Goal: Task Accomplishment & Management: Manage account settings

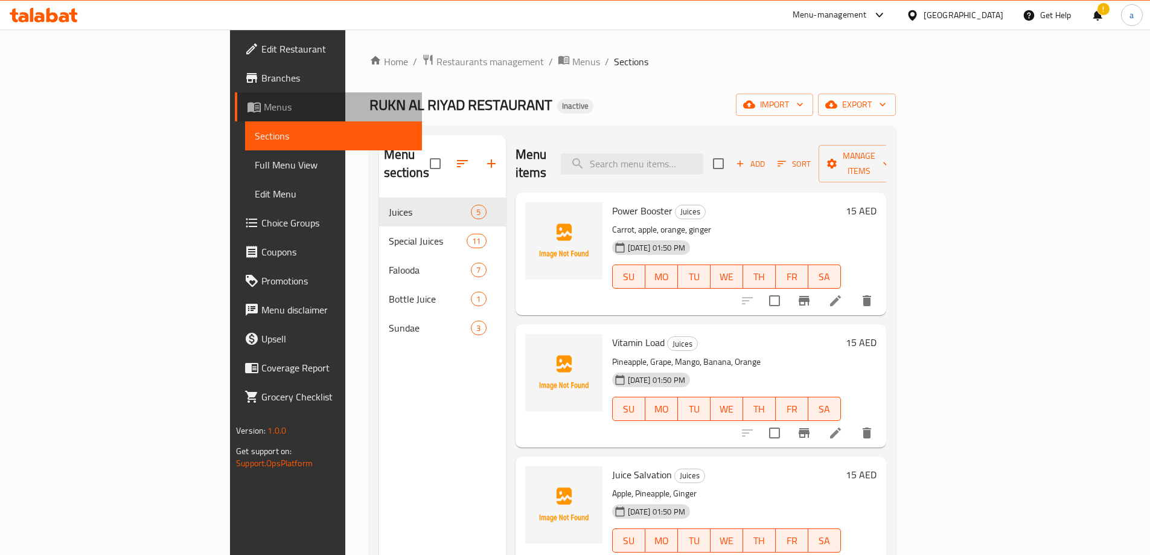
click at [264, 110] on span "Menus" at bounding box center [338, 107] width 148 height 14
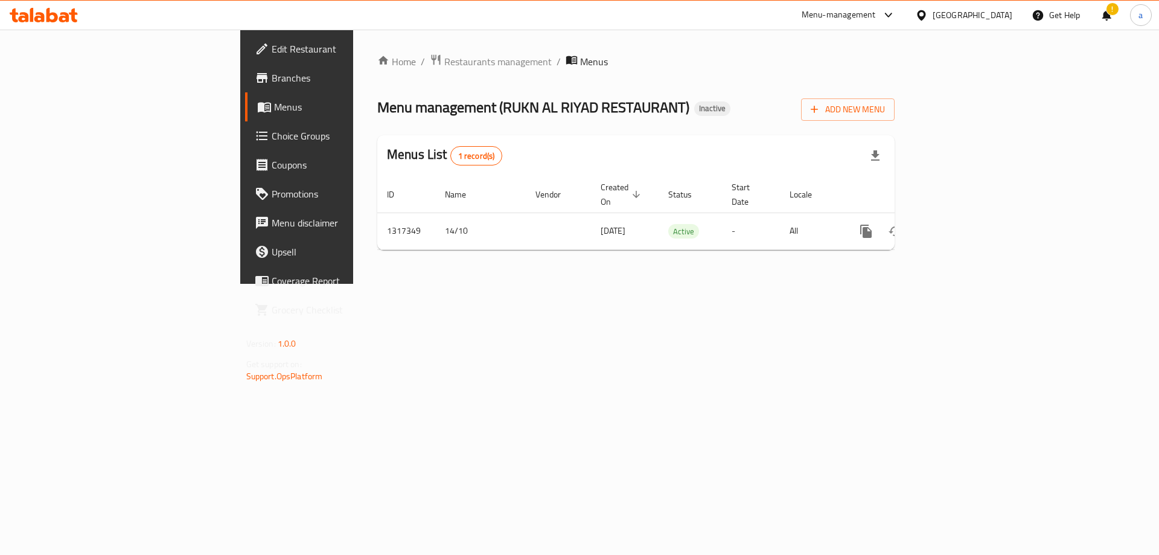
click at [272, 74] on span "Branches" at bounding box center [348, 78] width 153 height 14
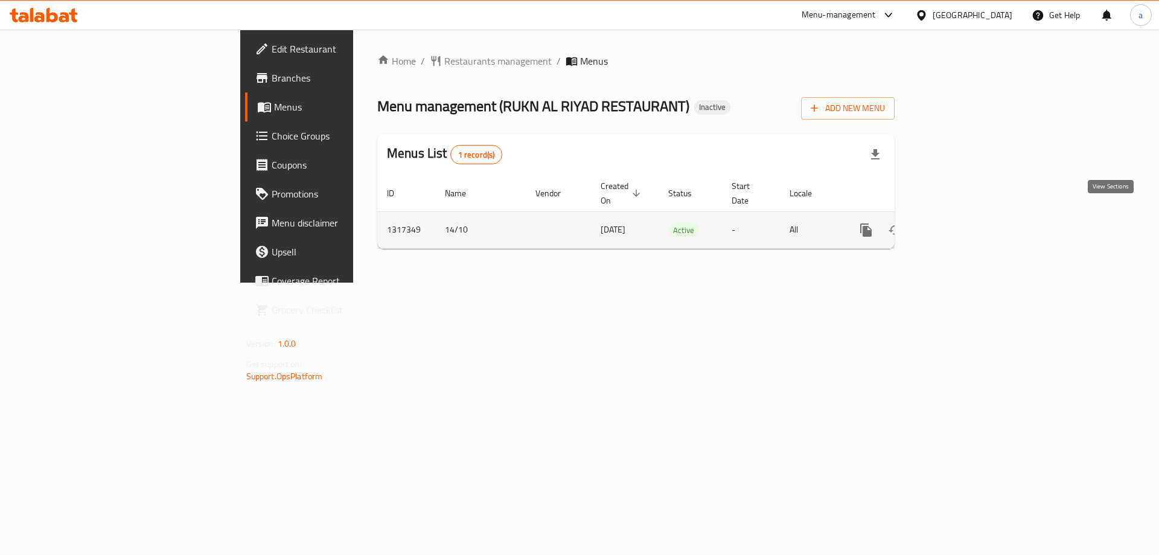
click at [960, 223] on icon "enhanced table" at bounding box center [953, 230] width 14 height 14
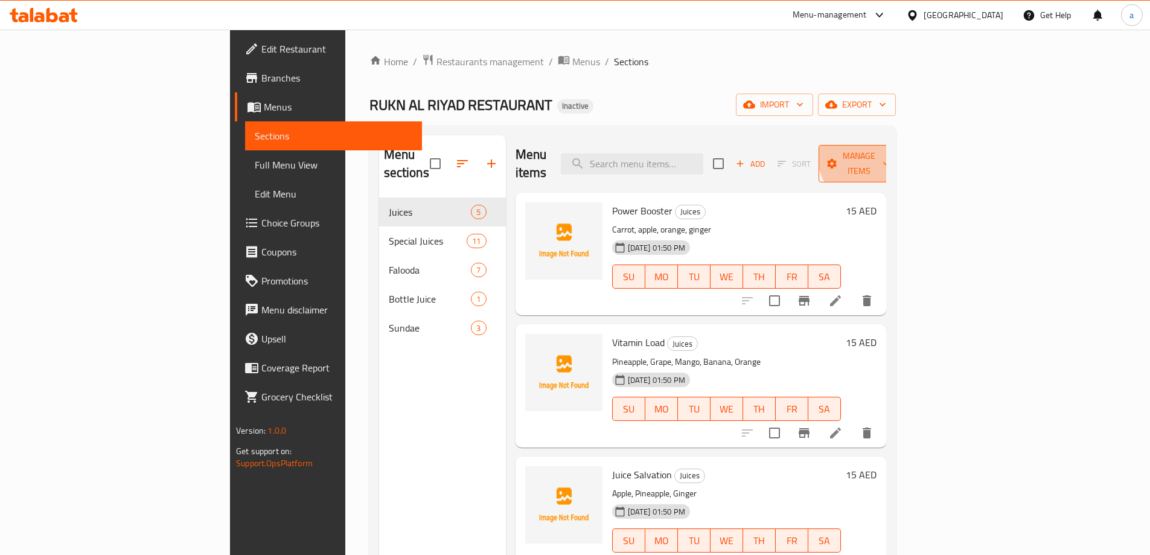
click at [890, 153] on span "Manage items" at bounding box center [859, 163] width 62 height 30
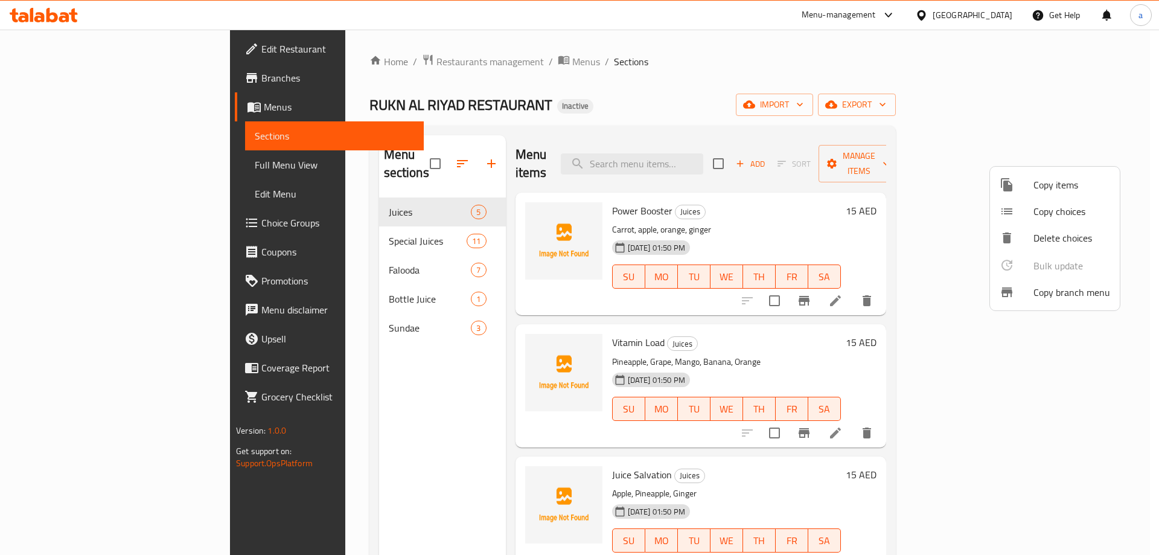
click at [1021, 110] on div at bounding box center [579, 277] width 1159 height 555
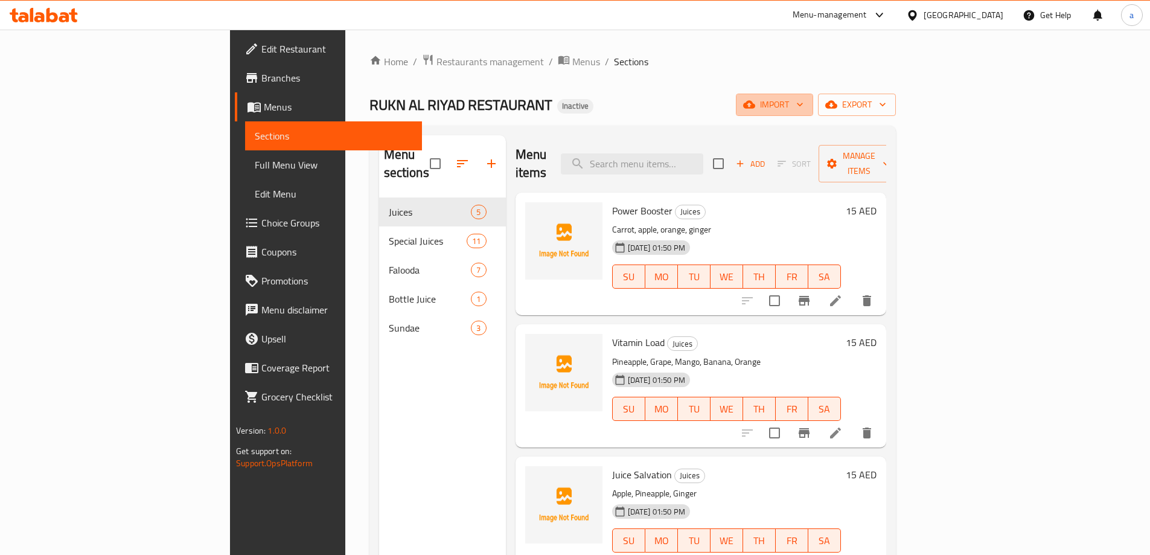
click at [803, 110] on span "import" at bounding box center [774, 104] width 58 height 15
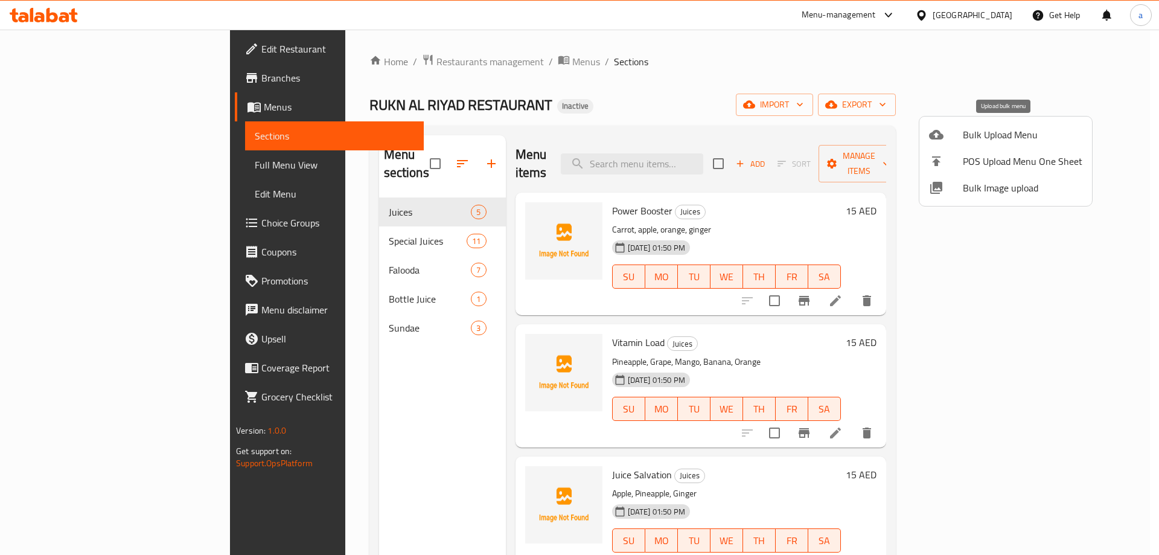
click at [1006, 138] on span "Bulk Upload Menu" at bounding box center [1023, 134] width 120 height 14
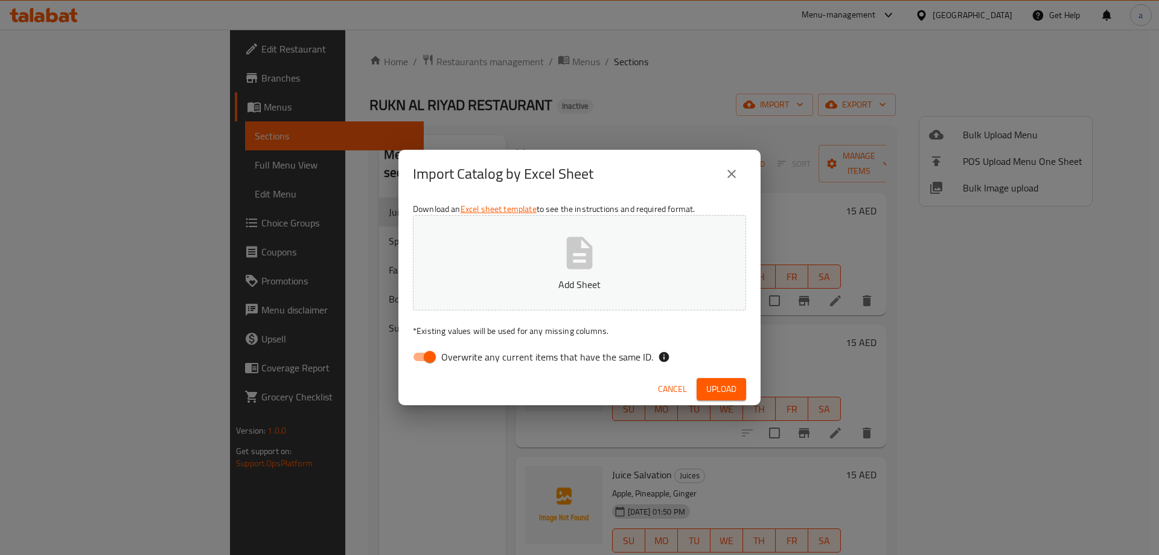
click at [578, 256] on icon "button" at bounding box center [579, 253] width 39 height 39
click at [474, 360] on span "Overwrite any current items that have the same ID." at bounding box center [547, 356] width 212 height 14
click at [464, 360] on input "Overwrite any current items that have the same ID." at bounding box center [429, 356] width 69 height 23
checkbox input "false"
click at [701, 384] on button "Upload" at bounding box center [720, 389] width 49 height 22
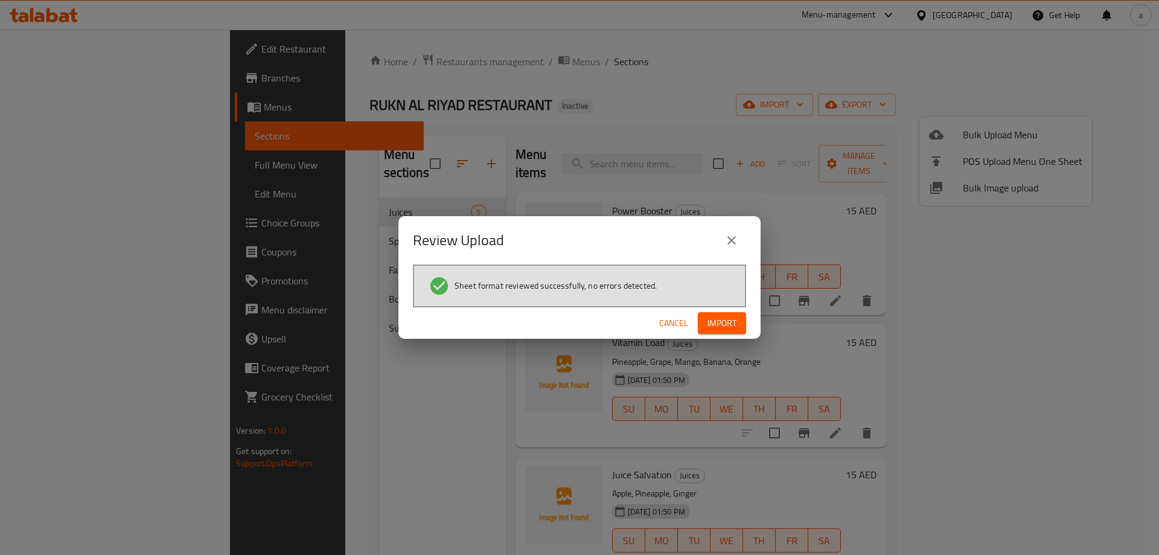
click at [736, 326] on button "Import" at bounding box center [722, 323] width 48 height 22
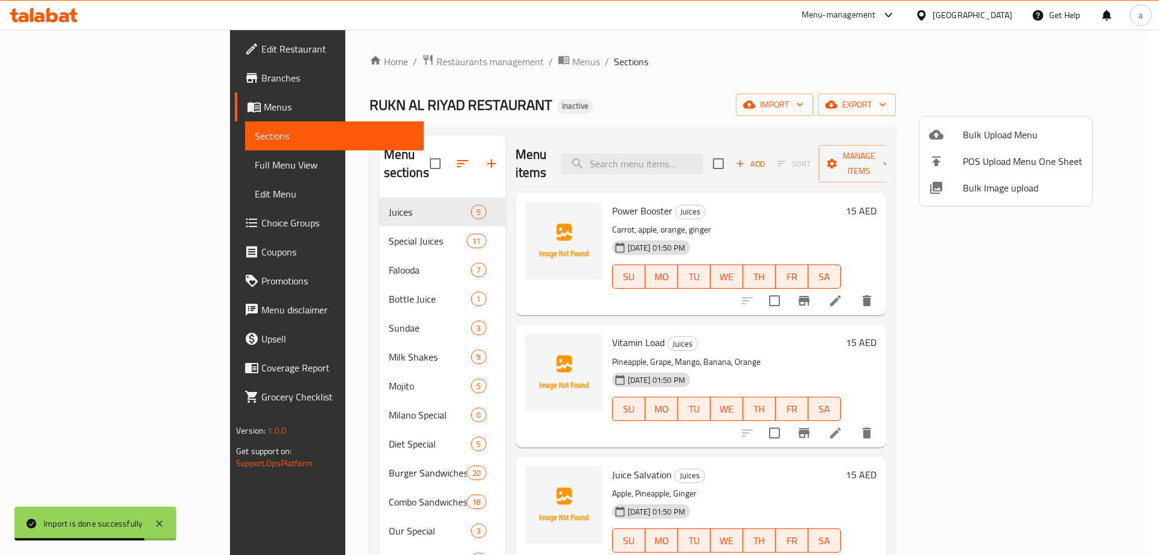
click at [71, 168] on div at bounding box center [579, 277] width 1159 height 555
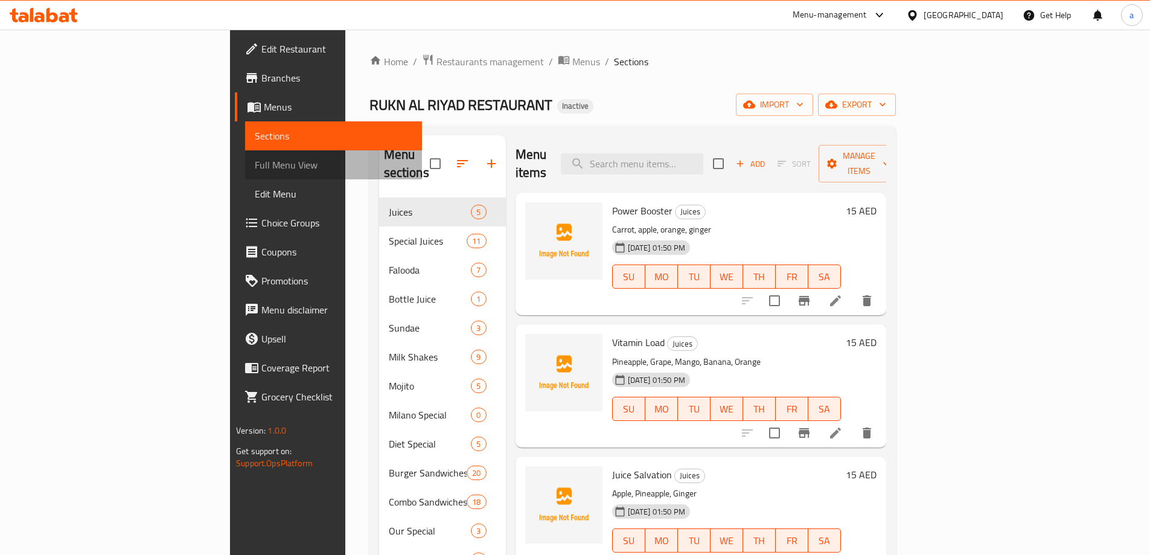
click at [255, 169] on span "Full Menu View" at bounding box center [334, 165] width 158 height 14
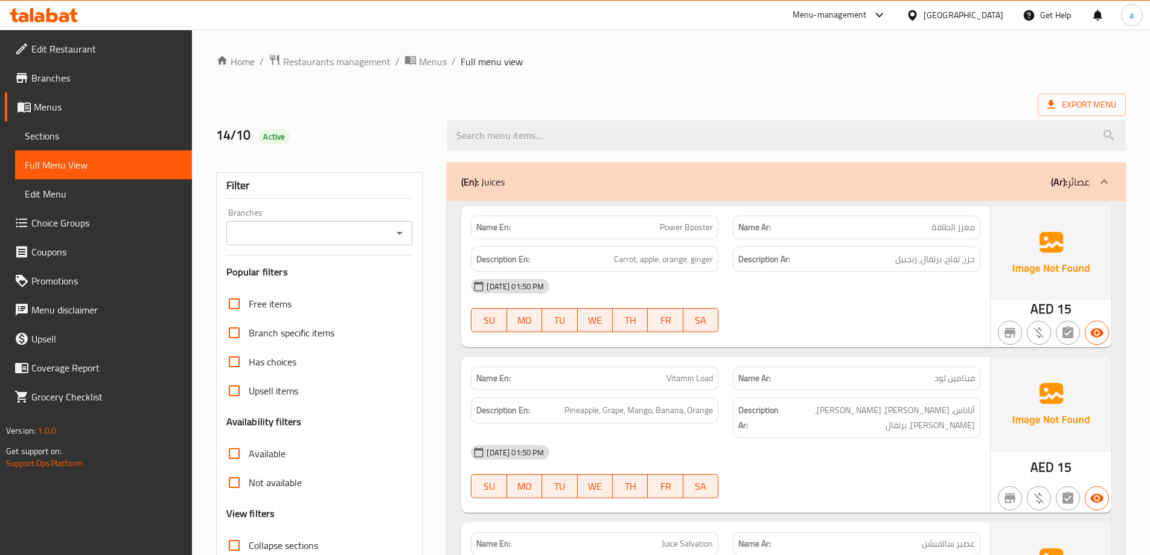
scroll to position [181, 0]
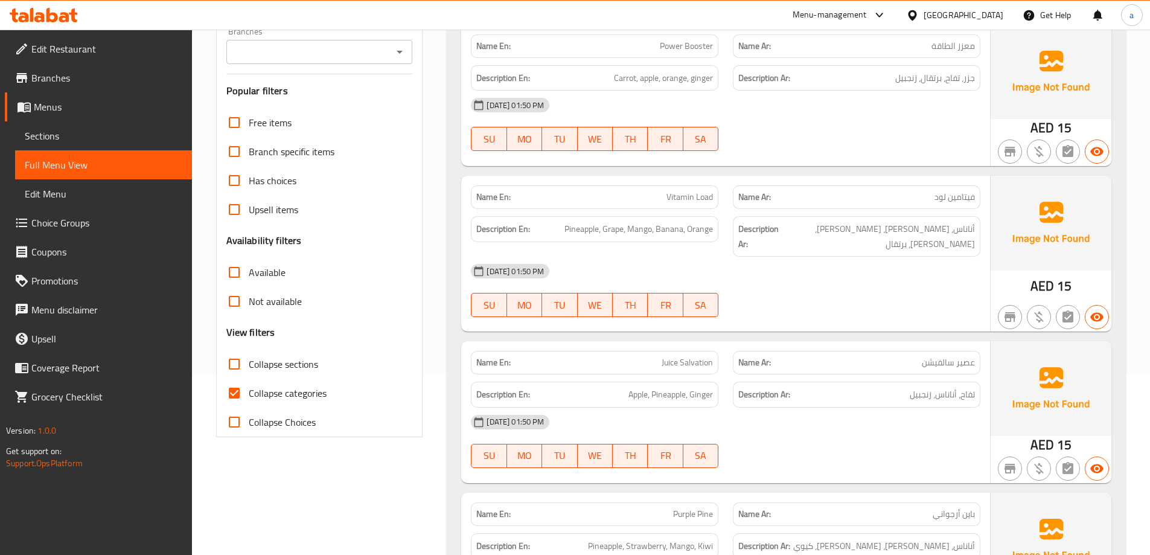
click at [280, 397] on span "Collapse categories" at bounding box center [288, 393] width 78 height 14
click at [249, 397] on input "Collapse categories" at bounding box center [234, 392] width 29 height 29
checkbox input "false"
drag, startPoint x: 258, startPoint y: 368, endPoint x: 594, endPoint y: 362, distance: 336.2
click at [258, 368] on span "Collapse sections" at bounding box center [283, 364] width 69 height 14
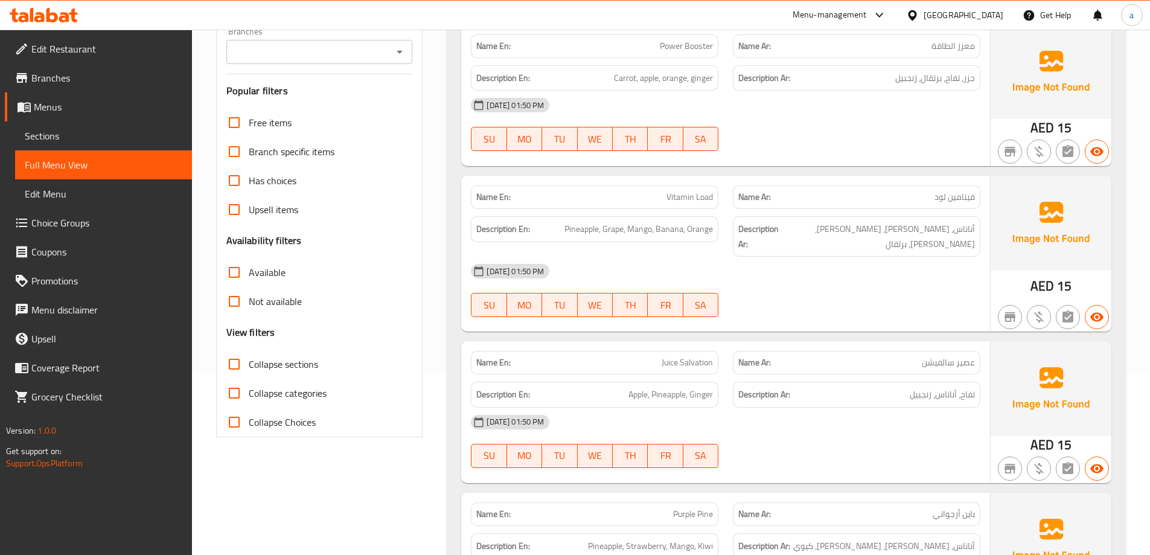
click at [249, 368] on input "Collapse sections" at bounding box center [234, 363] width 29 height 29
checkbox input "true"
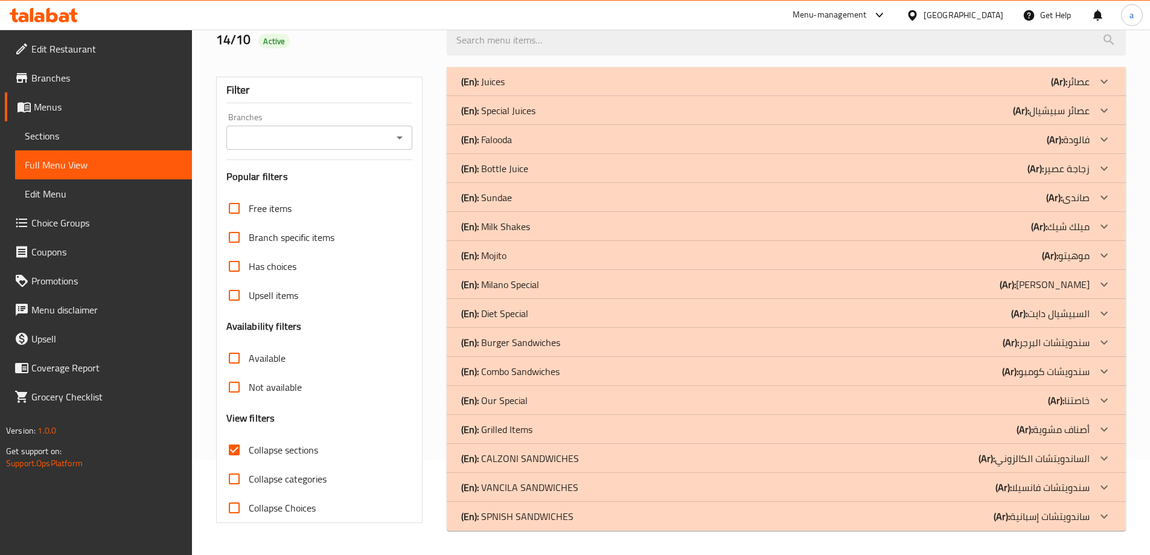
scroll to position [95, 0]
click at [935, 226] on div "(En): Milk Shakes (Ar): ميلك شيك" at bounding box center [775, 226] width 628 height 14
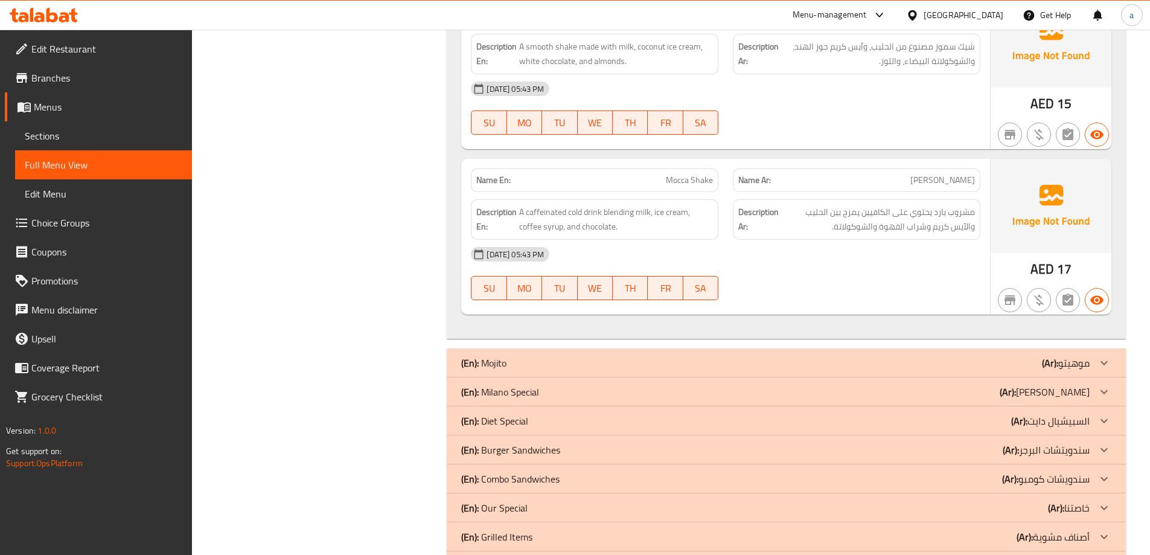
scroll to position [1604, 0]
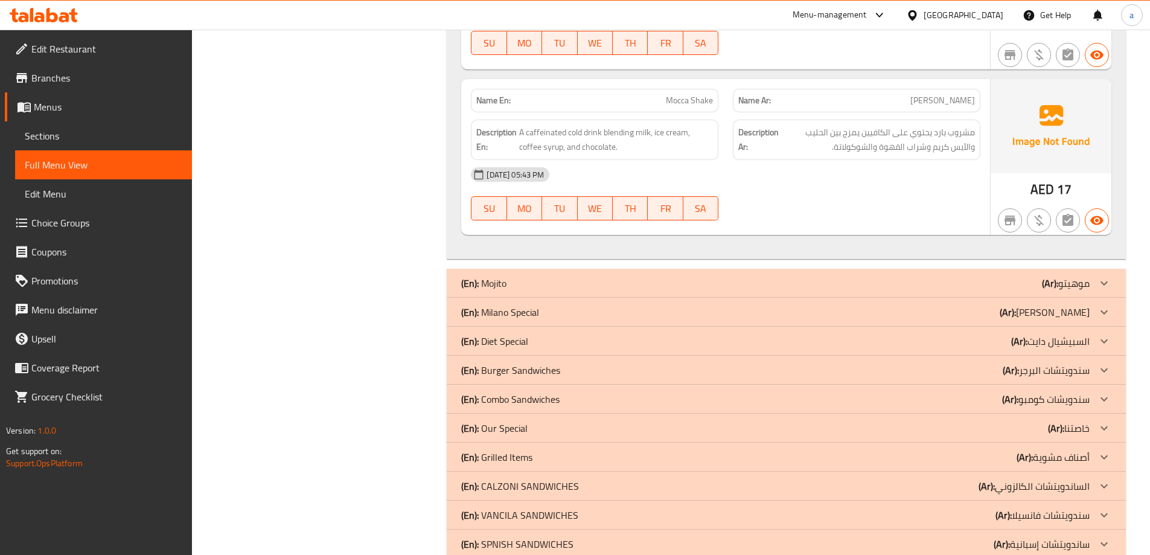
drag, startPoint x: 696, startPoint y: 284, endPoint x: 696, endPoint y: 276, distance: 7.8
click at [696, 284] on div "(En): Mojito (Ar): موهيتو" at bounding box center [775, 283] width 628 height 14
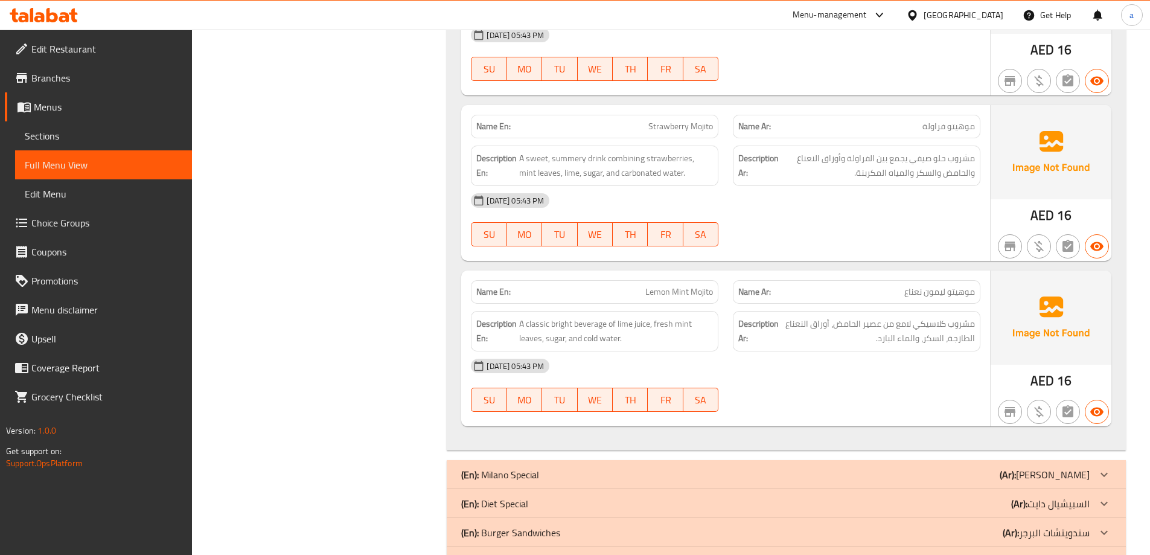
scroll to position [2328, 0]
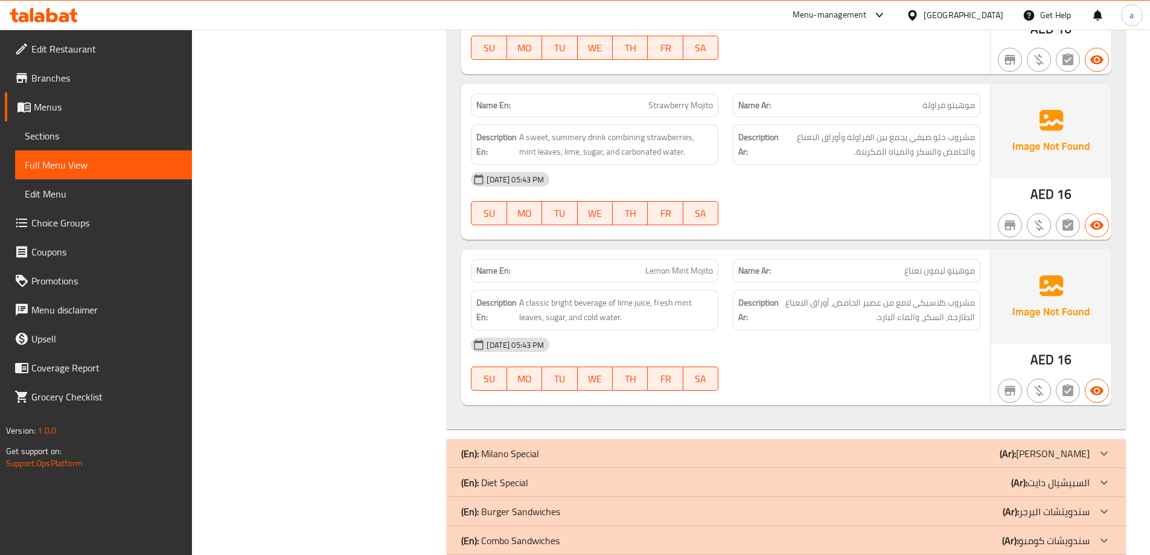
click at [778, 446] on div "(En): Milano Special (Ar): [PERSON_NAME]" at bounding box center [775, 453] width 628 height 14
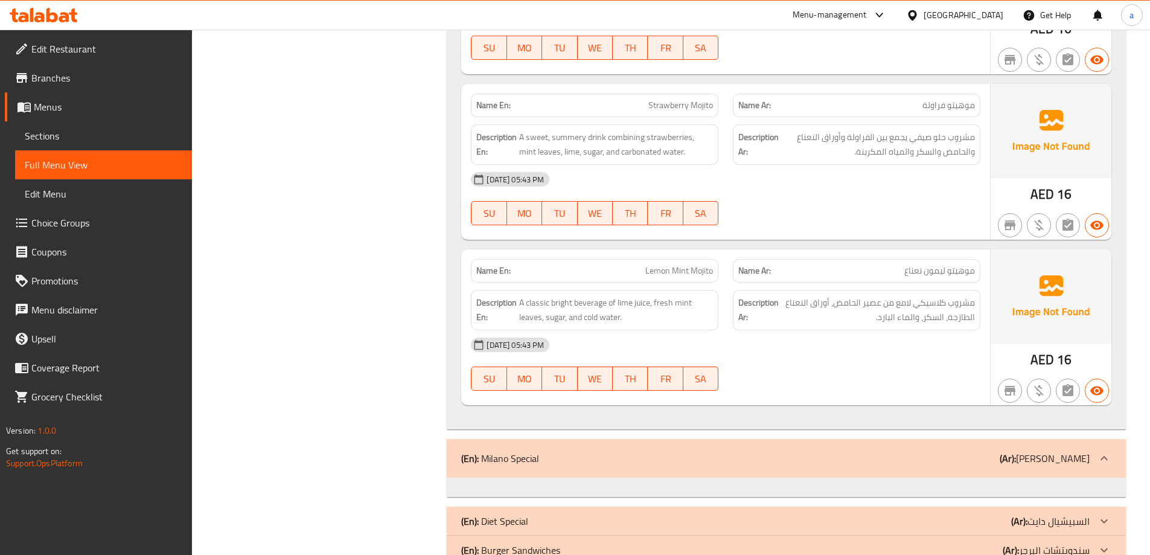
scroll to position [2499, 0]
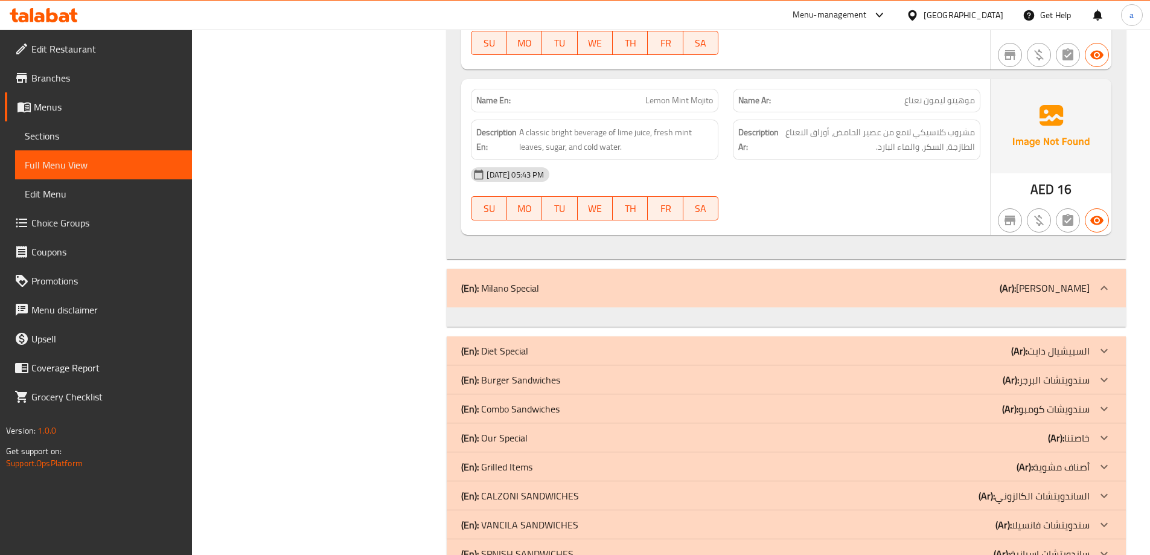
click at [913, 349] on div "(En): Diet Special (Ar): السبيشيال دايت" at bounding box center [775, 350] width 628 height 14
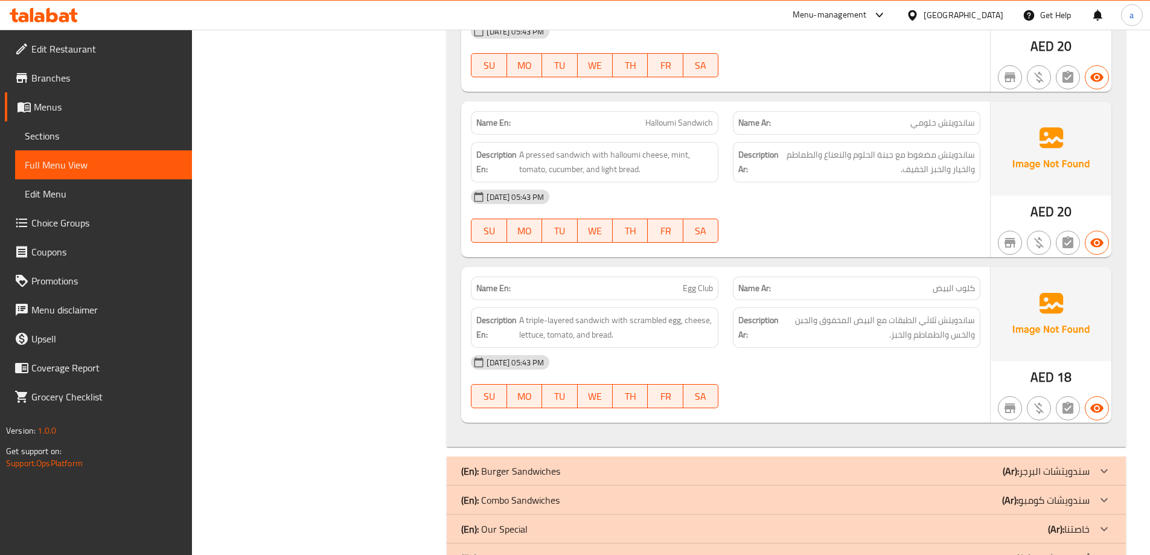
scroll to position [3283, 0]
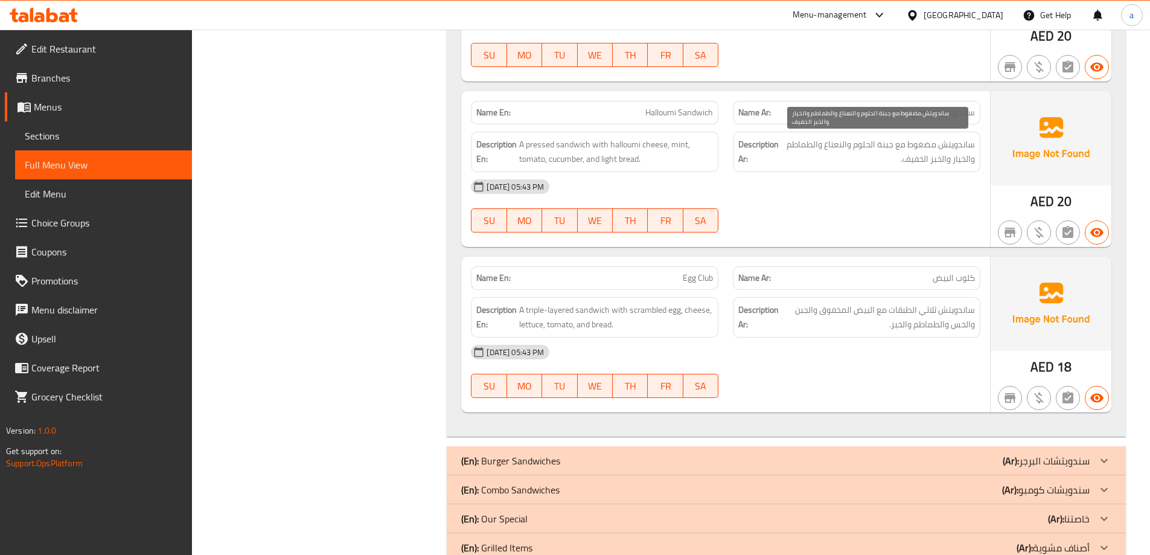
click at [864, 145] on span "ساندويتش مضغوط مع جبنة الحلوم والنعناع والطماطم والخيار والخبز الخفيف." at bounding box center [878, 152] width 194 height 30
copy span "الحلوم"
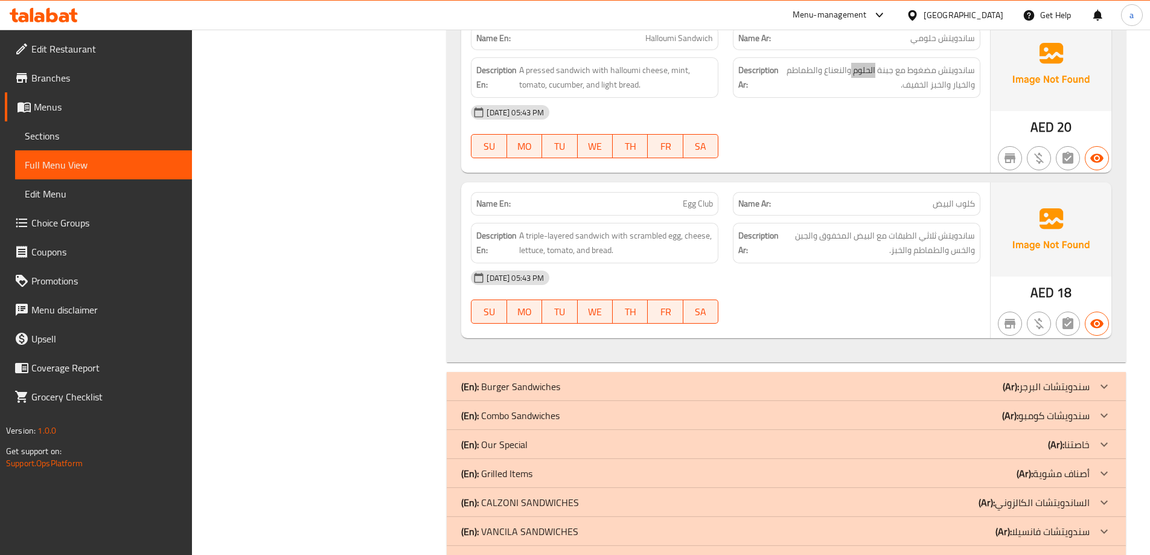
scroll to position [3402, 0]
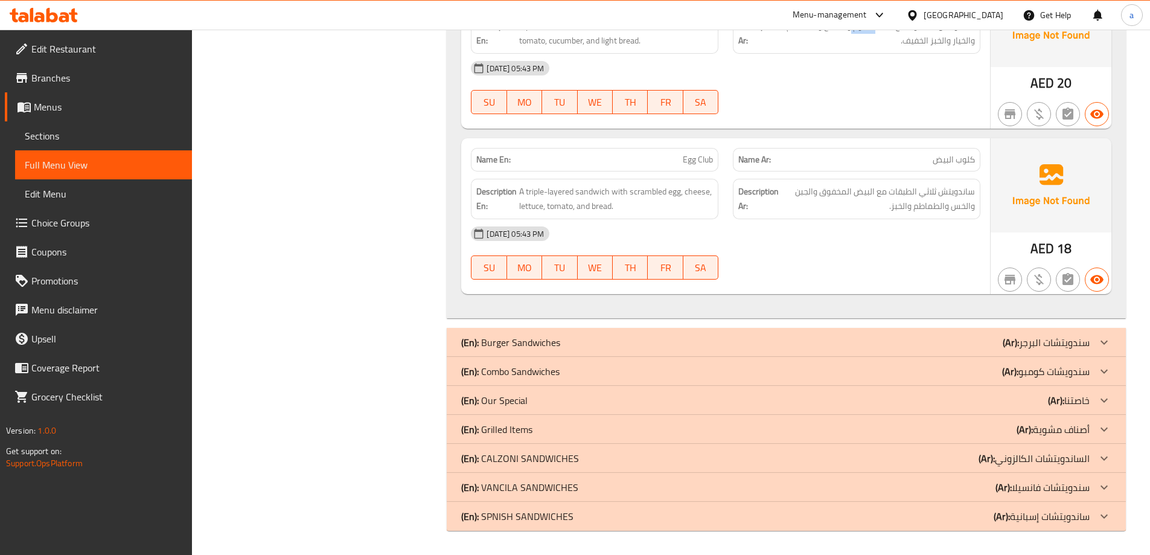
click at [1051, 352] on div "(En): Burger Sandwiches (Ar): سندويتشات البرجر" at bounding box center [786, 342] width 679 height 29
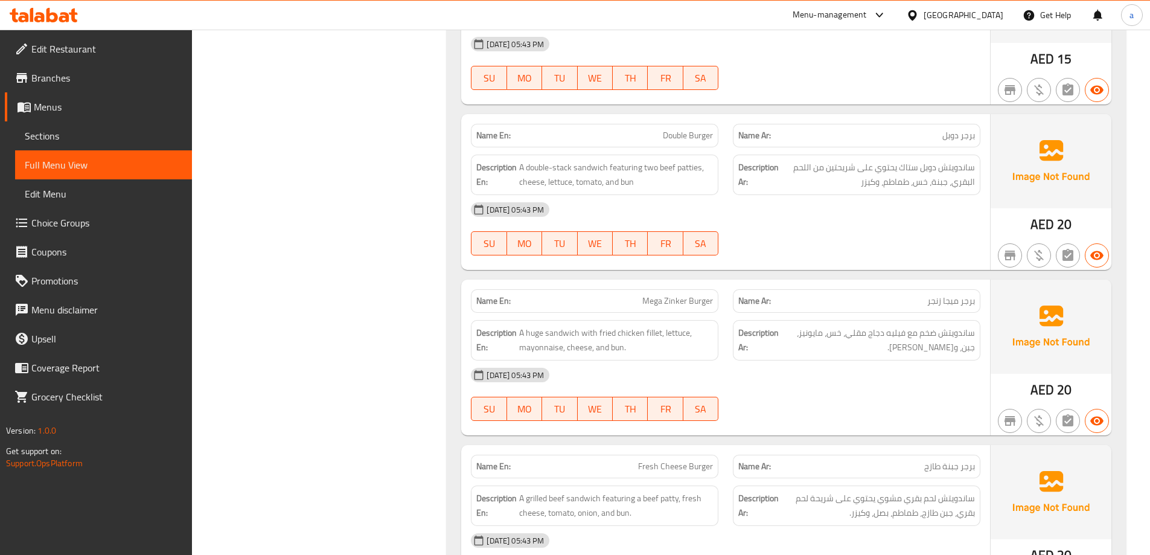
scroll to position [3884, 0]
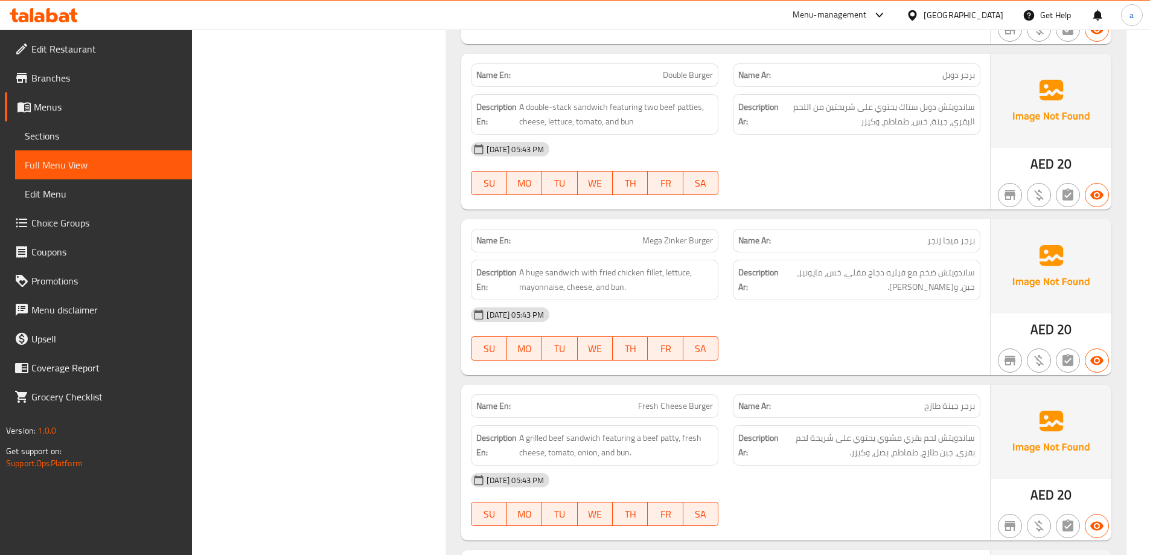
click at [680, 241] on span "Mega Zinker Burger" at bounding box center [677, 240] width 71 height 13
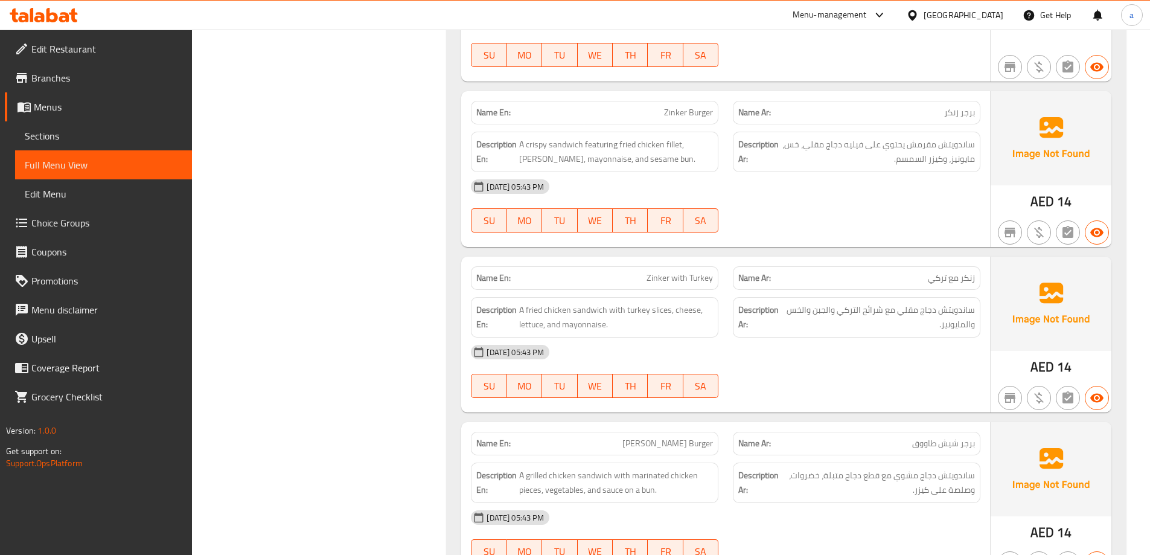
scroll to position [3847, 0]
click at [672, 282] on span "Mega Zinker Burger" at bounding box center [677, 278] width 71 height 13
click at [83, 135] on span "Sections" at bounding box center [104, 136] width 158 height 14
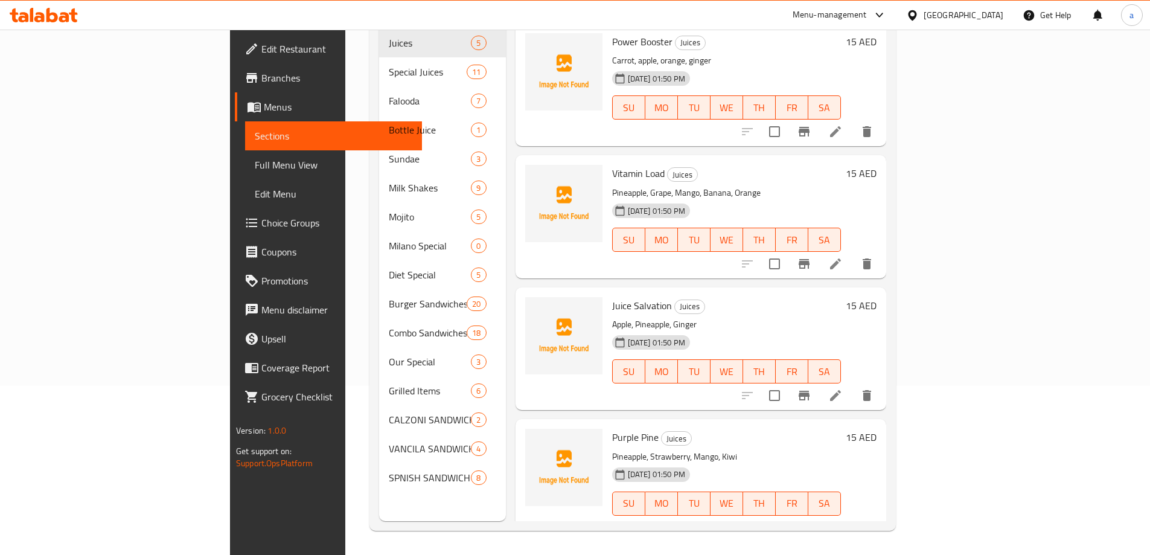
scroll to position [169, 0]
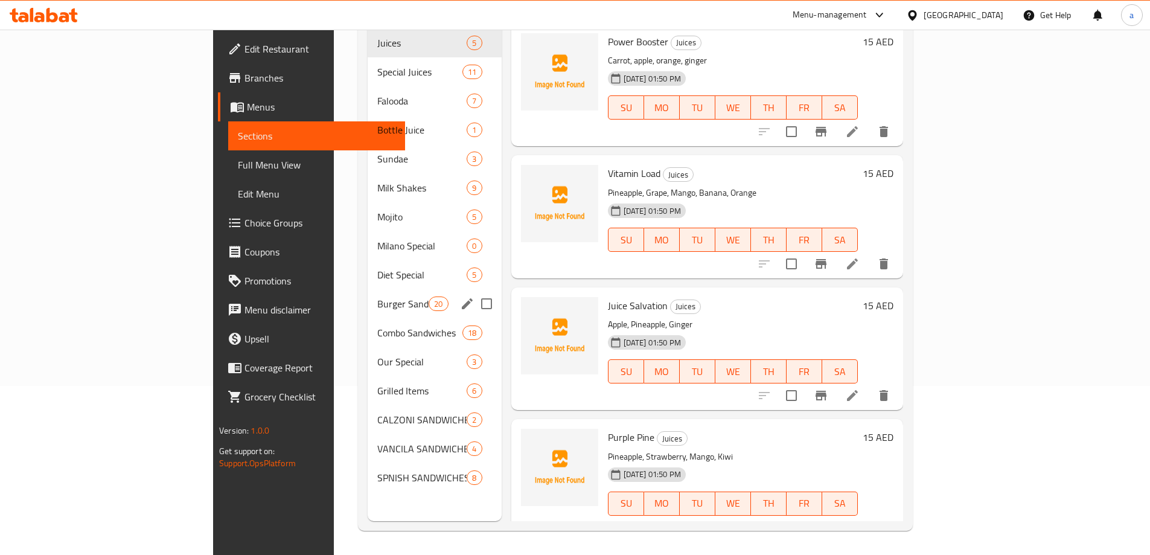
click at [368, 293] on div "Burger Sandwiches 20" at bounding box center [435, 303] width 134 height 29
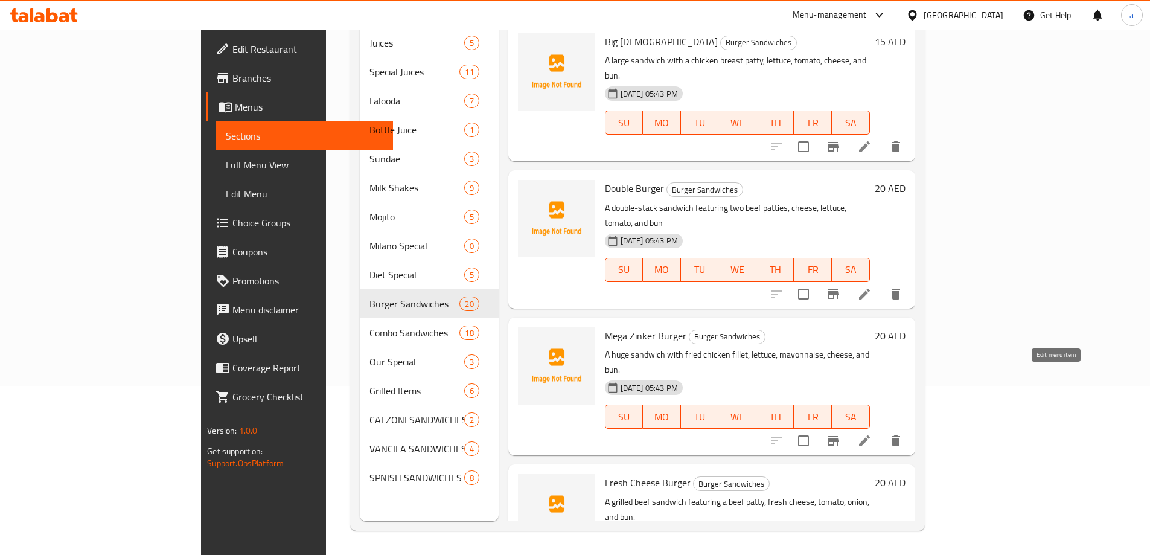
click at [870, 435] on icon at bounding box center [864, 440] width 11 height 11
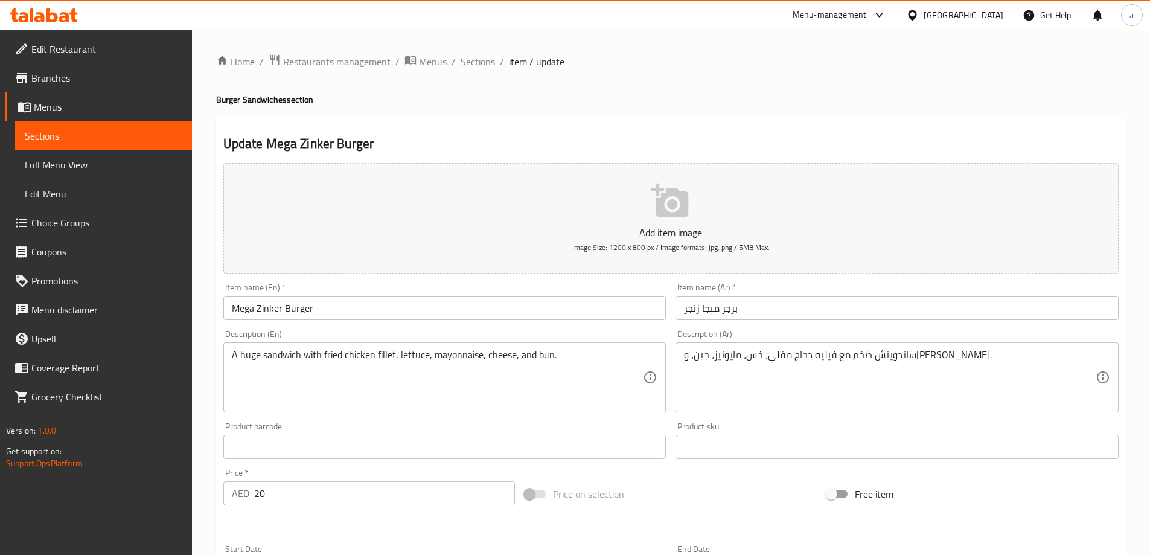
click at [692, 311] on input "برجر ميجا زنجر" at bounding box center [896, 308] width 443 height 24
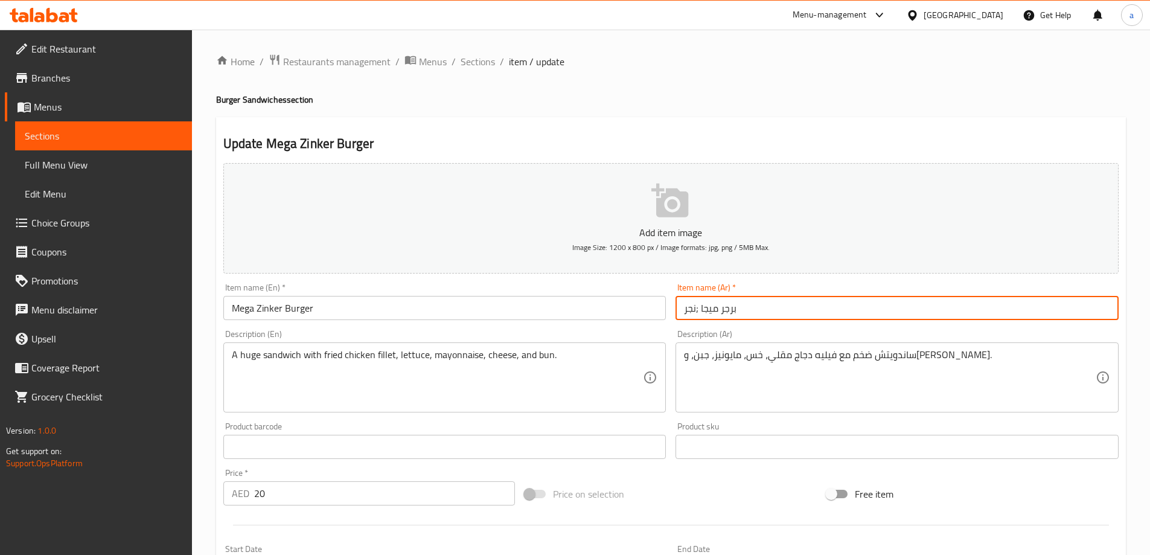
drag, startPoint x: 700, startPoint y: 309, endPoint x: 692, endPoint y: 311, distance: 7.6
click at [692, 311] on input "برجر ميجا ;نجر" at bounding box center [896, 308] width 443 height 24
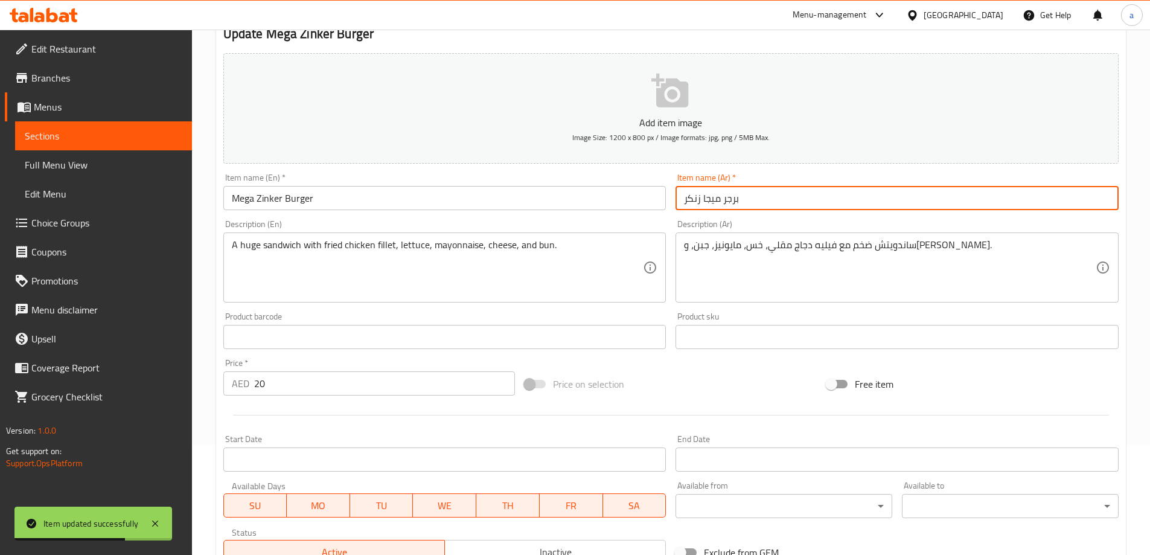
scroll to position [298, 0]
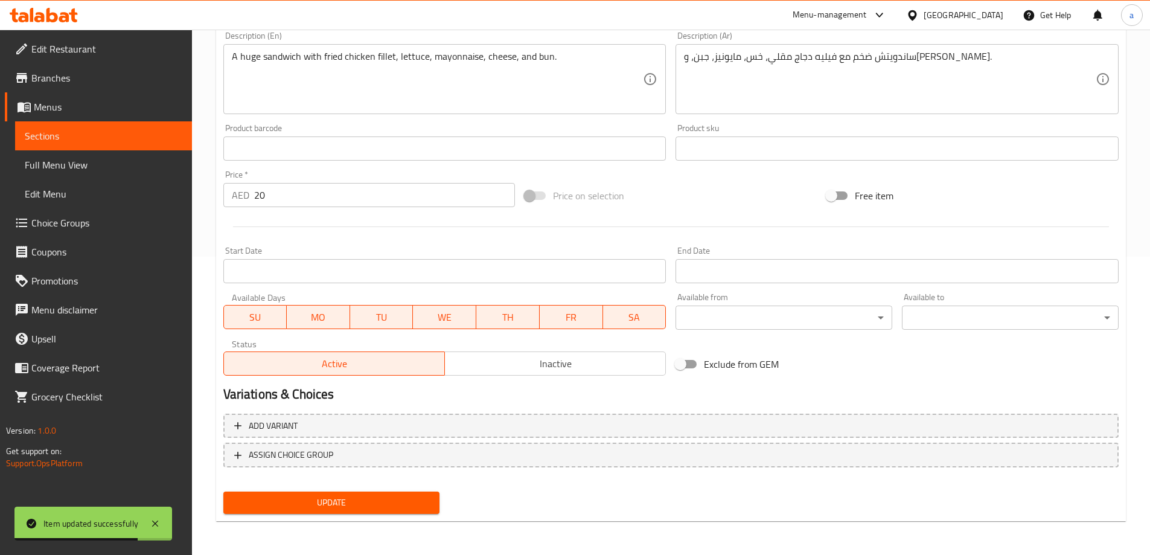
type input "برجر ميجا زنكر"
click at [313, 511] on button "Update" at bounding box center [331, 502] width 217 height 22
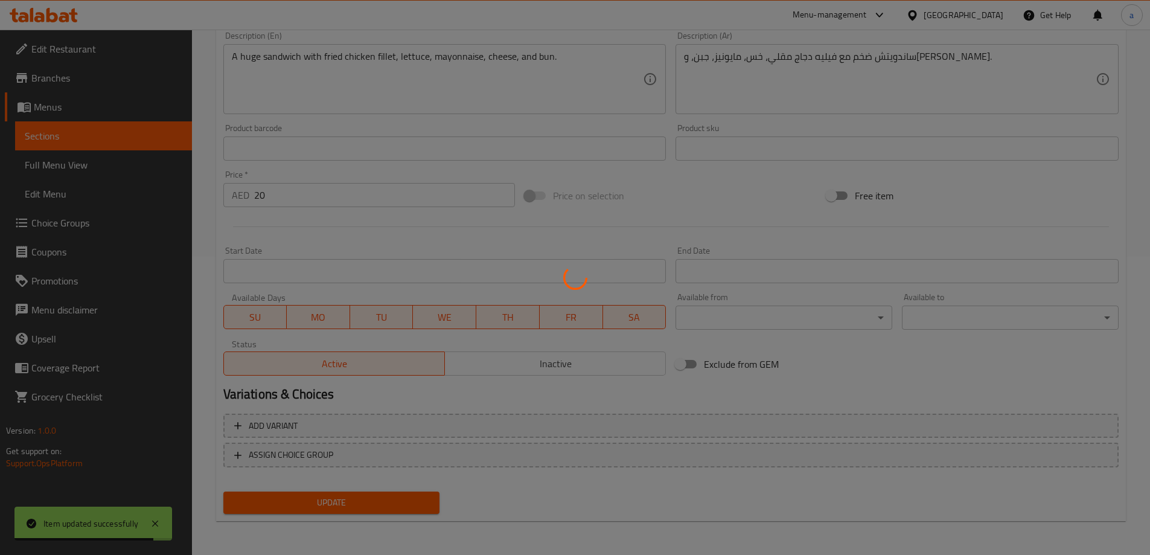
click at [129, 164] on div at bounding box center [575, 277] width 1150 height 555
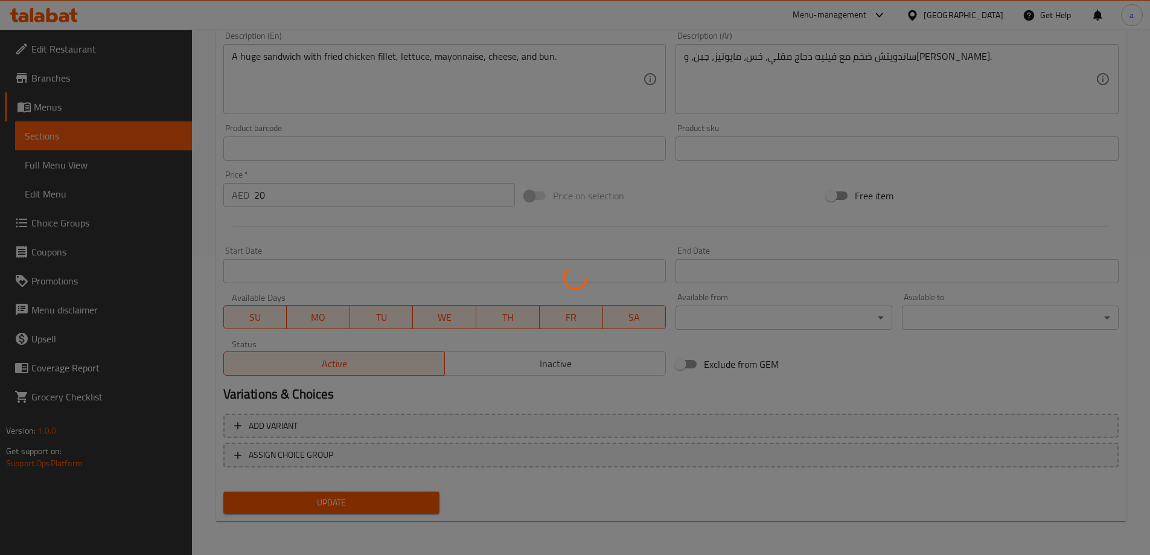
click at [129, 164] on div at bounding box center [575, 277] width 1150 height 555
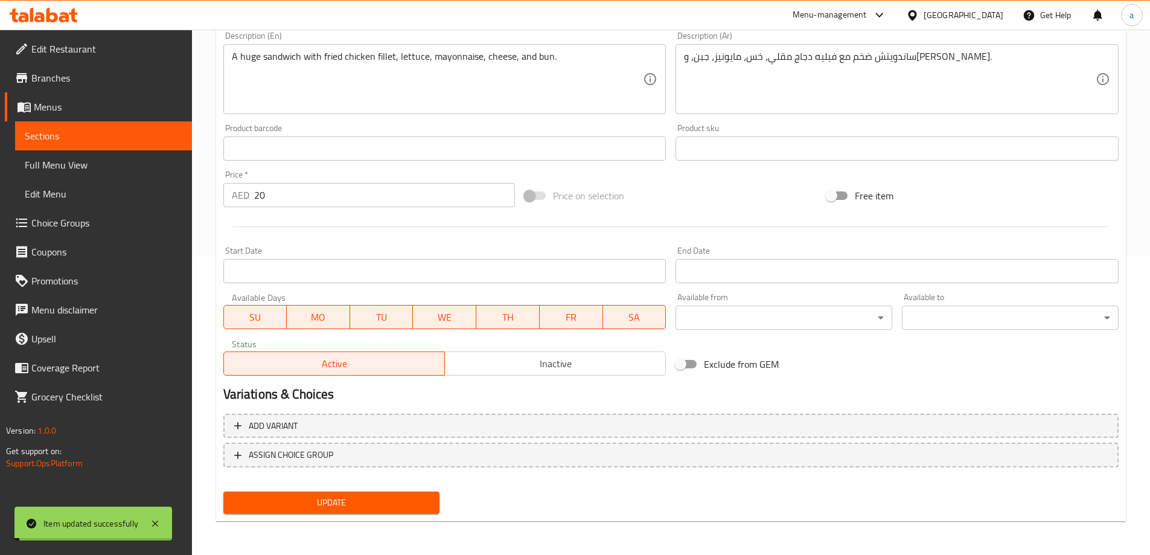
click at [129, 164] on span "Full Menu View" at bounding box center [104, 165] width 158 height 14
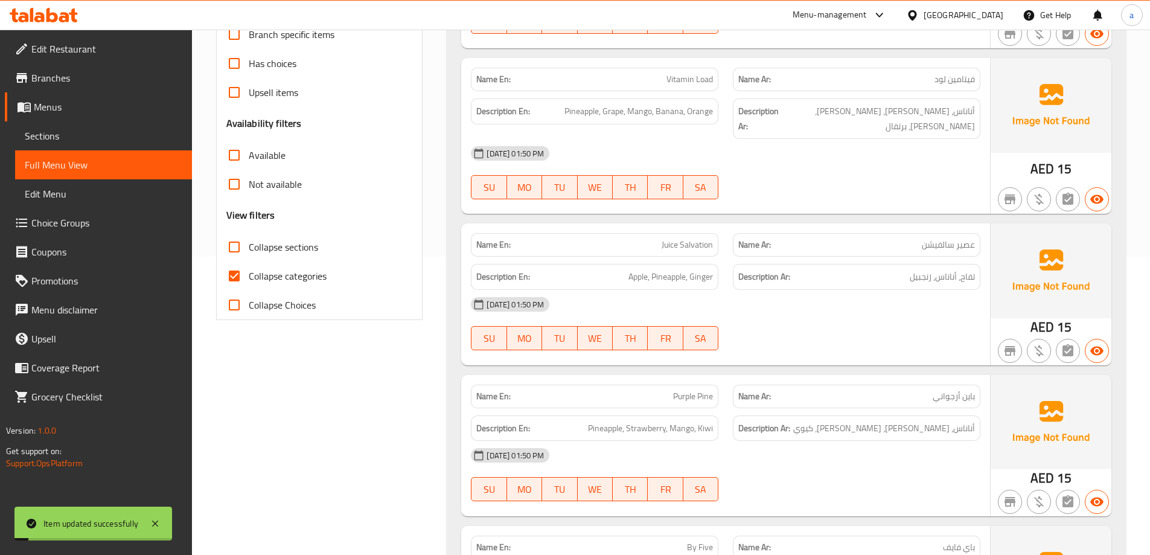
click at [276, 253] on span "Collapse sections" at bounding box center [283, 247] width 69 height 14
click at [249, 253] on input "Collapse sections" at bounding box center [234, 246] width 29 height 29
checkbox input "true"
click at [272, 274] on span "Collapse categories" at bounding box center [288, 276] width 78 height 14
click at [249, 274] on input "Collapse categories" at bounding box center [234, 275] width 29 height 29
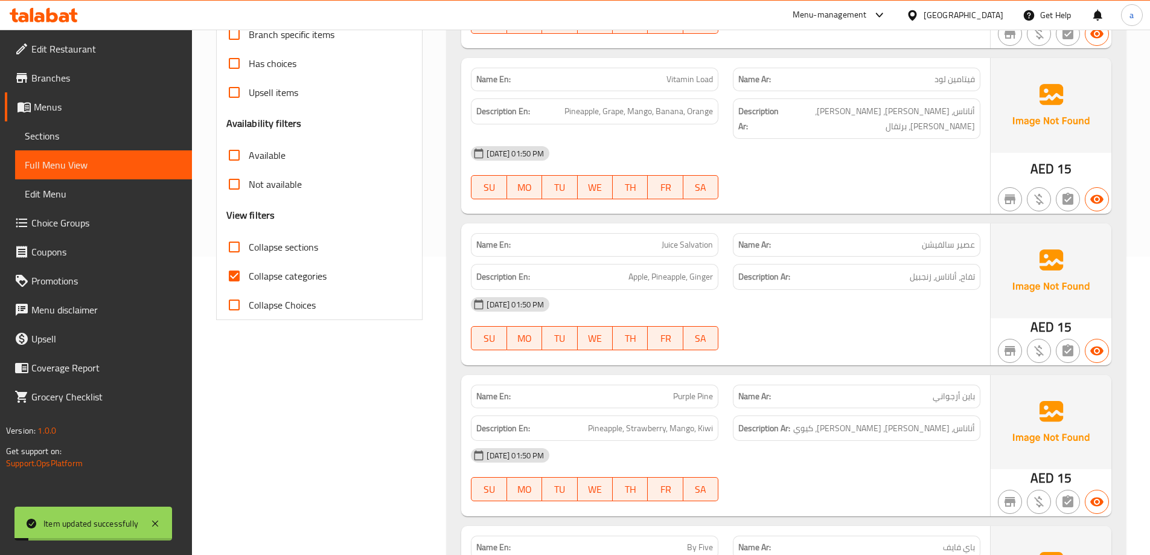
checkbox input "false"
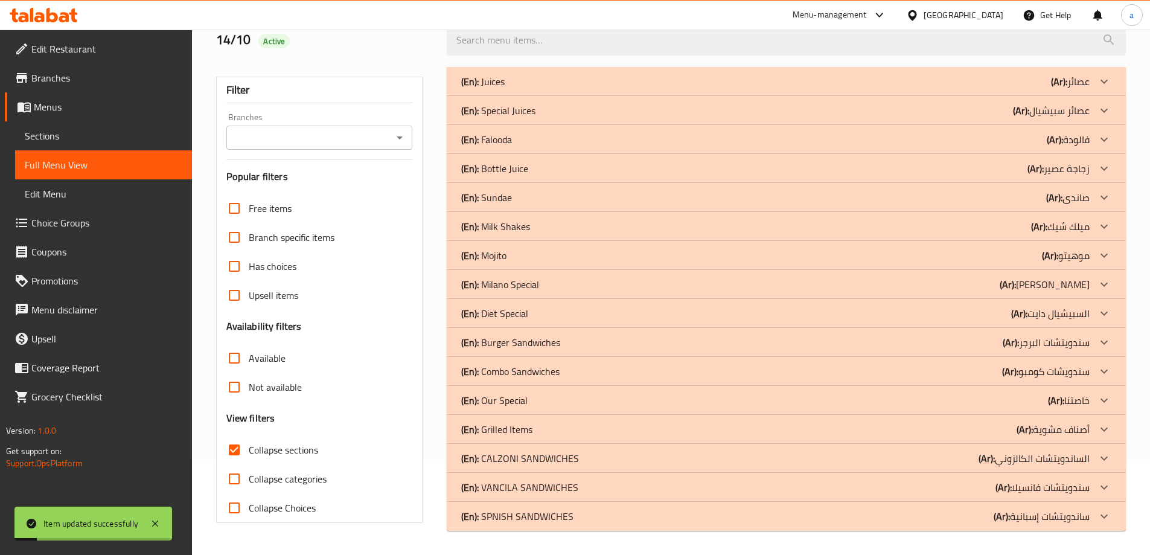
scroll to position [95, 0]
click at [1095, 339] on div at bounding box center [1103, 342] width 29 height 29
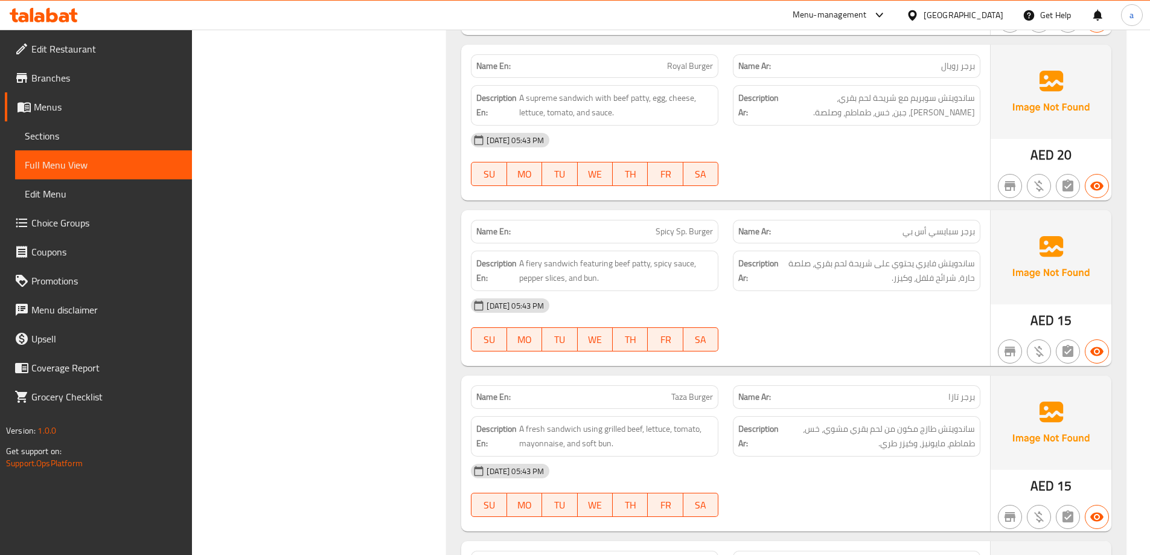
scroll to position [1197, 0]
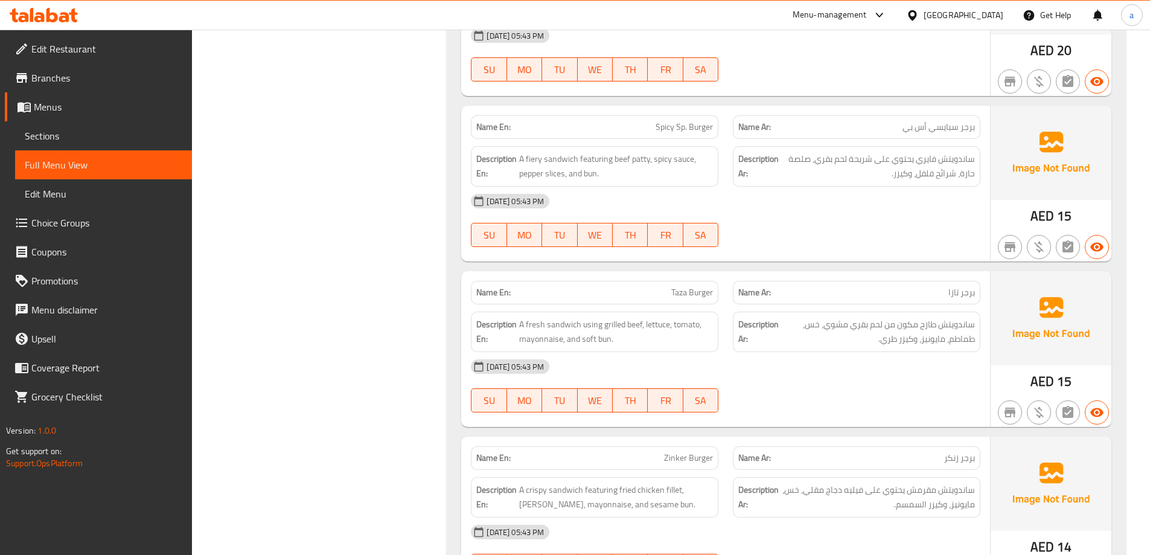
click at [940, 129] on span "برجر سبايسي أس بي" at bounding box center [938, 127] width 72 height 13
click at [672, 130] on span "Spicy Sp. Burger" at bounding box center [683, 127] width 57 height 13
click at [663, 122] on span "Spicy Sp. Burger" at bounding box center [683, 127] width 57 height 13
click at [73, 136] on span "Sections" at bounding box center [104, 136] width 158 height 14
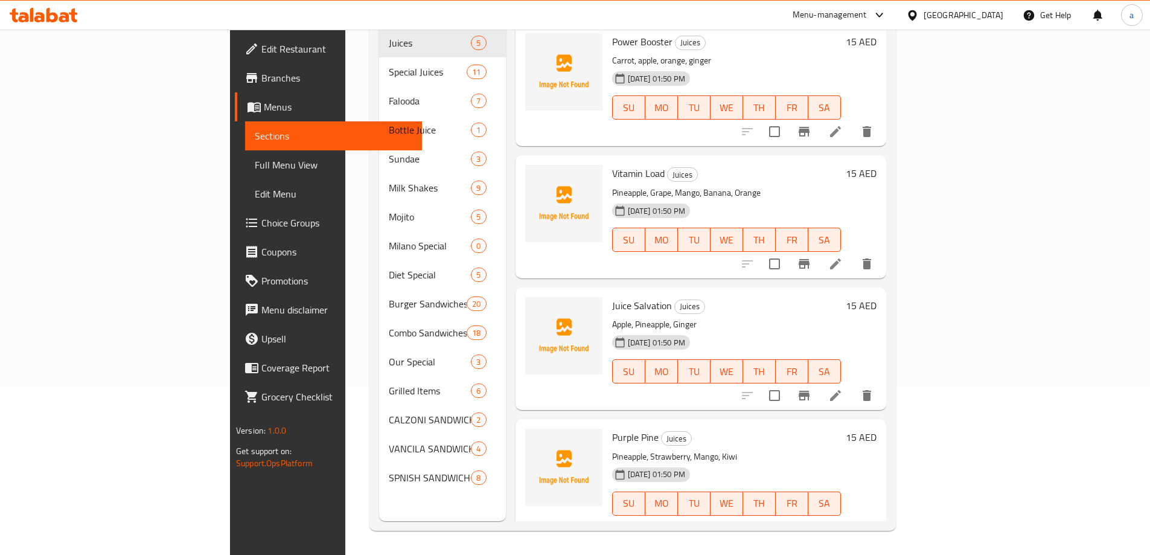
scroll to position [135, 0]
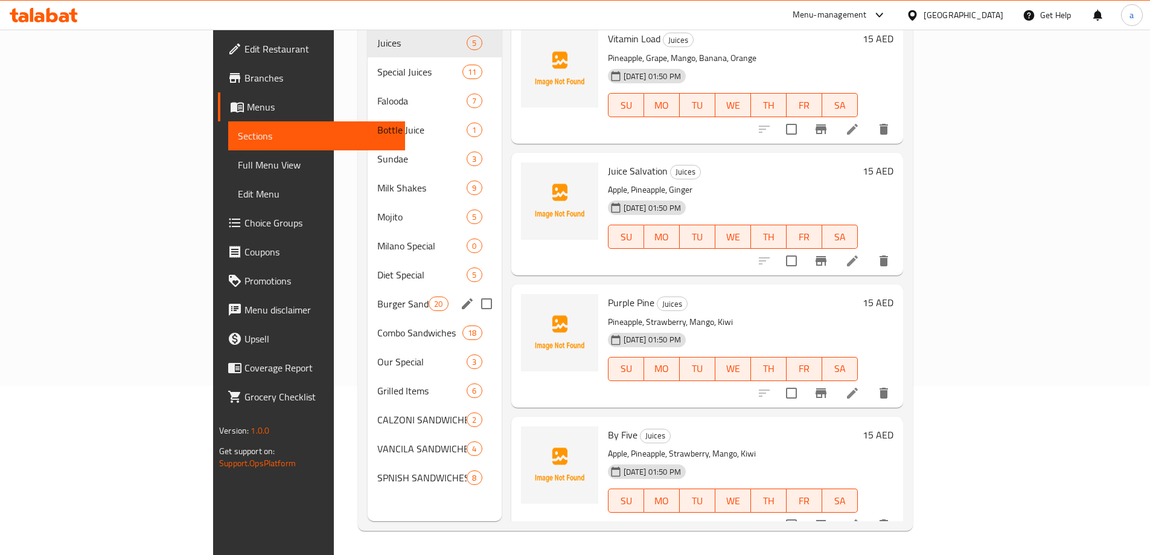
click at [368, 299] on div "Burger Sandwiches 20" at bounding box center [435, 303] width 134 height 29
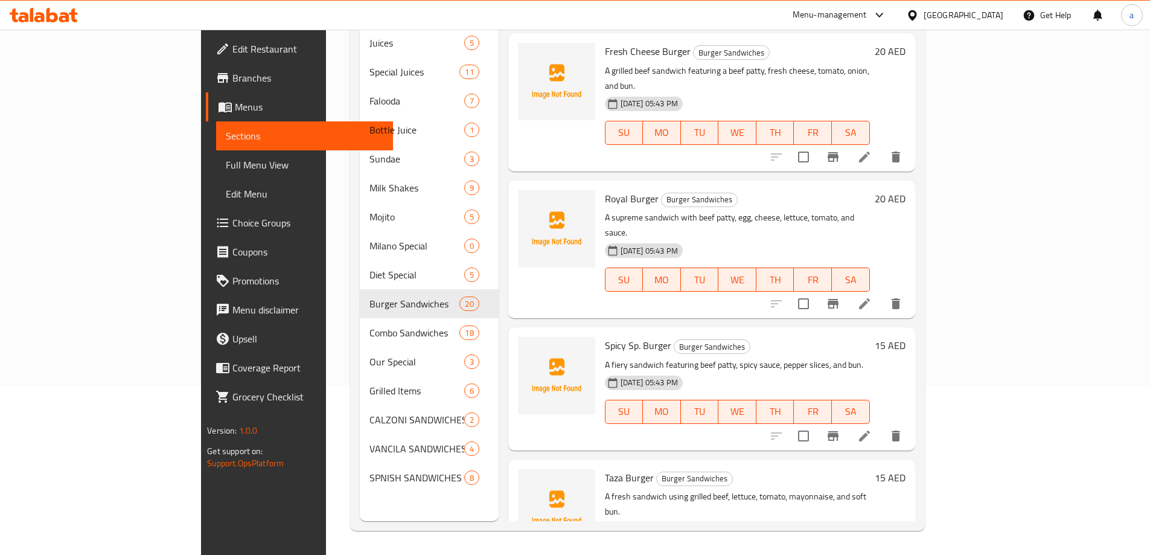
scroll to position [497, 0]
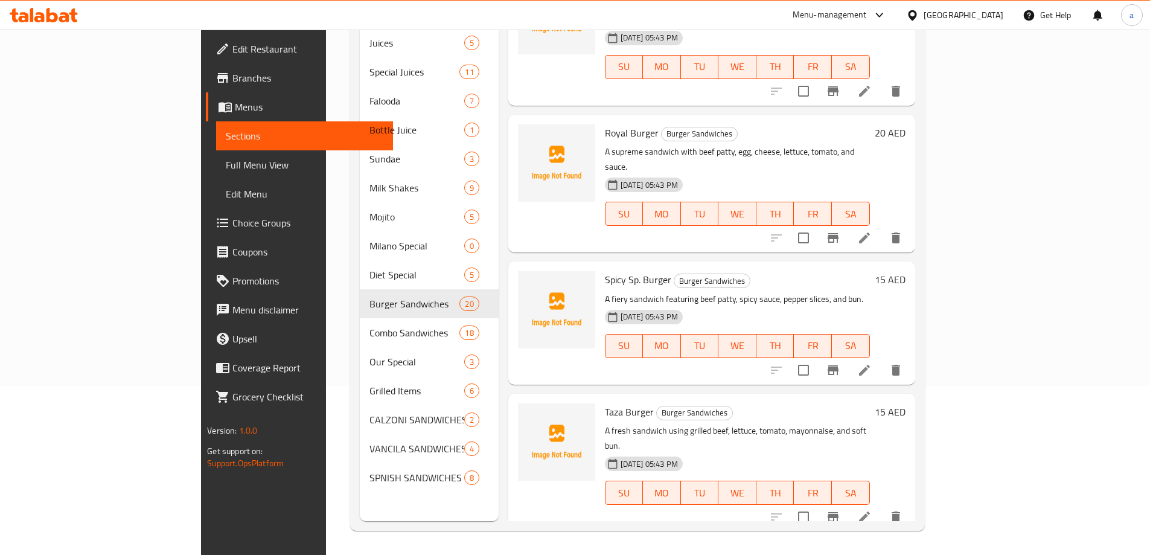
click at [872, 363] on icon at bounding box center [864, 370] width 14 height 14
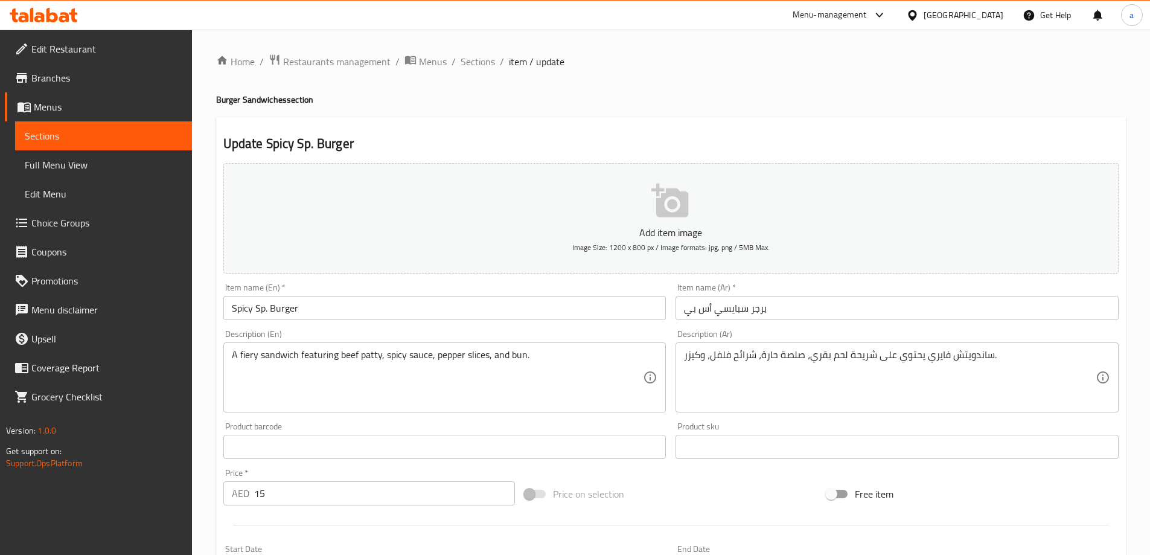
click at [733, 308] on input "برجر سبايسي أس بي" at bounding box center [896, 308] width 443 height 24
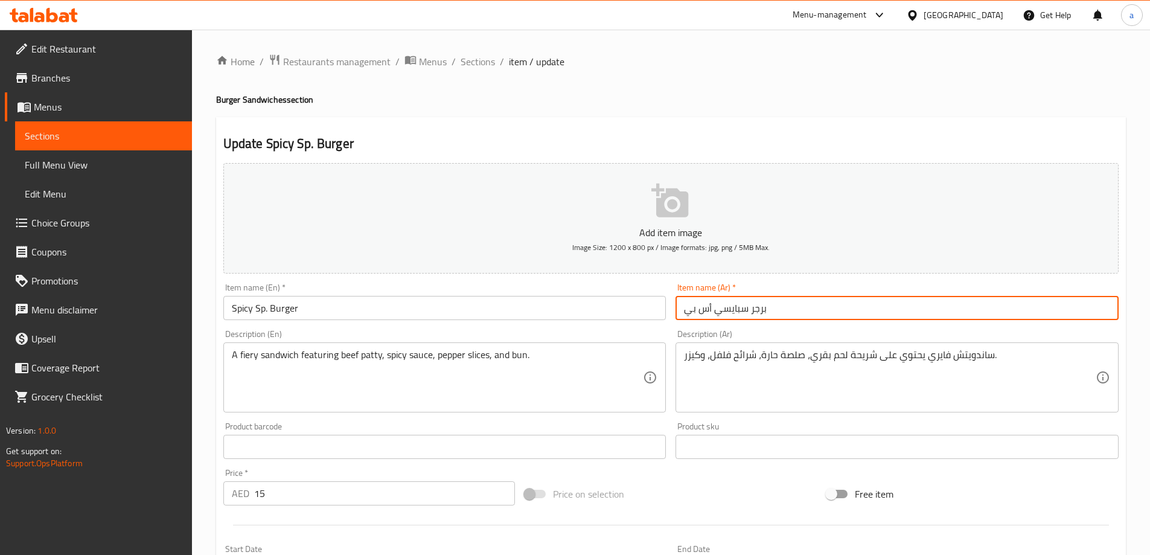
click at [733, 308] on input "برجر سبايسي أس بي" at bounding box center [896, 308] width 443 height 24
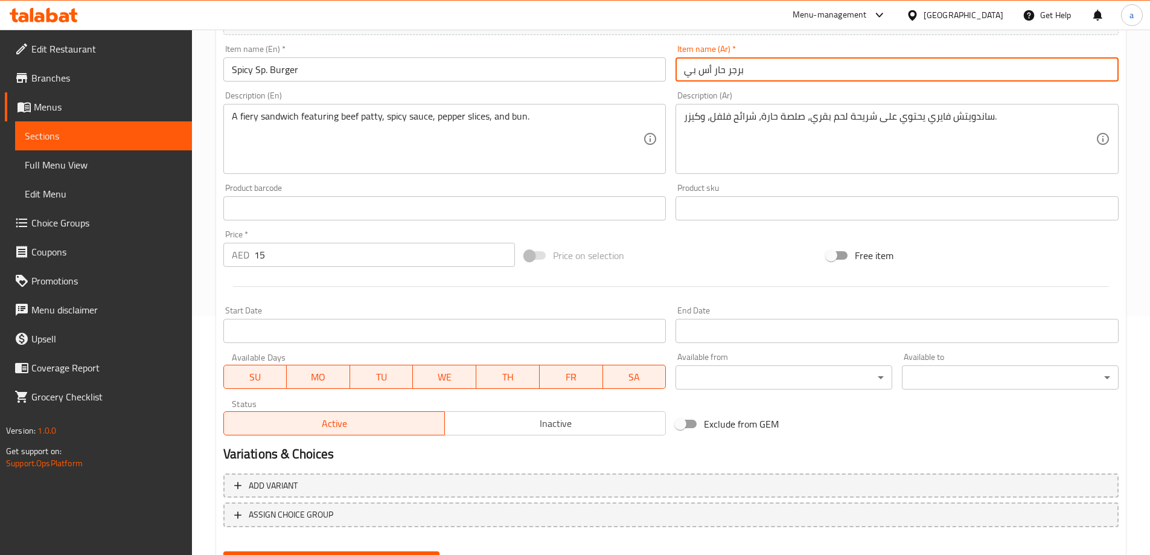
scroll to position [298, 0]
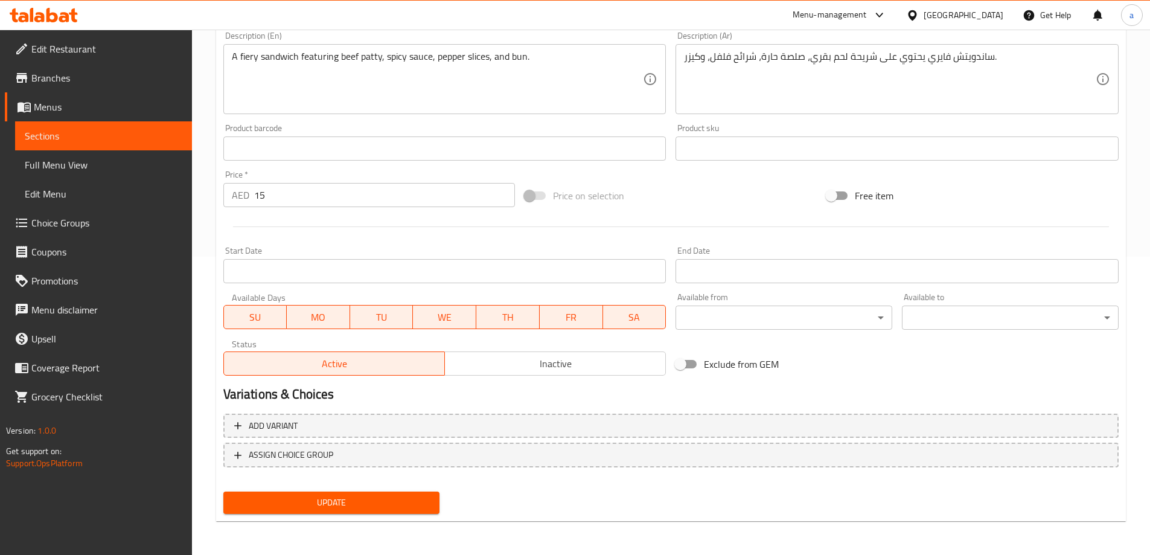
type input "برجر حار أس بي"
click at [355, 494] on button "Update" at bounding box center [331, 502] width 217 height 22
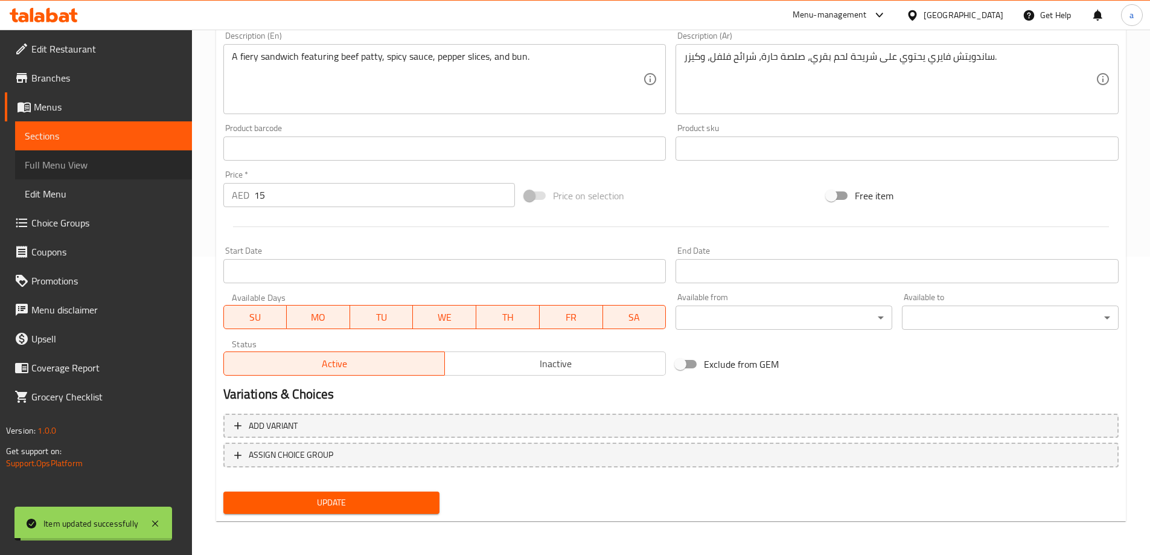
click at [120, 162] on span "Full Menu View" at bounding box center [104, 165] width 158 height 14
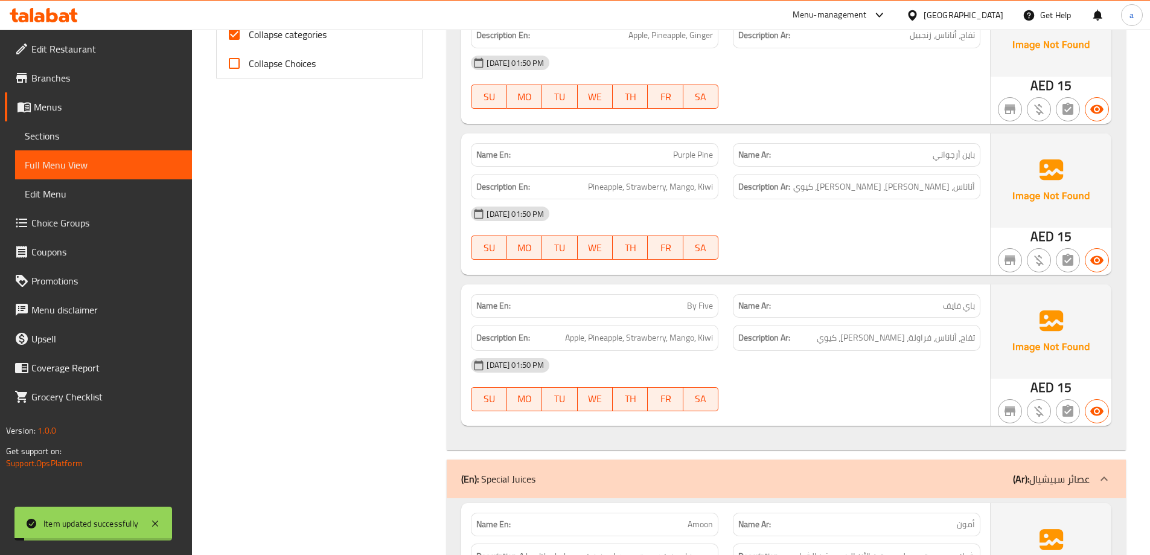
scroll to position [298, 0]
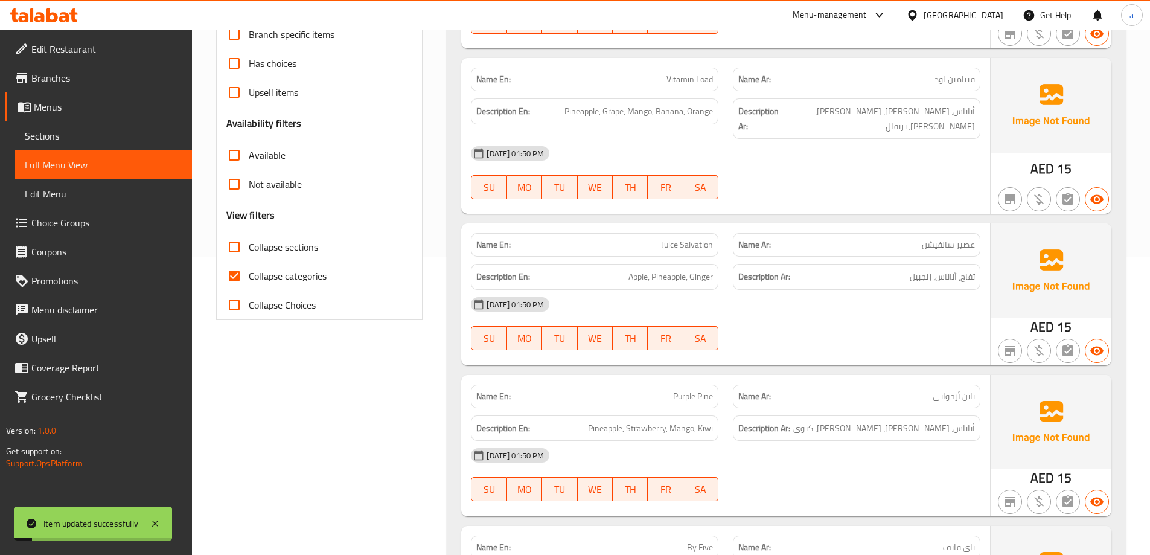
click at [287, 244] on span "Collapse sections" at bounding box center [283, 247] width 69 height 14
click at [249, 244] on input "Collapse sections" at bounding box center [234, 246] width 29 height 29
checkbox input "true"
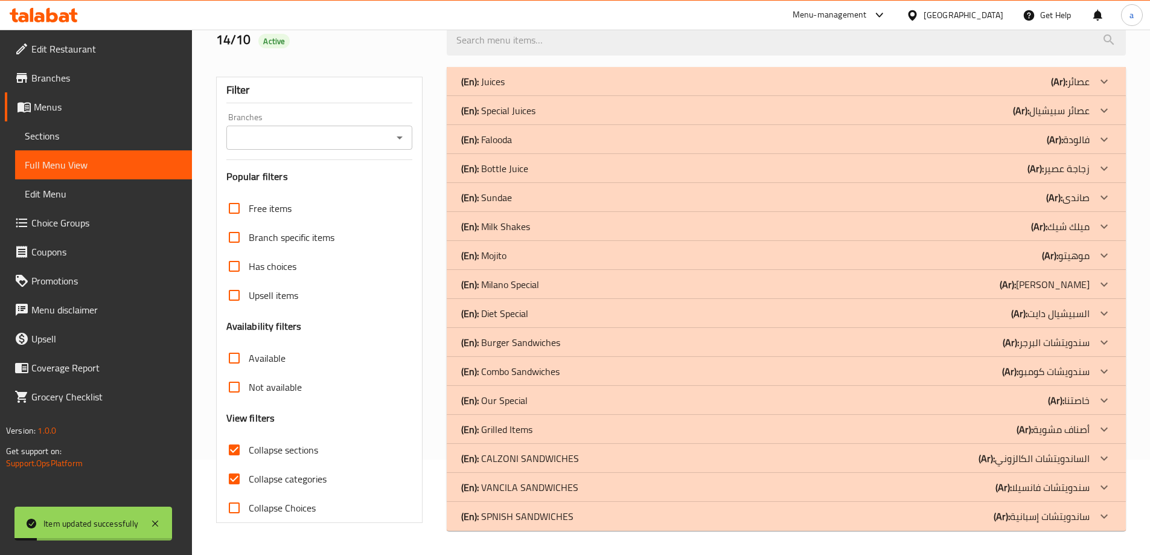
click at [308, 274] on div "Has choices" at bounding box center [319, 266] width 186 height 29
click at [298, 474] on span "Collapse categories" at bounding box center [288, 478] width 78 height 14
click at [249, 474] on input "Collapse categories" at bounding box center [234, 478] width 29 height 29
checkbox input "false"
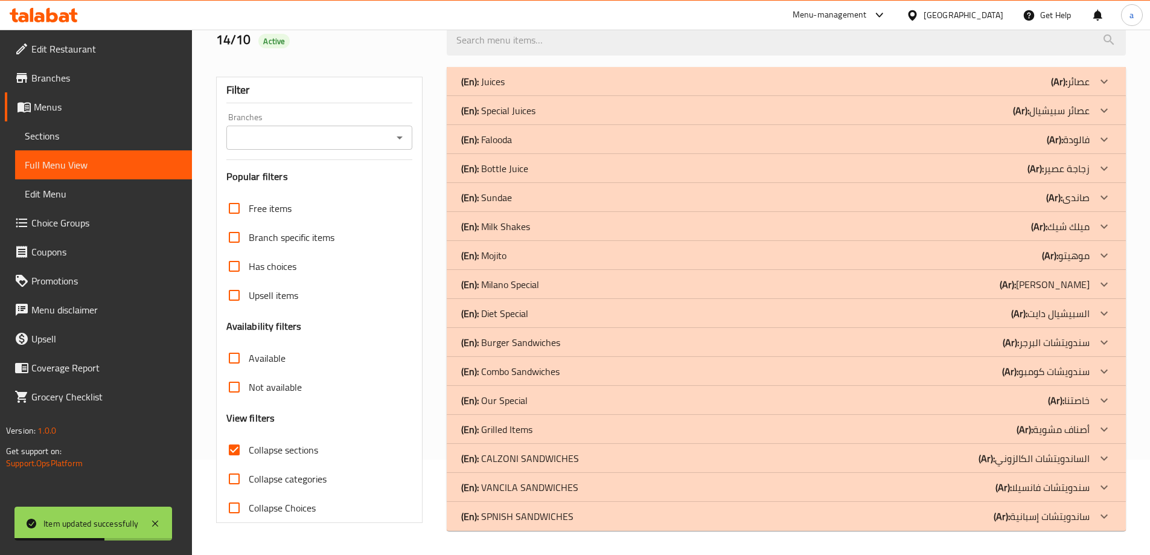
click at [1065, 345] on p "(Ar): سندويتشات البرجر" at bounding box center [1045, 342] width 87 height 14
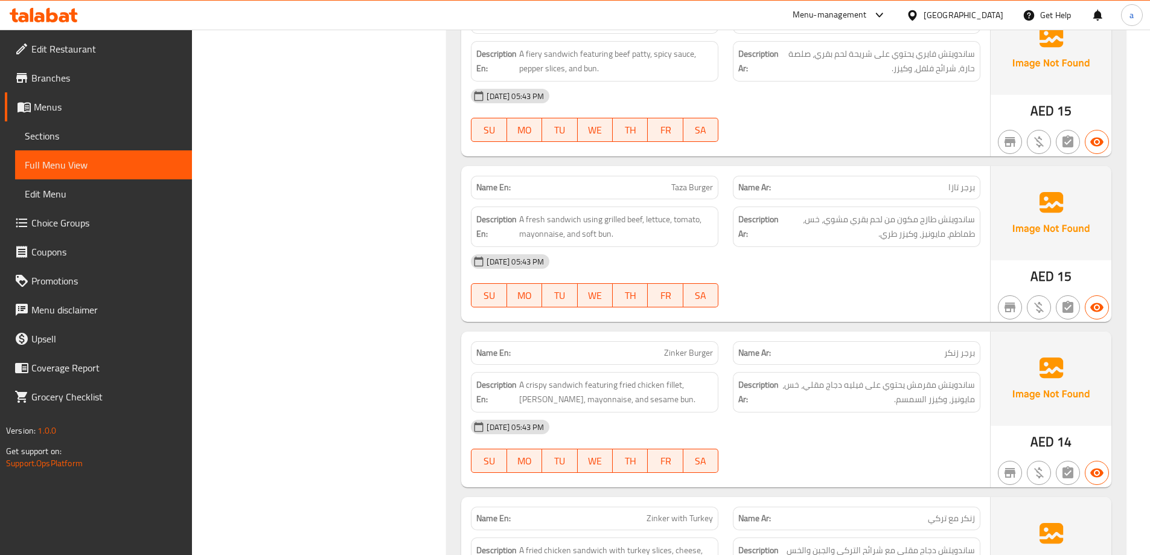
scroll to position [1363, 0]
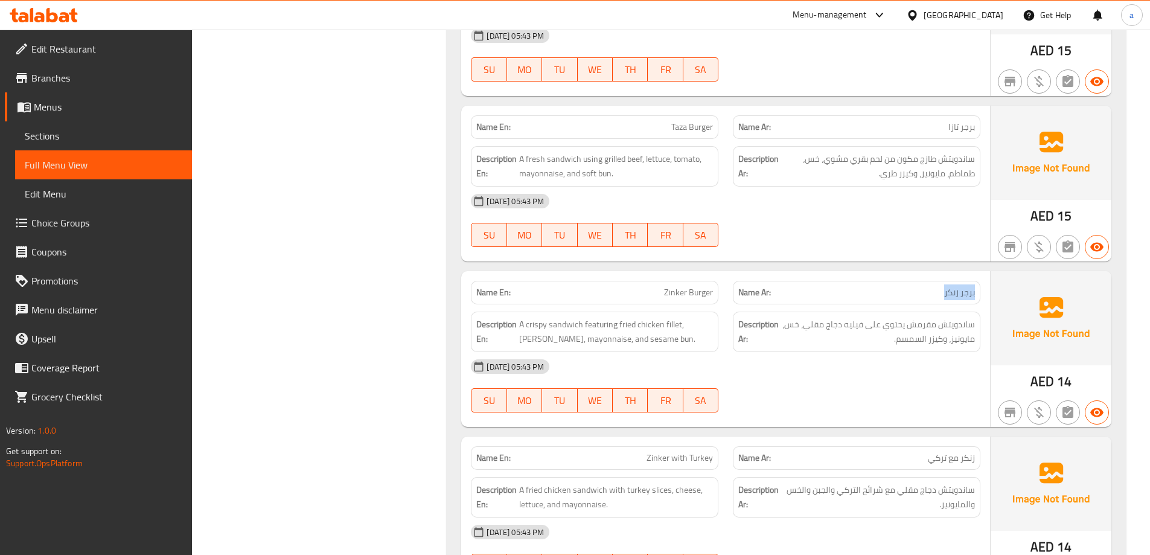
drag, startPoint x: 942, startPoint y: 294, endPoint x: 985, endPoint y: 297, distance: 43.0
click at [984, 296] on div "Name Ar: برجر زنكر" at bounding box center [856, 292] width 262 height 38
drag, startPoint x: 689, startPoint y: 296, endPoint x: 625, endPoint y: 296, distance: 64.6
click at [628, 296] on p "Name En: Zinker Burger" at bounding box center [594, 292] width 237 height 13
click at [897, 365] on div "[DATE] 05:43 PM" at bounding box center [726, 366] width 524 height 29
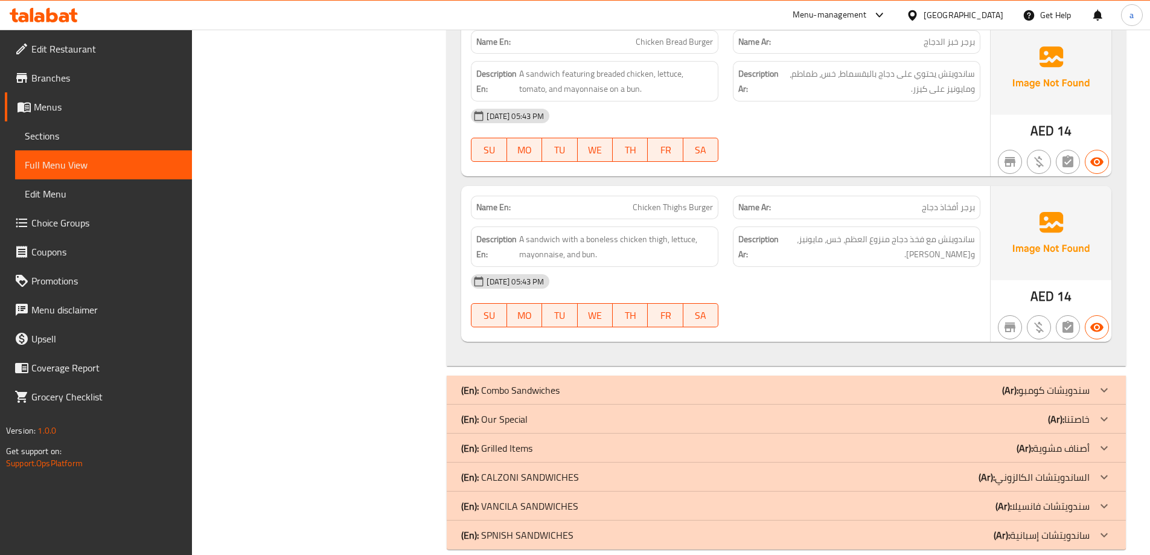
scroll to position [3650, 0]
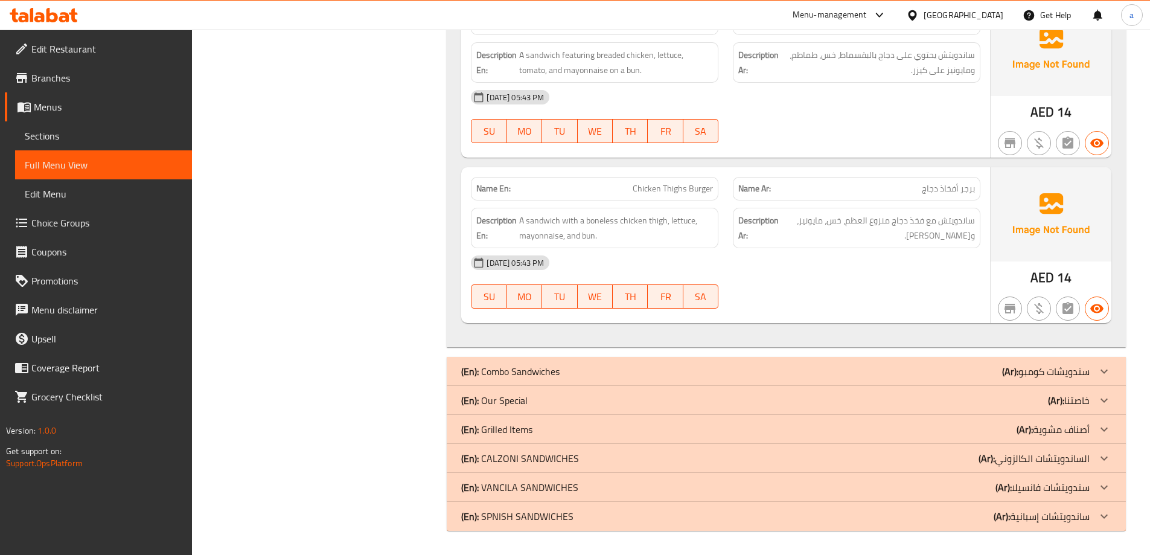
click at [832, 374] on div "(En): Combo Sandwiches (Ar): سندويشات كومبو" at bounding box center [775, 371] width 628 height 14
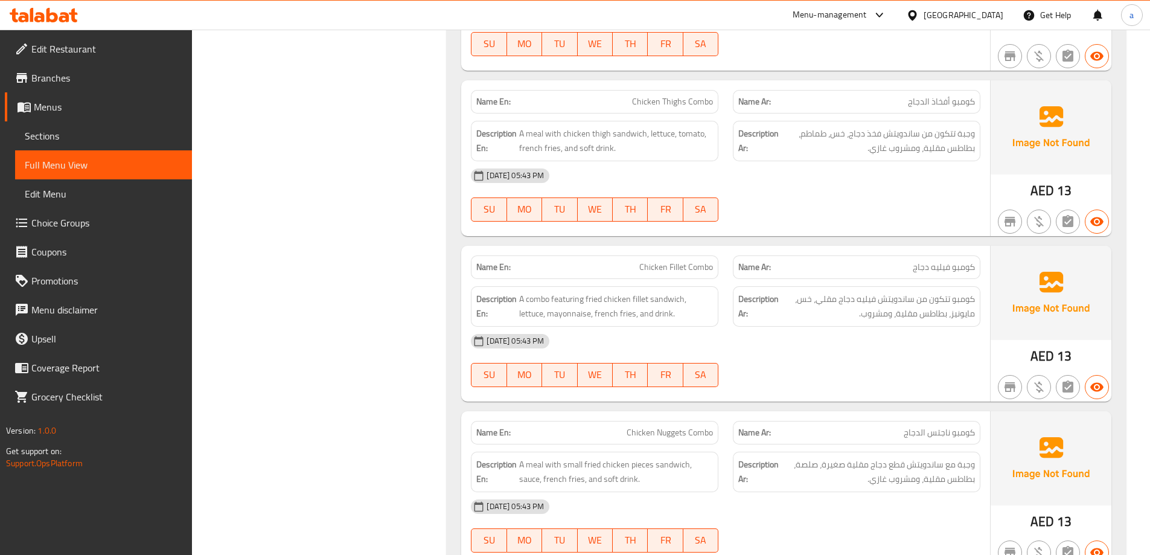
scroll to position [4977, 0]
drag, startPoint x: 56, startPoint y: 123, endPoint x: 92, endPoint y: 144, distance: 41.7
click at [56, 123] on link "Sections" at bounding box center [103, 135] width 177 height 29
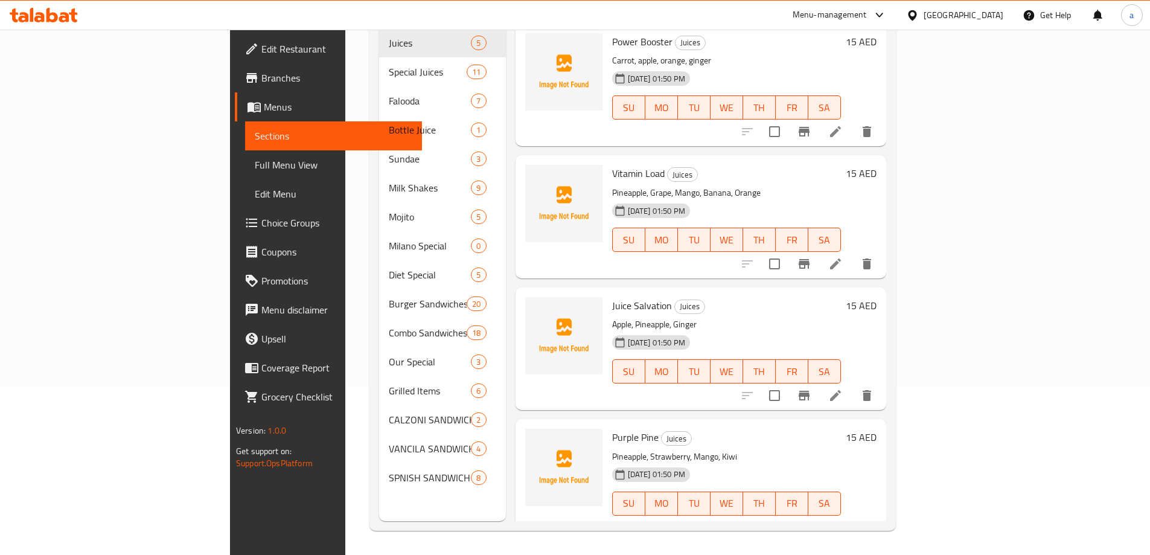
scroll to position [169, 0]
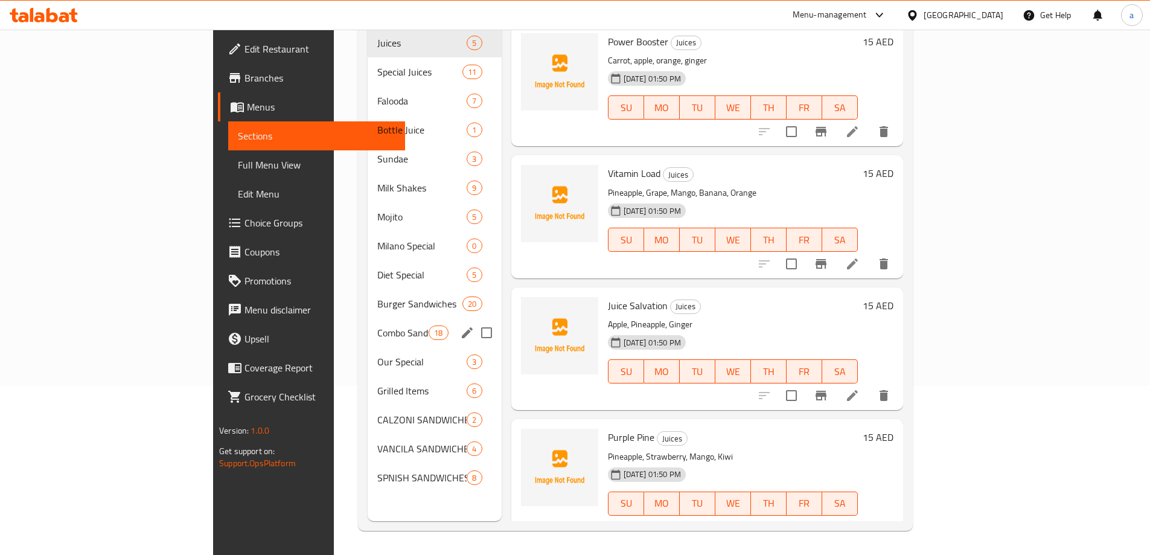
click at [368, 323] on div "Combo Sandwiches 18" at bounding box center [435, 332] width 134 height 29
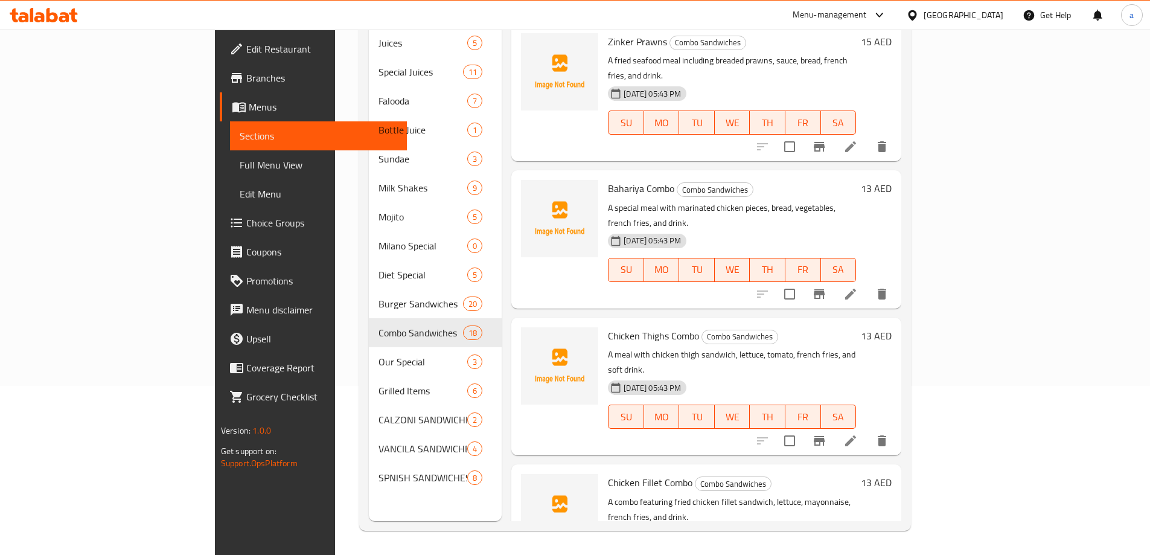
scroll to position [664, 0]
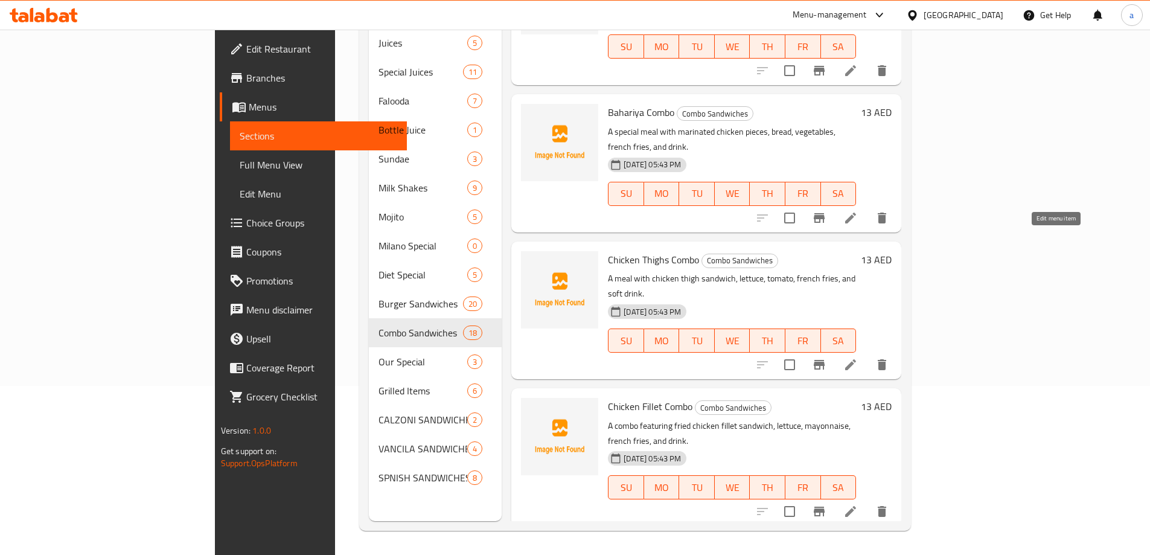
click at [856, 359] on icon at bounding box center [850, 364] width 11 height 11
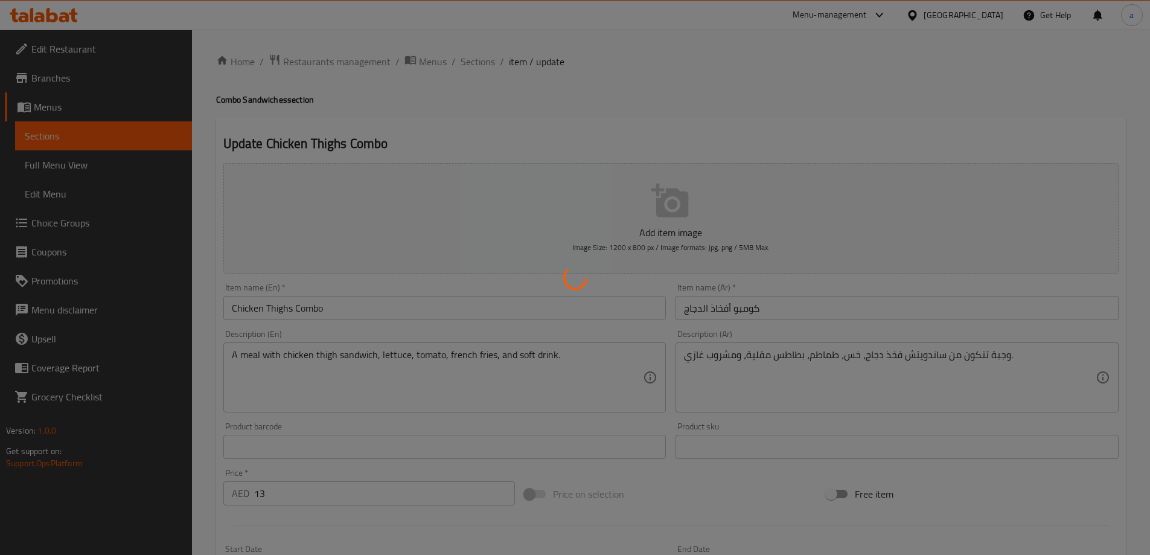
click at [949, 365] on div at bounding box center [575, 277] width 1150 height 555
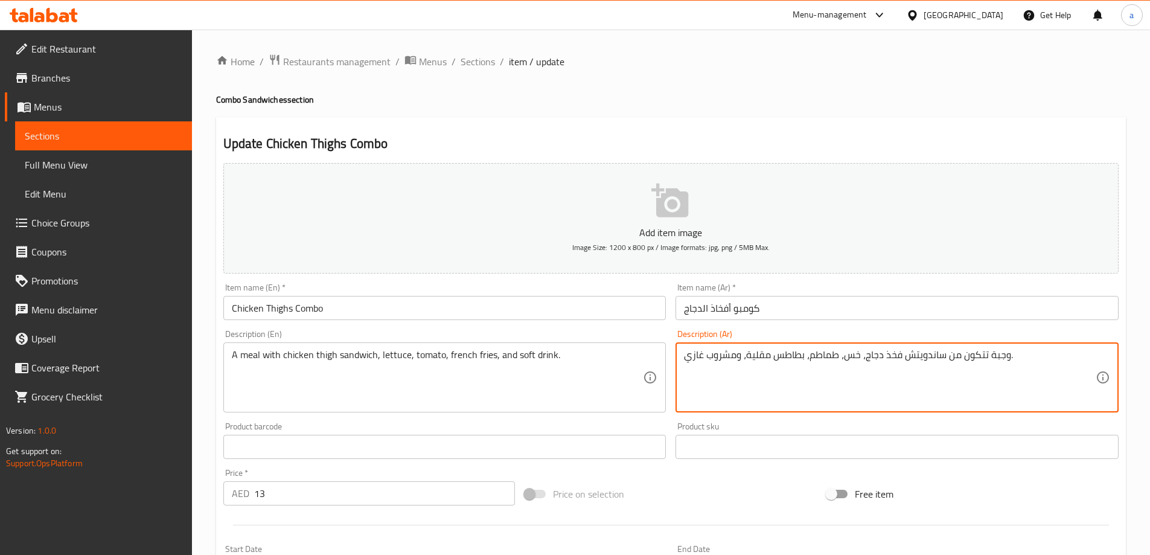
drag, startPoint x: 946, startPoint y: 357, endPoint x: 984, endPoint y: 369, distance: 40.1
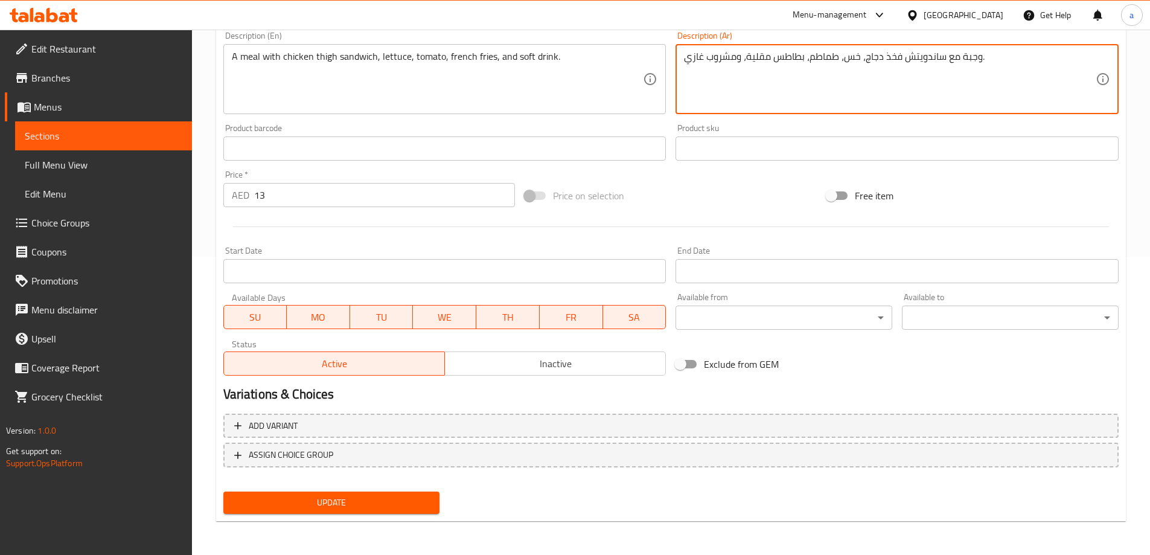
type textarea "وجبة مع ساندويتش فخذ دجاج، خس، طماطم، بطاطس مقلية، ومشروب غازي."
click at [365, 489] on div "Update" at bounding box center [331, 502] width 226 height 32
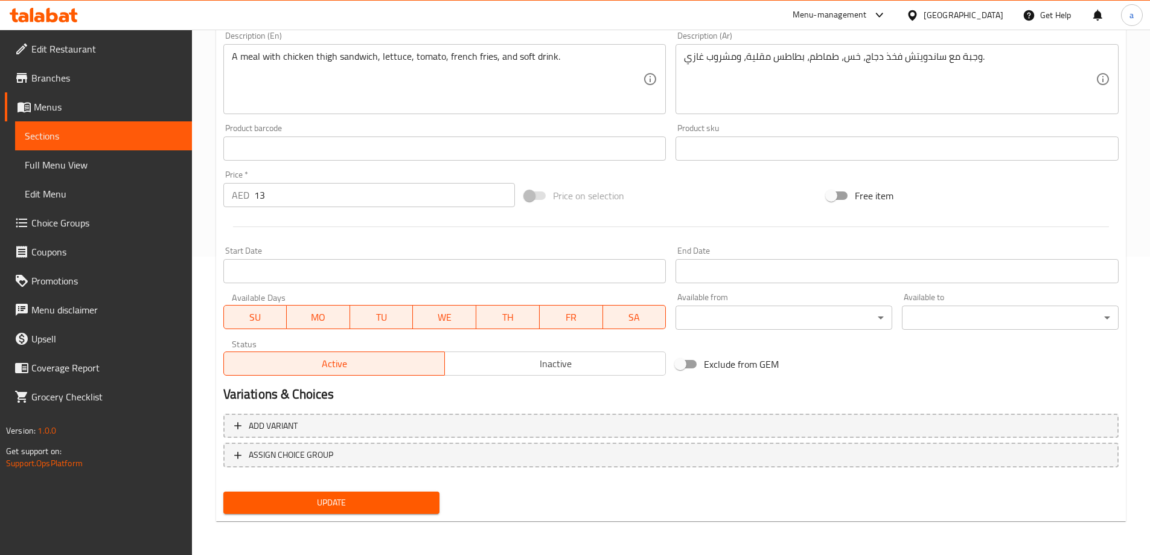
click at [363, 494] on button "Update" at bounding box center [331, 502] width 217 height 22
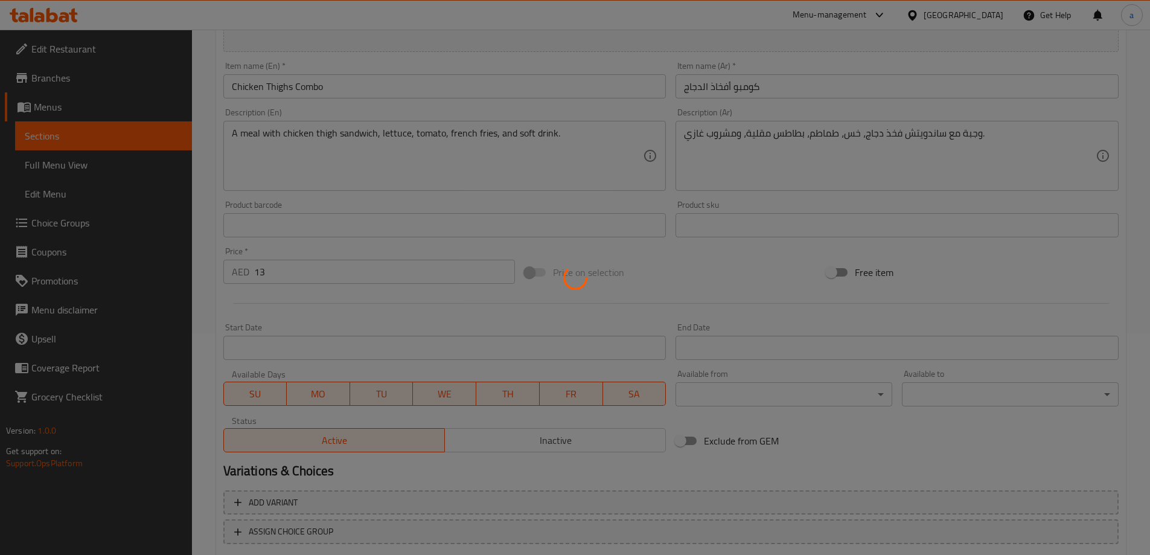
scroll to position [177, 0]
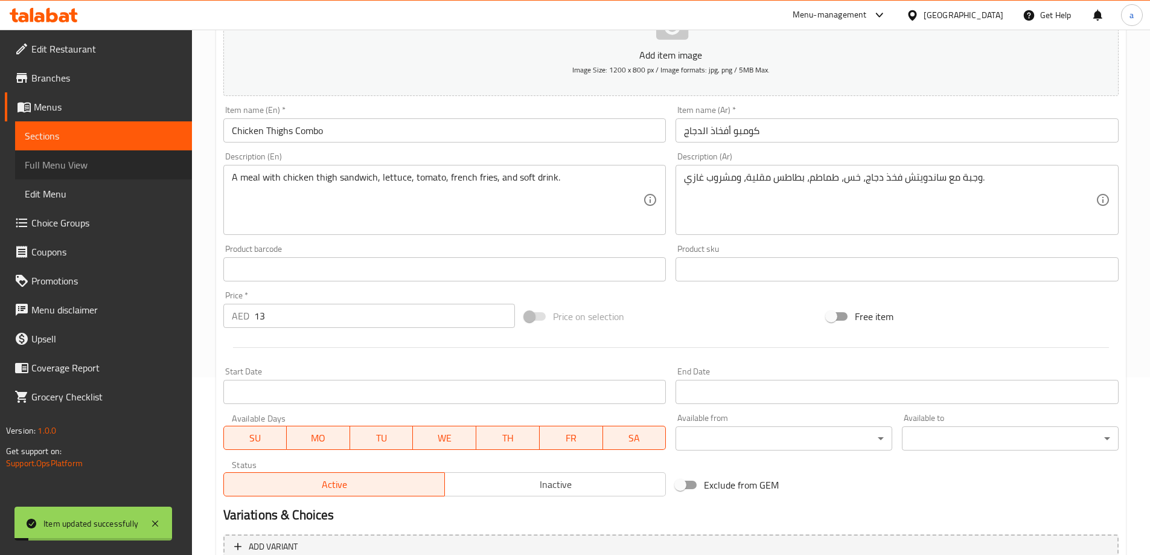
click at [116, 168] on span "Full Menu View" at bounding box center [104, 165] width 158 height 14
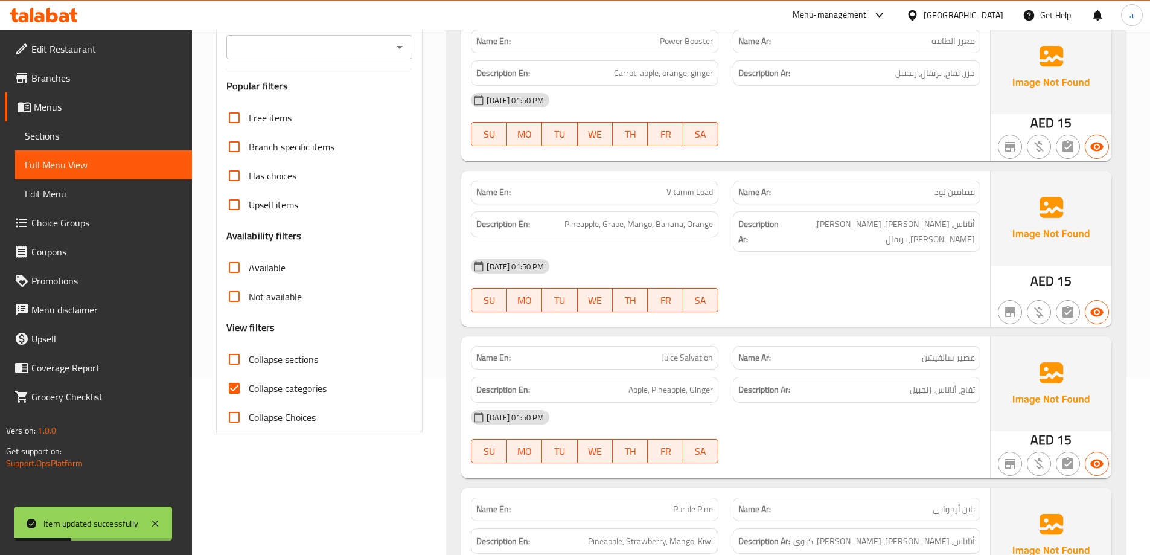
click at [309, 359] on span "Collapse sections" at bounding box center [283, 359] width 69 height 14
click at [249, 359] on input "Collapse sections" at bounding box center [234, 359] width 29 height 29
checkbox input "true"
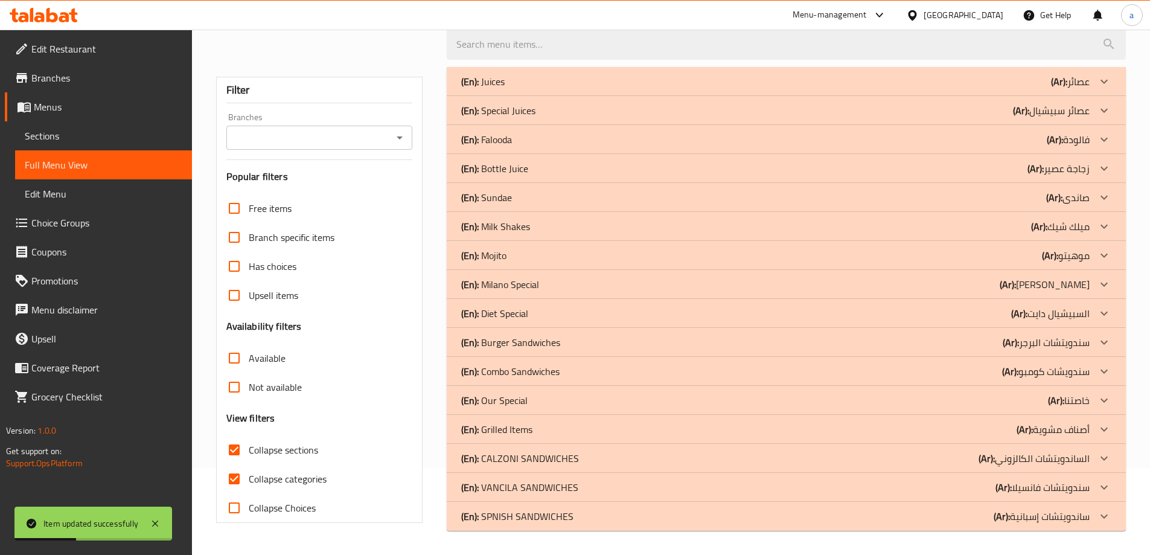
click at [308, 471] on span "Collapse categories" at bounding box center [288, 478] width 78 height 14
click at [249, 464] on input "Collapse categories" at bounding box center [234, 478] width 29 height 29
checkbox input "false"
click at [573, 369] on div "(En): Combo Sandwiches (Ar): سندويشات كومبو" at bounding box center [775, 371] width 628 height 14
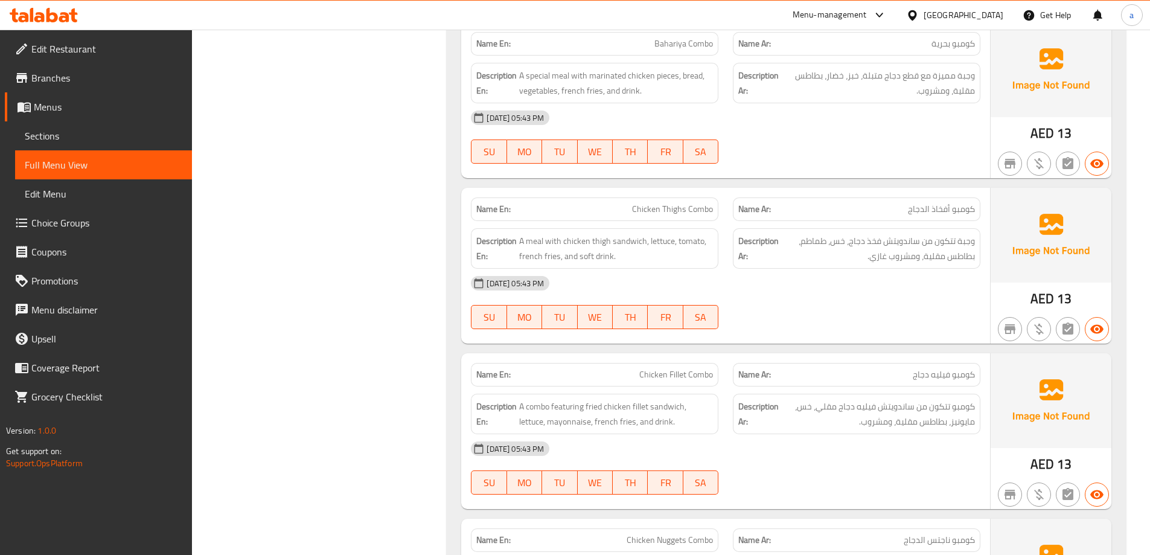
scroll to position [1415, 0]
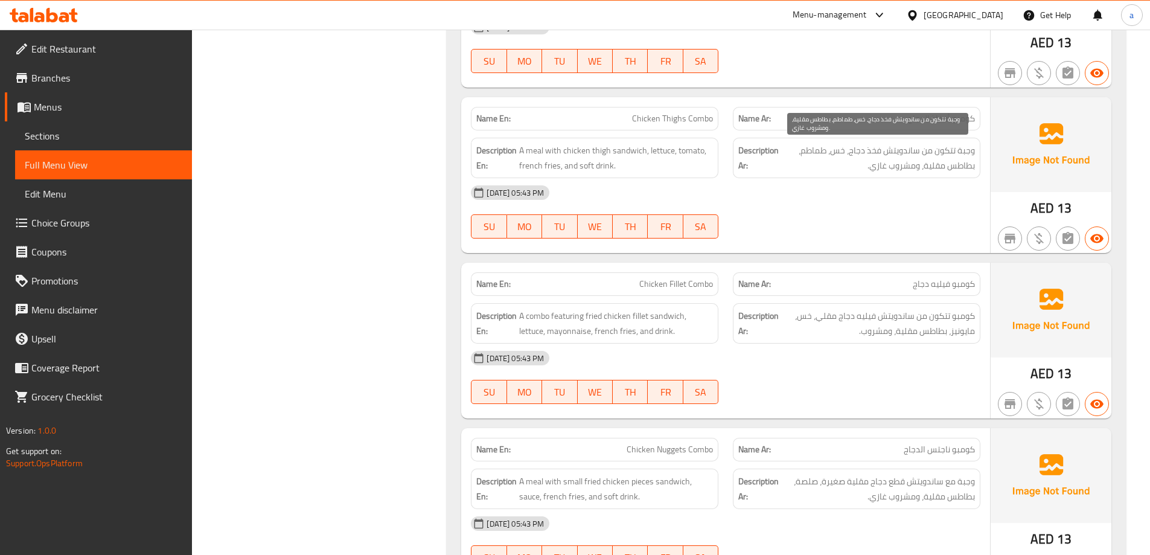
click at [910, 146] on span "وجبة تتكون من ساندويتش فخذ دجاج، خس، طماطم، بطاطس مقلية، ومشروب غازي." at bounding box center [878, 158] width 194 height 30
click at [839, 203] on div "[DATE] 05:43 PM" at bounding box center [726, 192] width 524 height 29
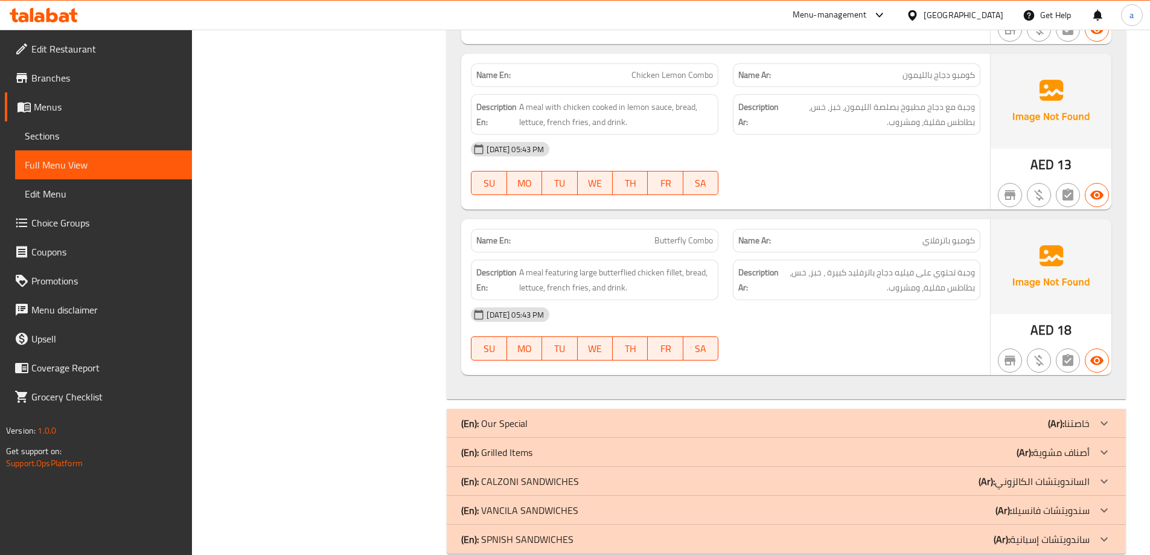
scroll to position [3135, 0]
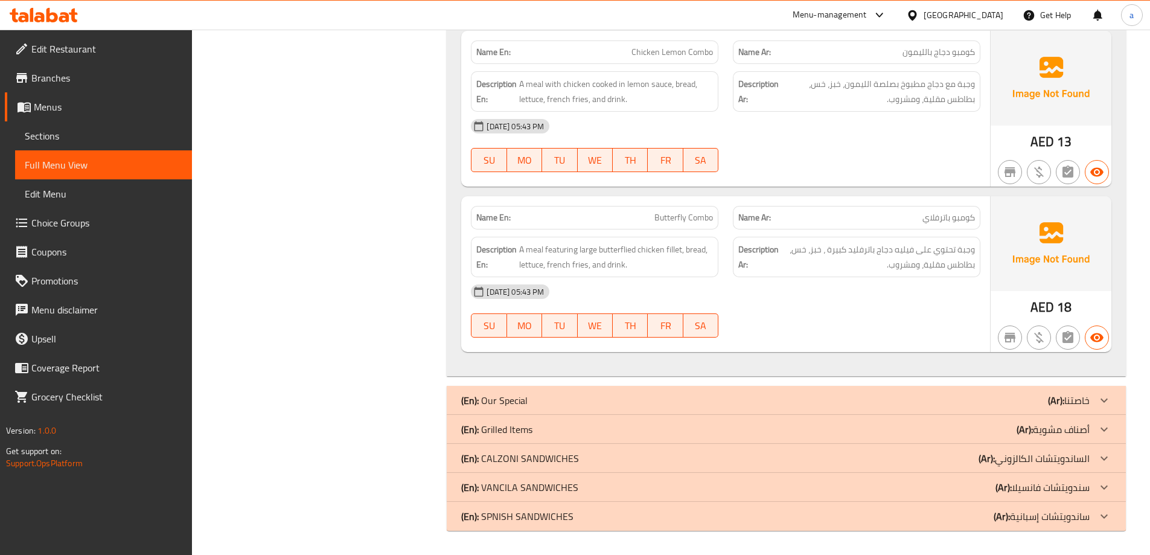
click at [784, 394] on div "(En): Our Special (Ar): خاصتنا" at bounding box center [775, 400] width 628 height 14
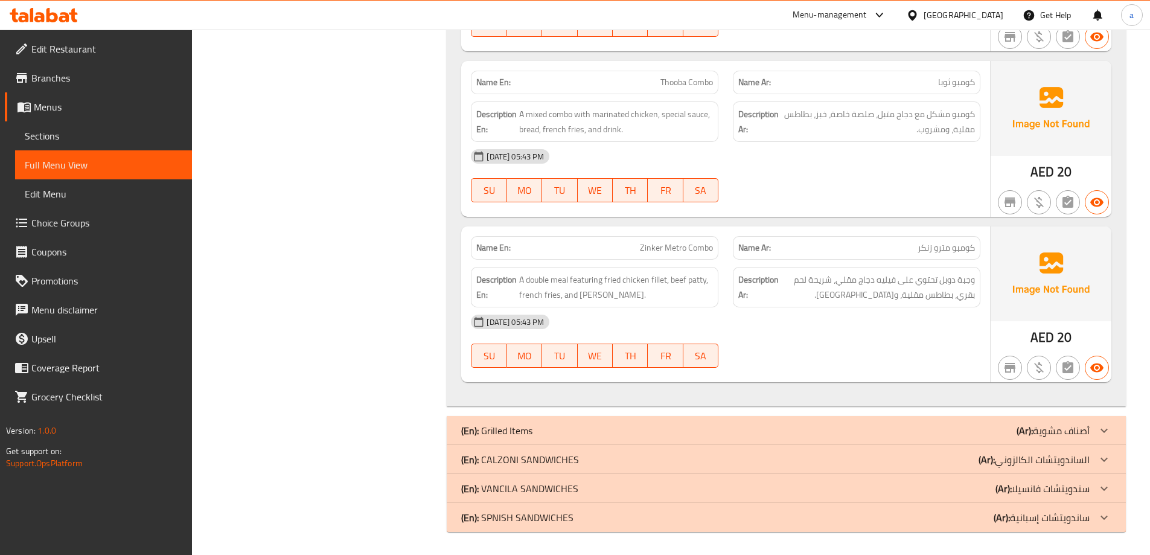
scroll to position [3670, 0]
click at [855, 420] on div "(En): Grilled Items (Ar): أصناف مشوية" at bounding box center [786, 429] width 679 height 29
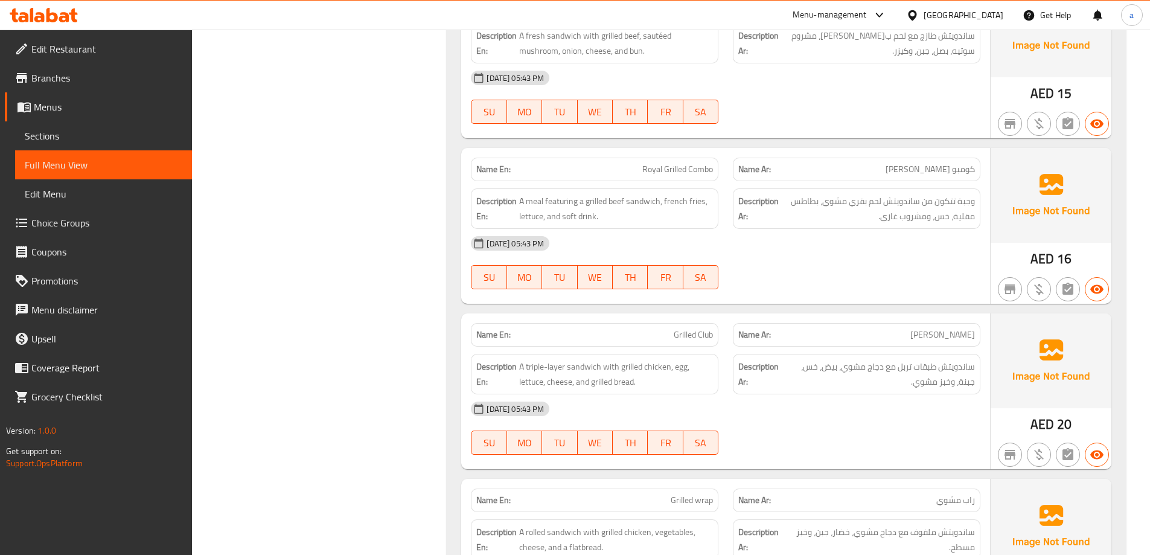
scroll to position [4580, 0]
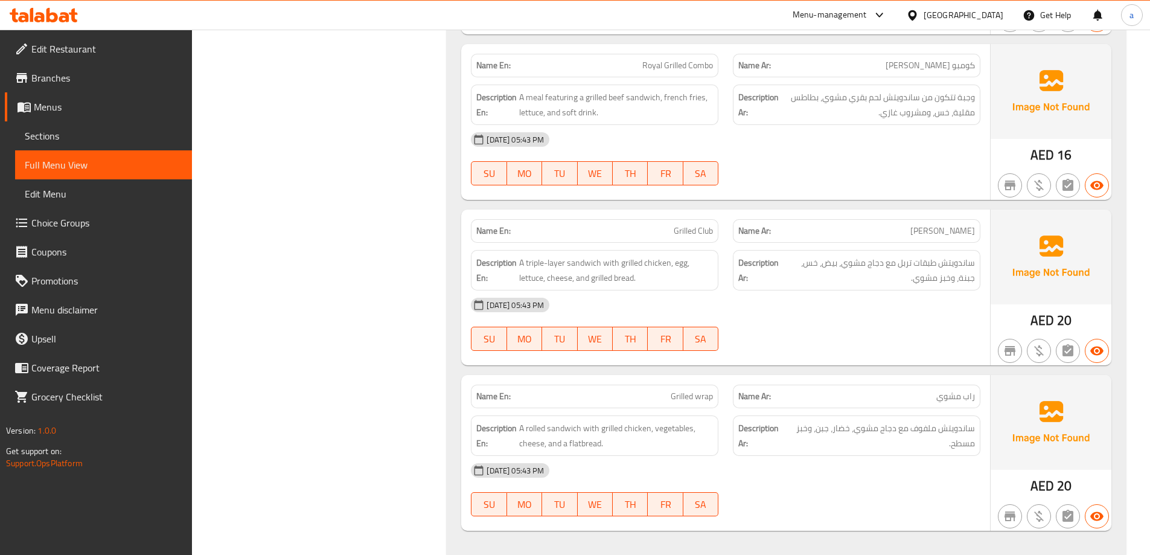
click at [95, 145] on link "Sections" at bounding box center [103, 135] width 177 height 29
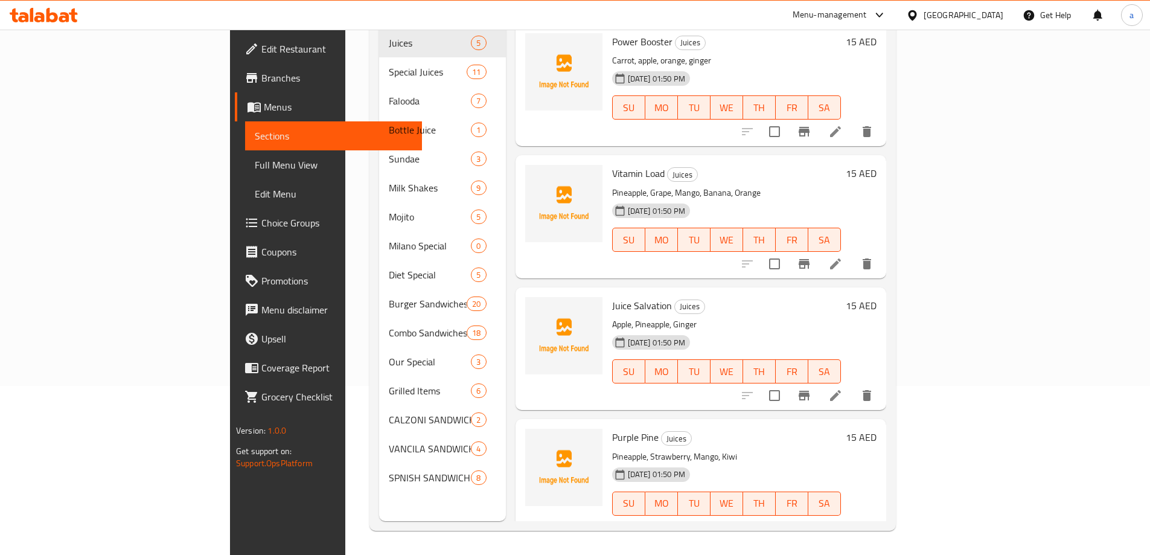
scroll to position [169, 0]
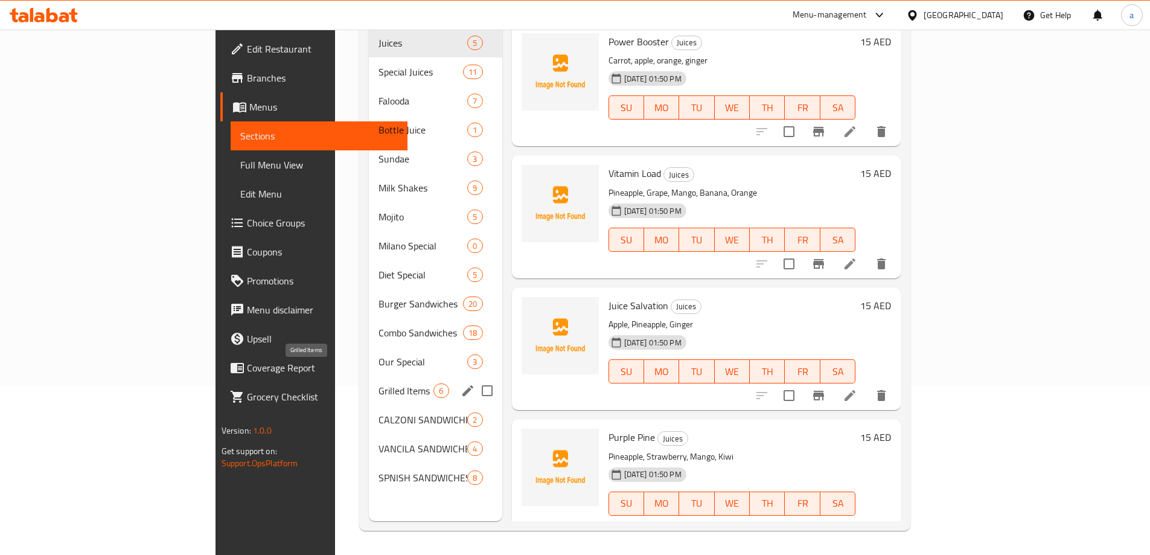
click at [378, 383] on span "Grilled Items" at bounding box center [405, 390] width 55 height 14
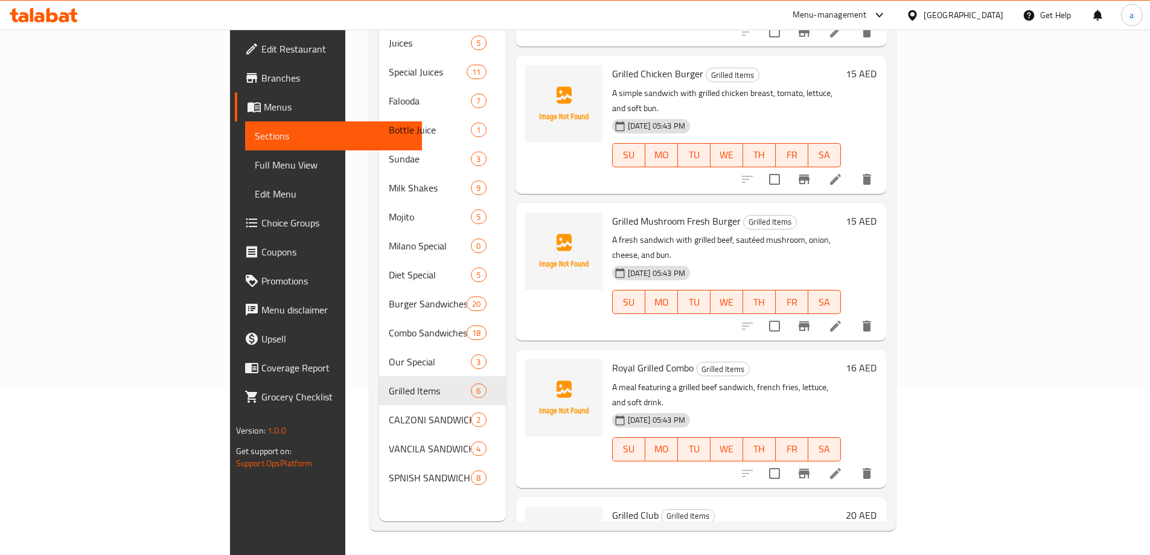
scroll to position [267, 0]
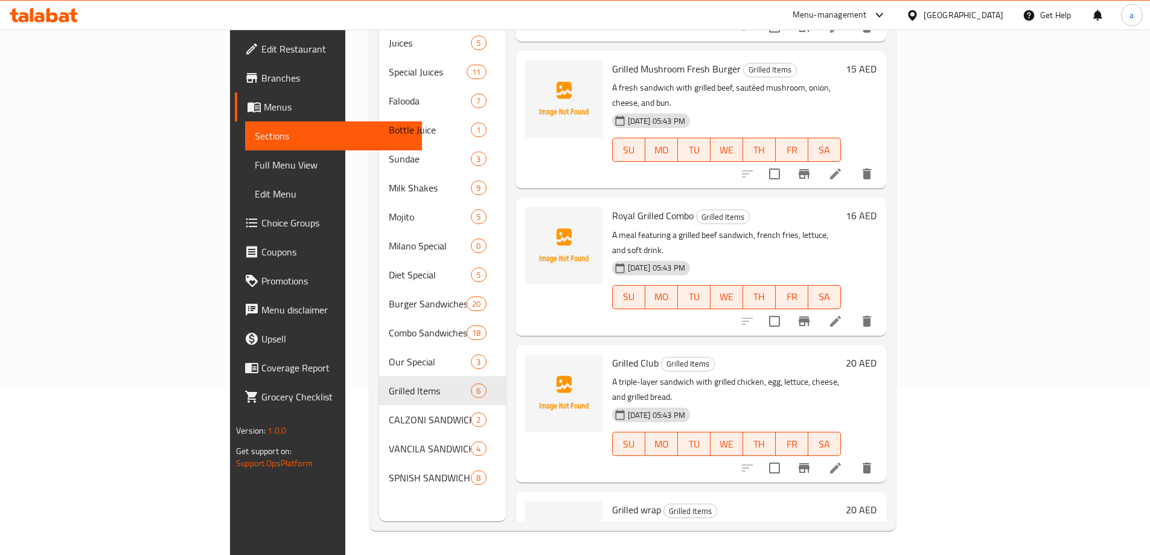
click at [852, 457] on li at bounding box center [835, 468] width 34 height 22
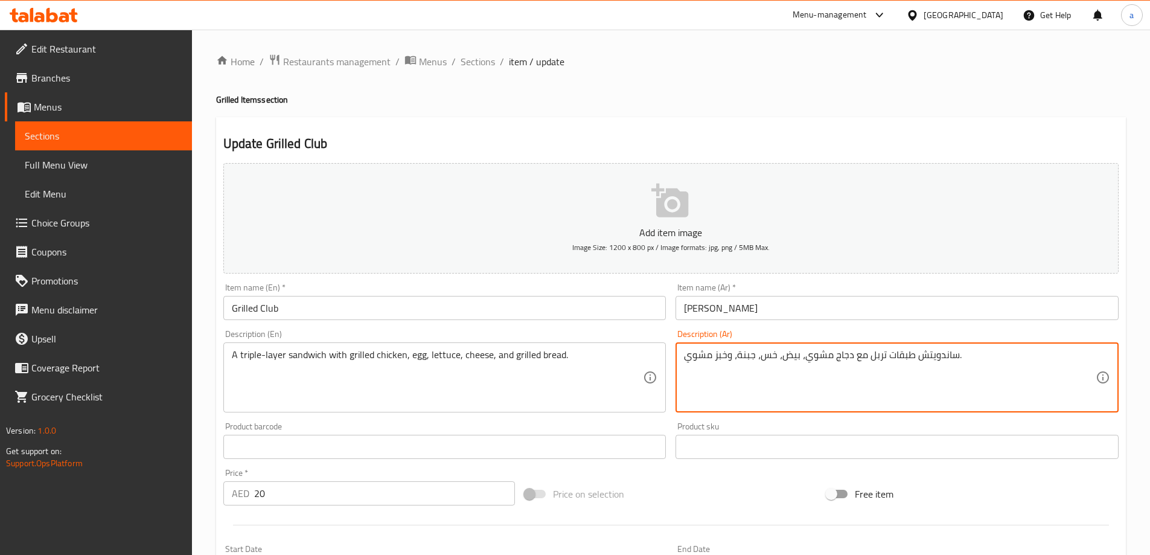
drag, startPoint x: 868, startPoint y: 357, endPoint x: 883, endPoint y: 363, distance: 15.7
click at [893, 349] on textarea "ساندويتش طبقات مع دجاج مشوي، بيض، خس، جبنة، وخبز مشوي." at bounding box center [890, 377] width 412 height 57
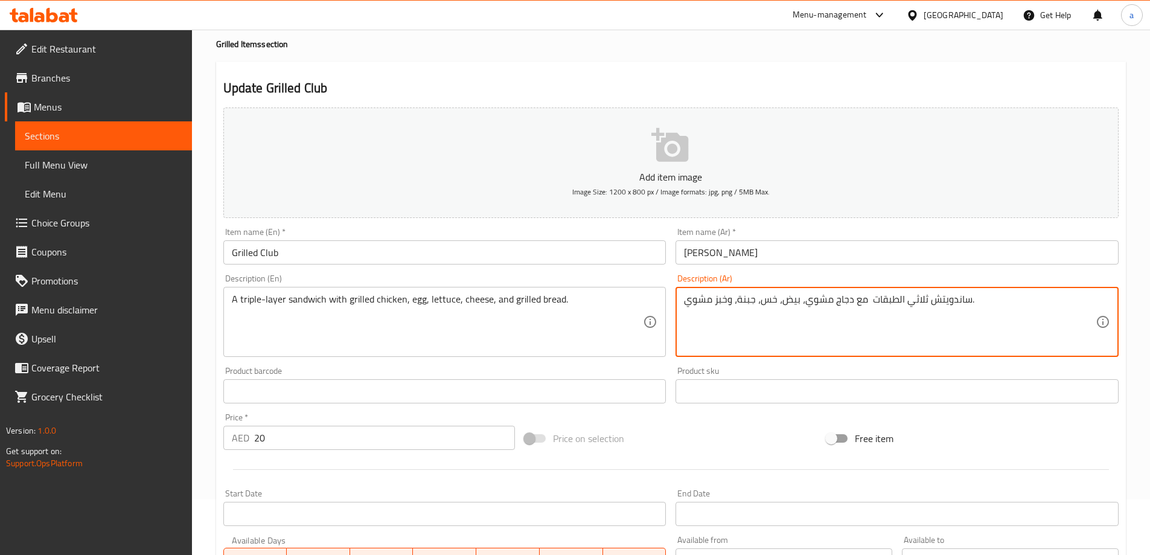
scroll to position [298, 0]
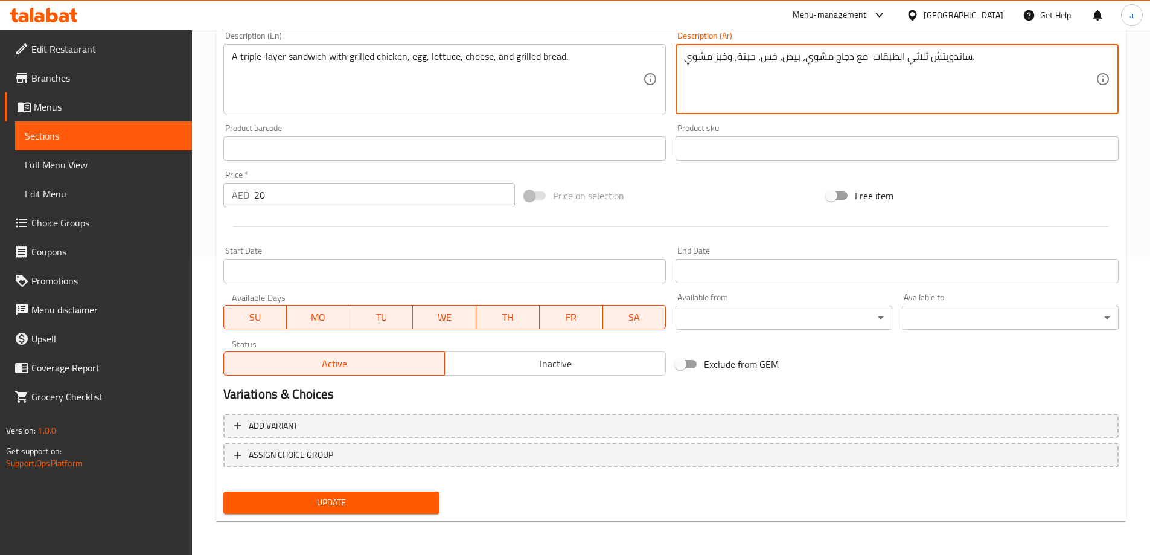
type textarea "ساندويتش ثلاثي الطبقات مع دجاج مشوي، بيض، خس، جبنة، وخبز مشوي."
click at [375, 493] on button "Update" at bounding box center [331, 502] width 217 height 22
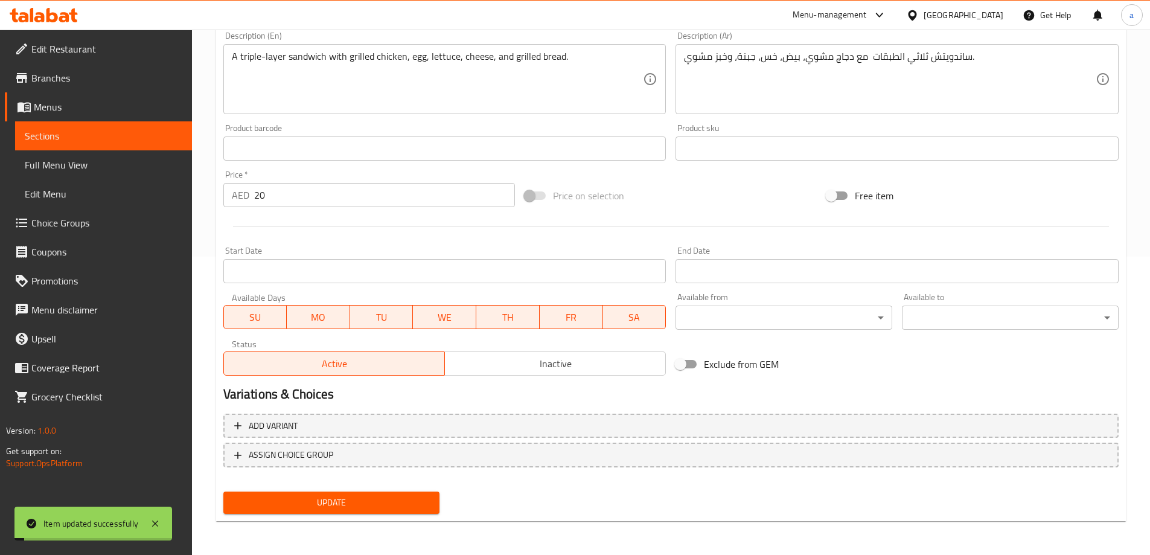
click at [95, 164] on span "Full Menu View" at bounding box center [104, 165] width 158 height 14
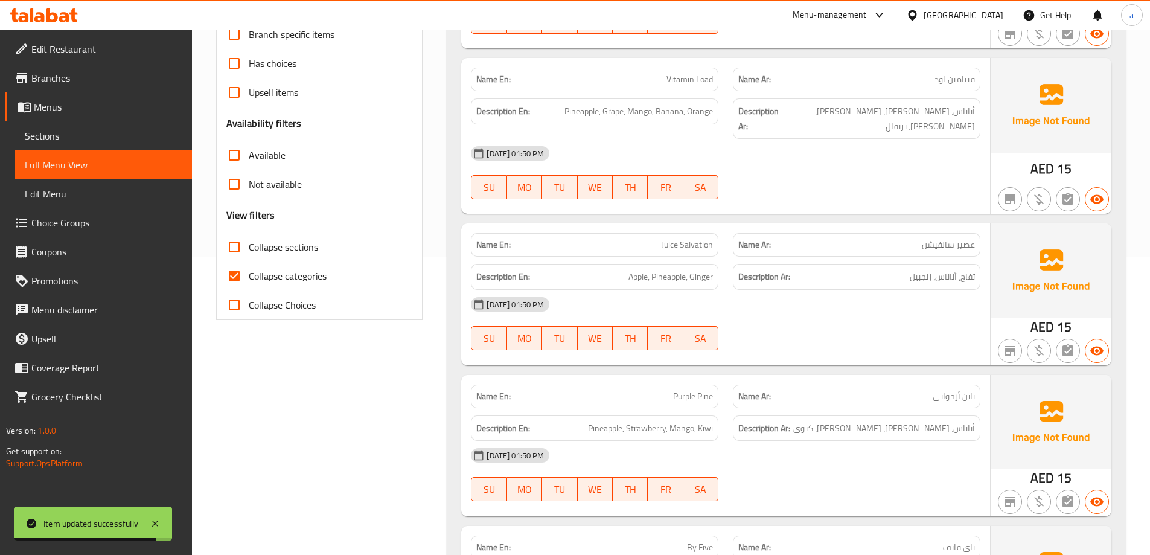
click at [293, 282] on span "Collapse categories" at bounding box center [288, 276] width 78 height 14
click at [249, 282] on input "Collapse categories" at bounding box center [234, 275] width 29 height 29
checkbox input "false"
click at [297, 248] on span "Collapse sections" at bounding box center [283, 247] width 69 height 14
click at [249, 248] on input "Collapse sections" at bounding box center [234, 246] width 29 height 29
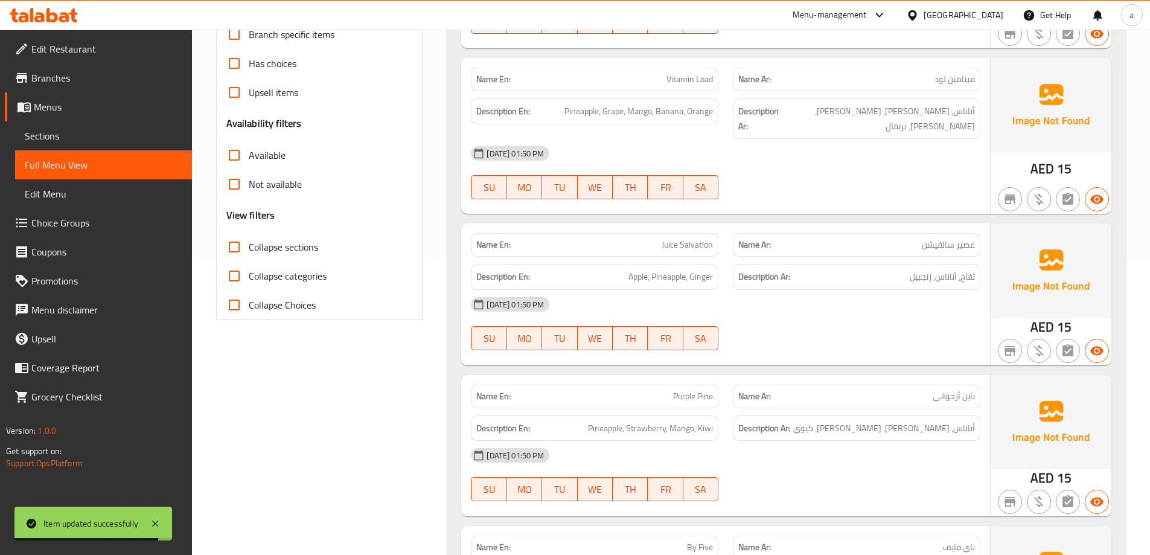
checkbox input "true"
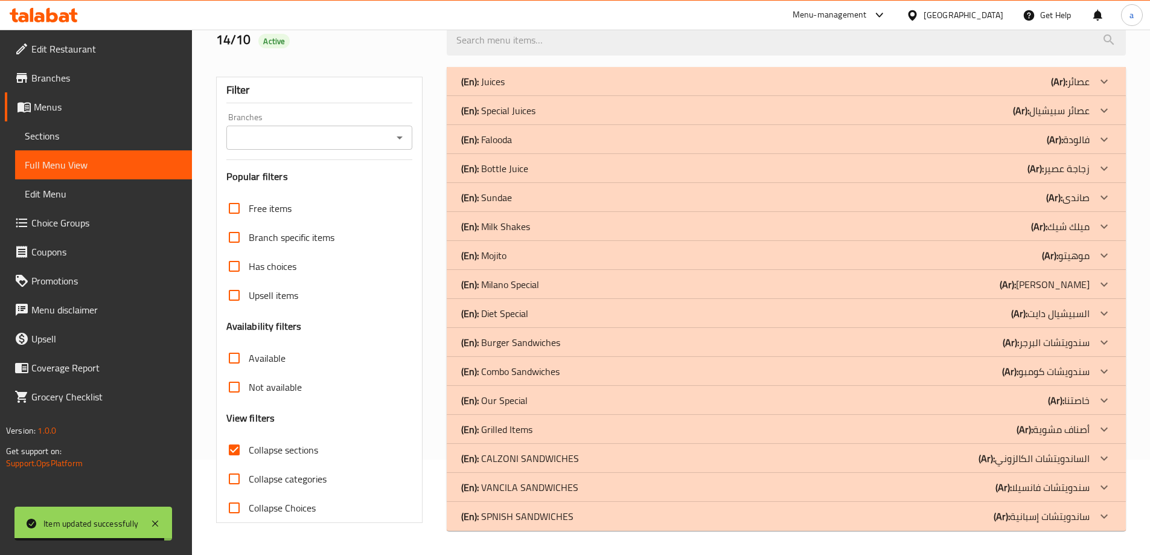
scroll to position [95, 0]
click at [1025, 430] on b "(Ar):" at bounding box center [1024, 429] width 16 height 18
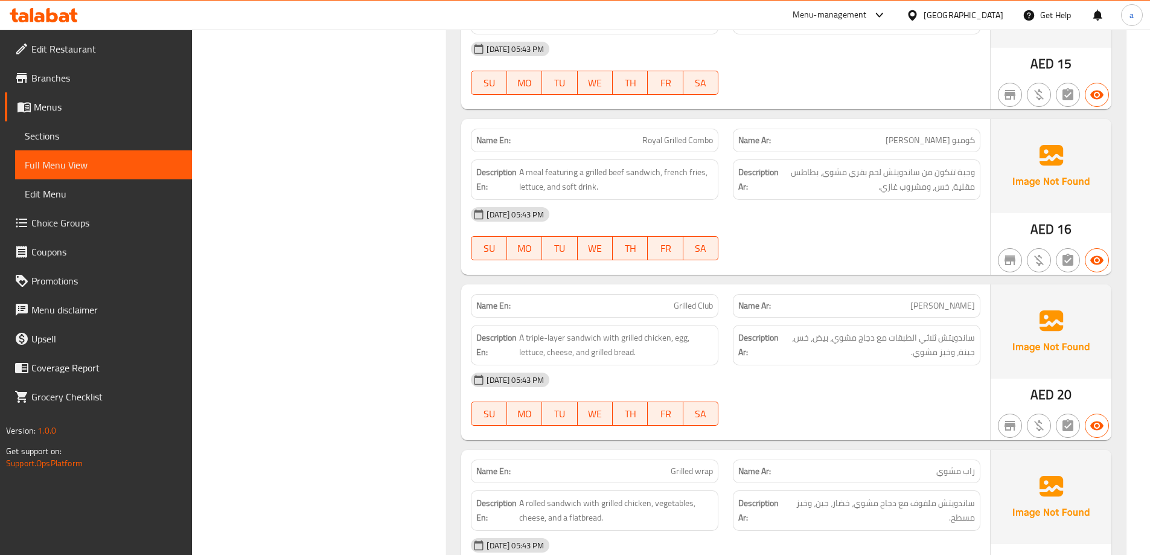
scroll to position [1136, 0]
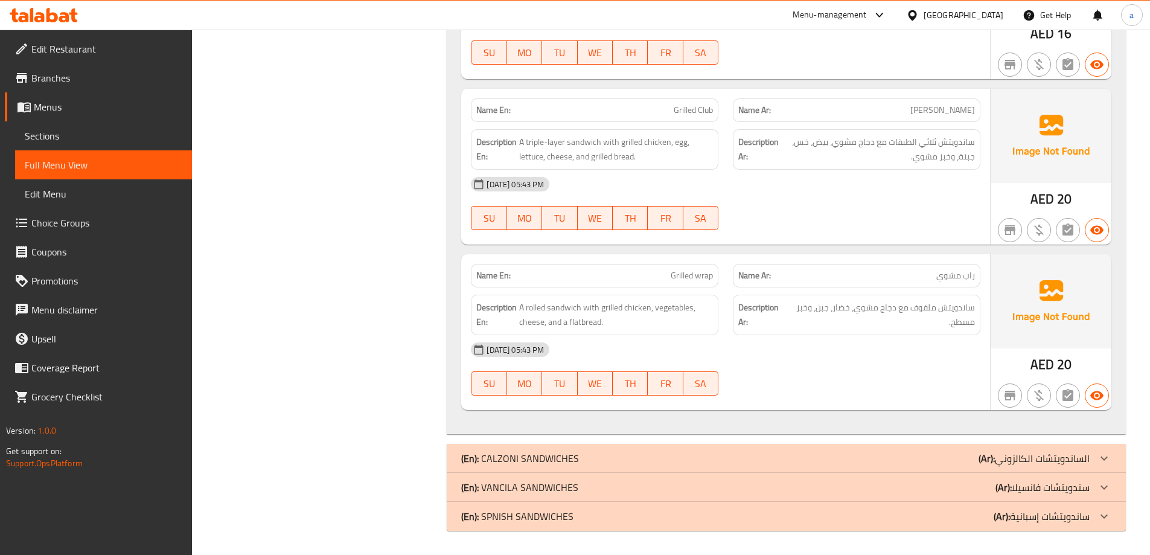
click at [1045, 451] on p "(Ar): الساندويتشات الكالزوني" at bounding box center [1033, 458] width 111 height 14
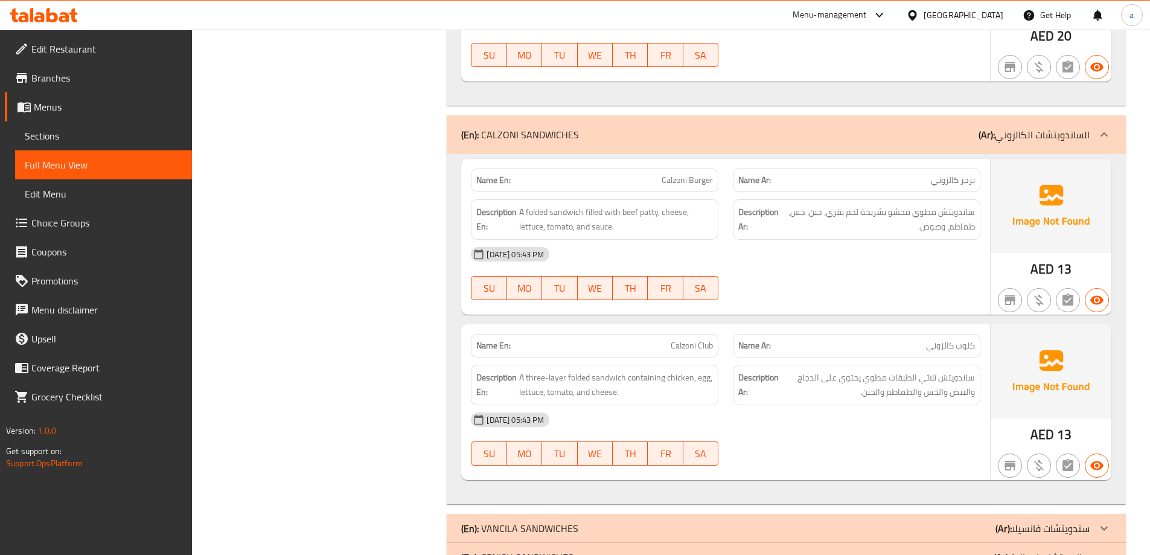
scroll to position [1505, 0]
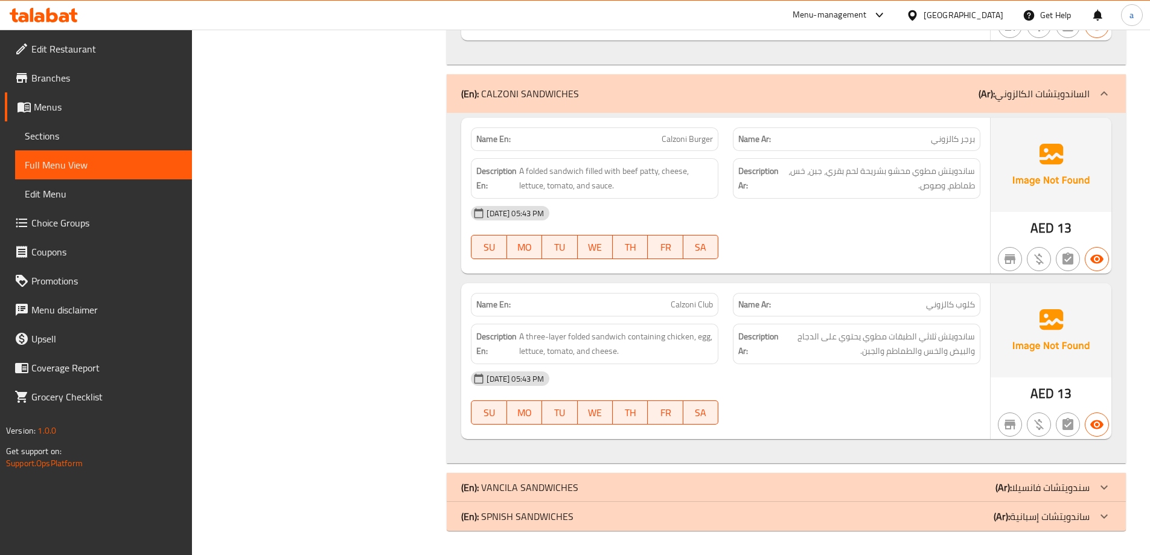
click at [1078, 489] on p "(Ar): سندويتشات فانسيلا" at bounding box center [1042, 487] width 94 height 14
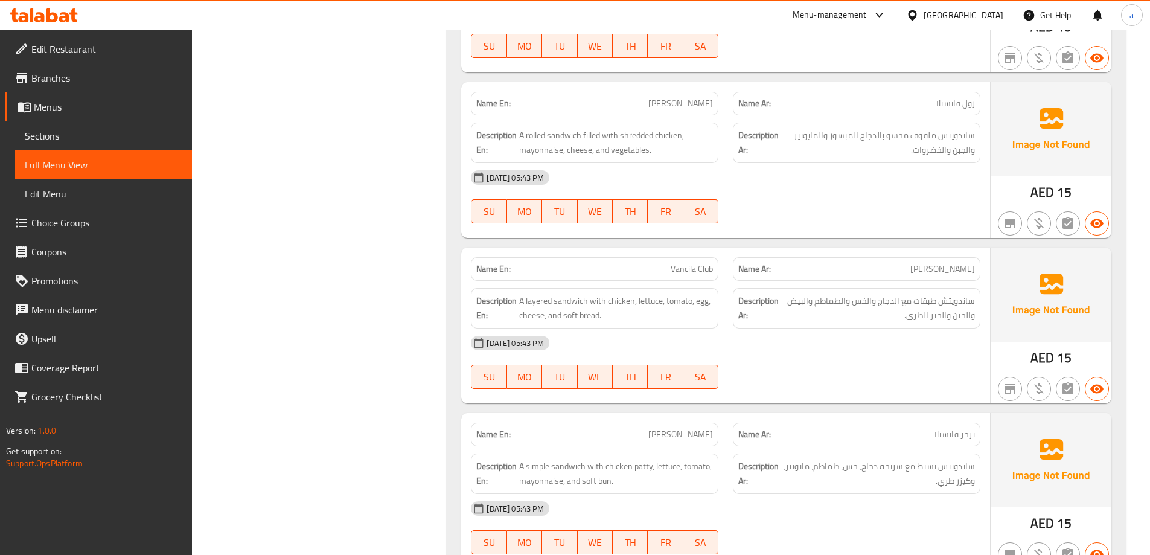
scroll to position [2109, 0]
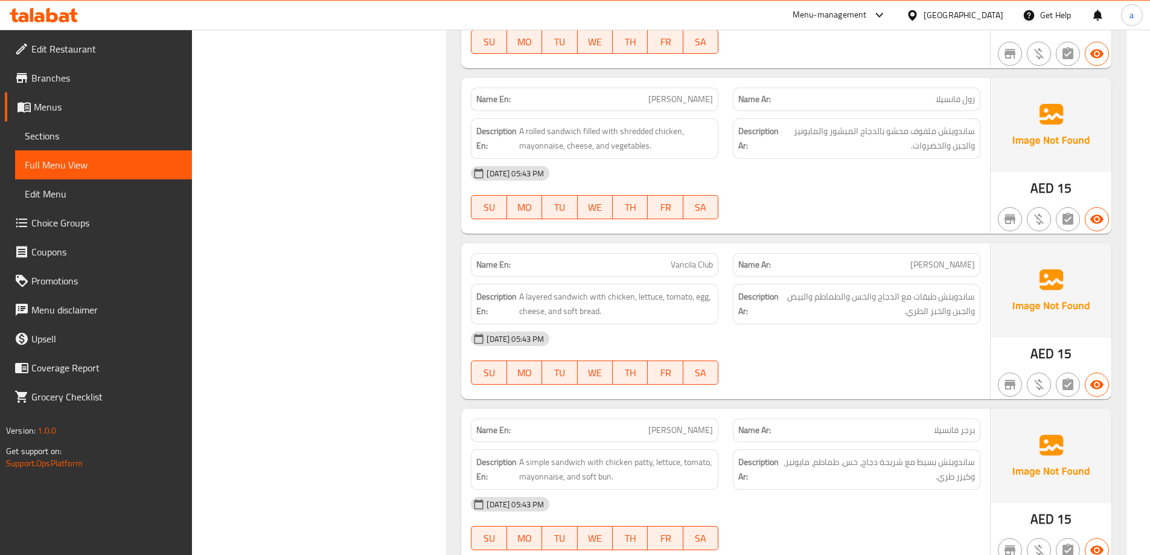
click at [90, 137] on span "Sections" at bounding box center [104, 136] width 158 height 14
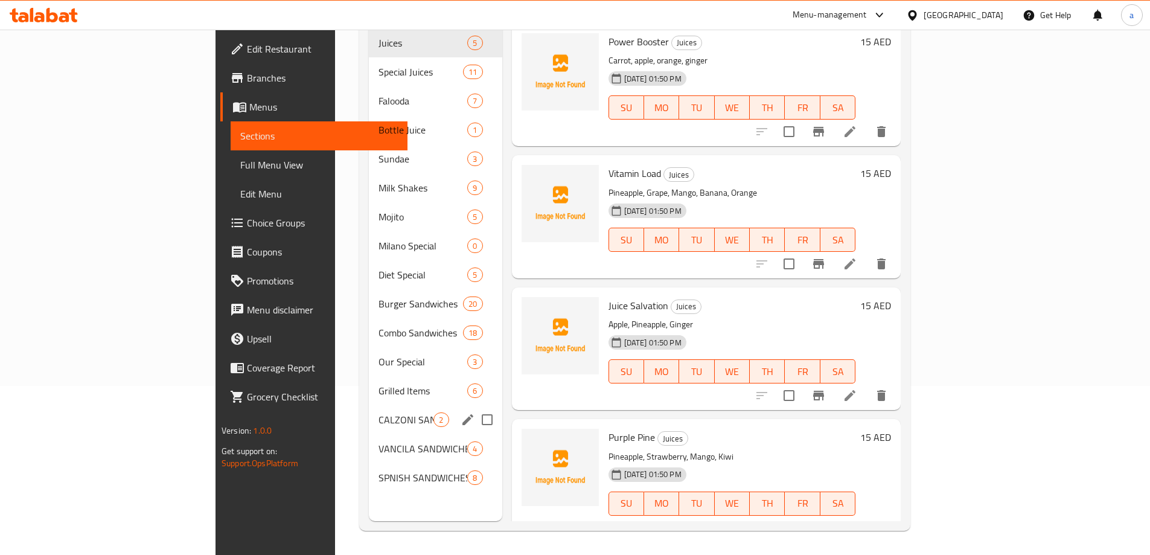
scroll to position [169, 0]
click at [369, 441] on div "VANCILA SANDWICHES 4" at bounding box center [435, 448] width 133 height 29
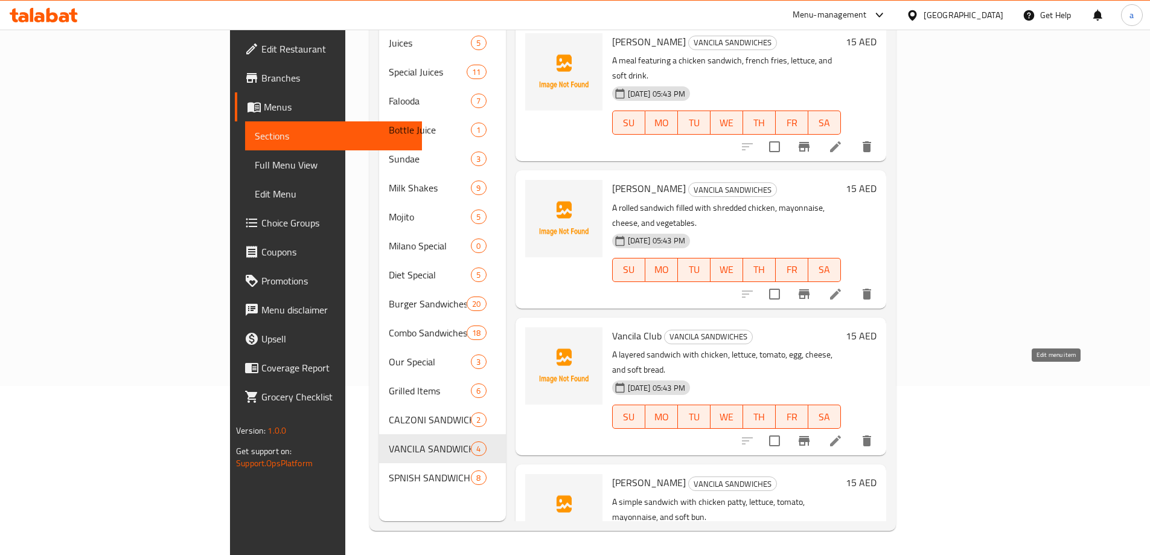
click at [843, 433] on icon at bounding box center [835, 440] width 14 height 14
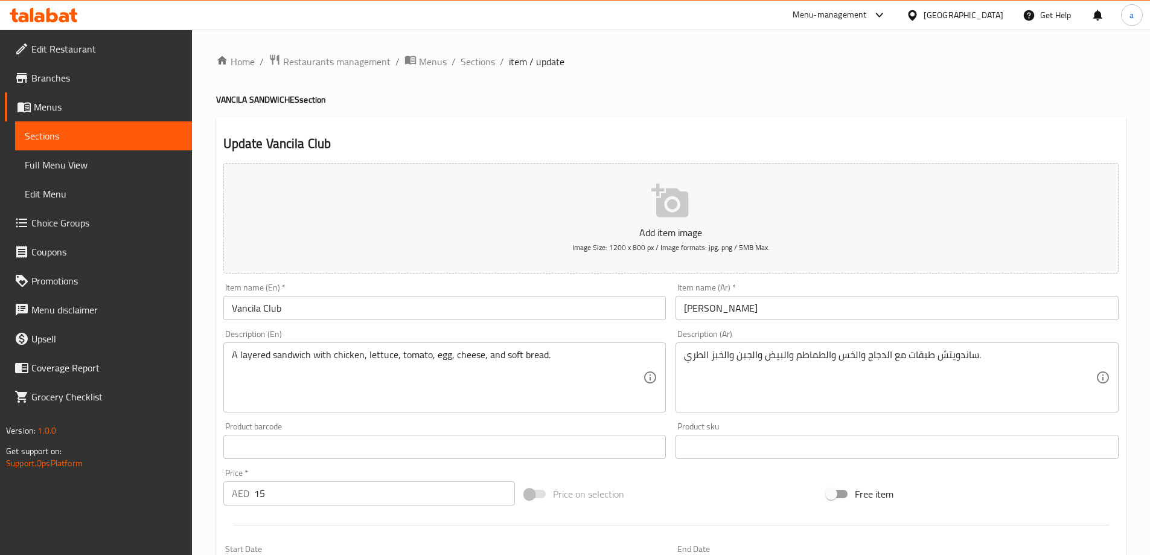
click at [691, 309] on input "[PERSON_NAME]" at bounding box center [896, 308] width 443 height 24
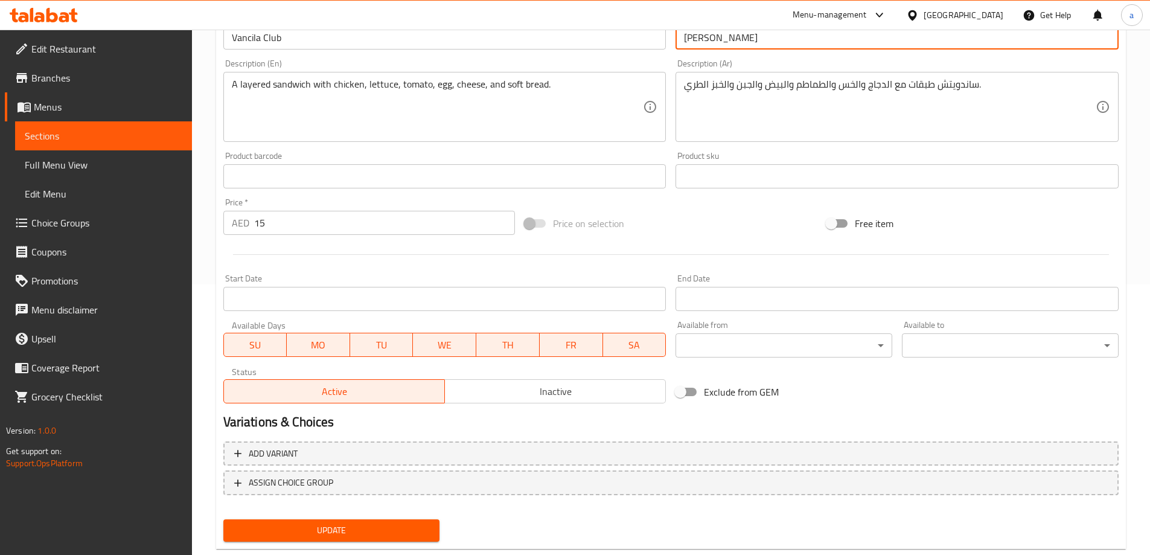
scroll to position [298, 0]
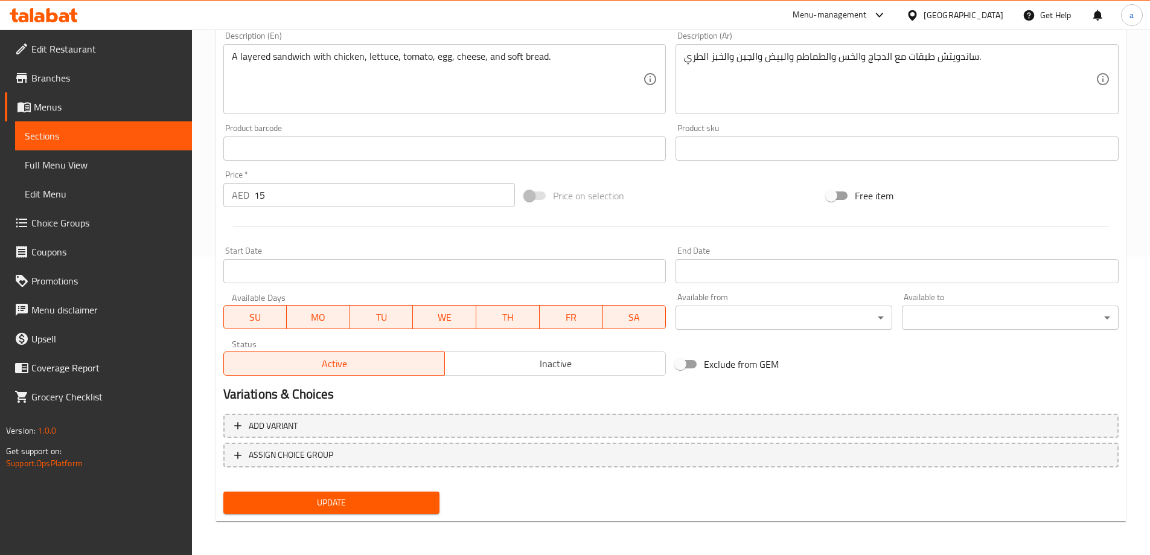
type input "[PERSON_NAME]"
click at [395, 509] on span "Update" at bounding box center [331, 502] width 197 height 15
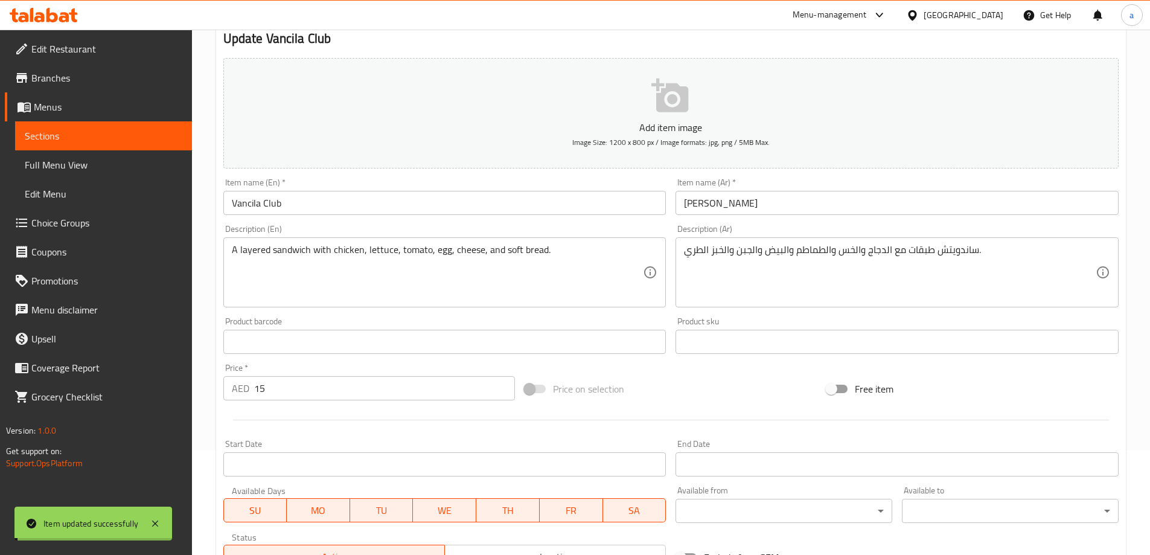
scroll to position [57, 0]
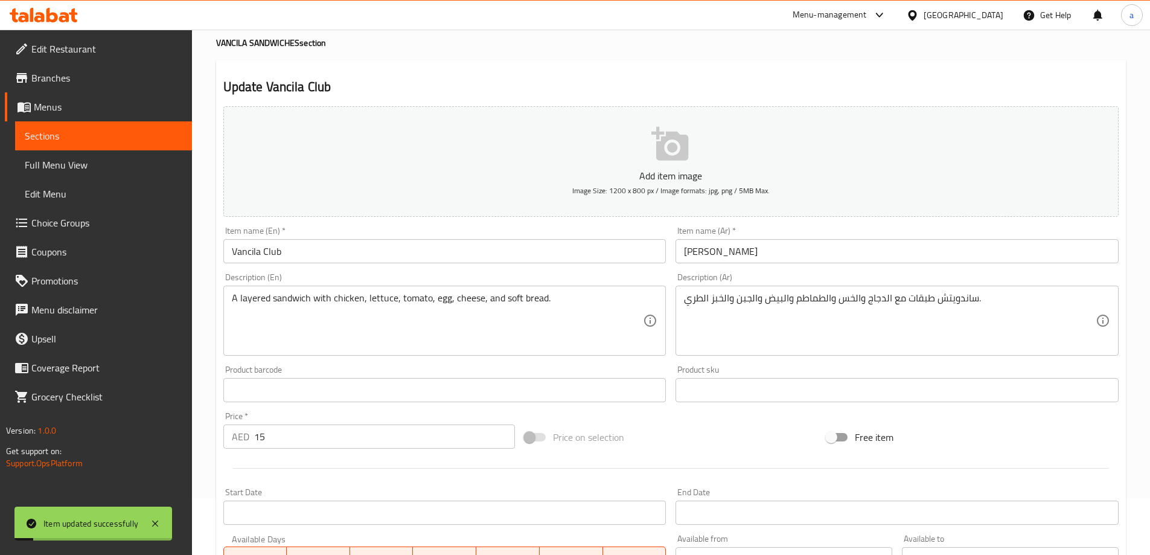
click at [68, 155] on link "Full Menu View" at bounding box center [103, 164] width 177 height 29
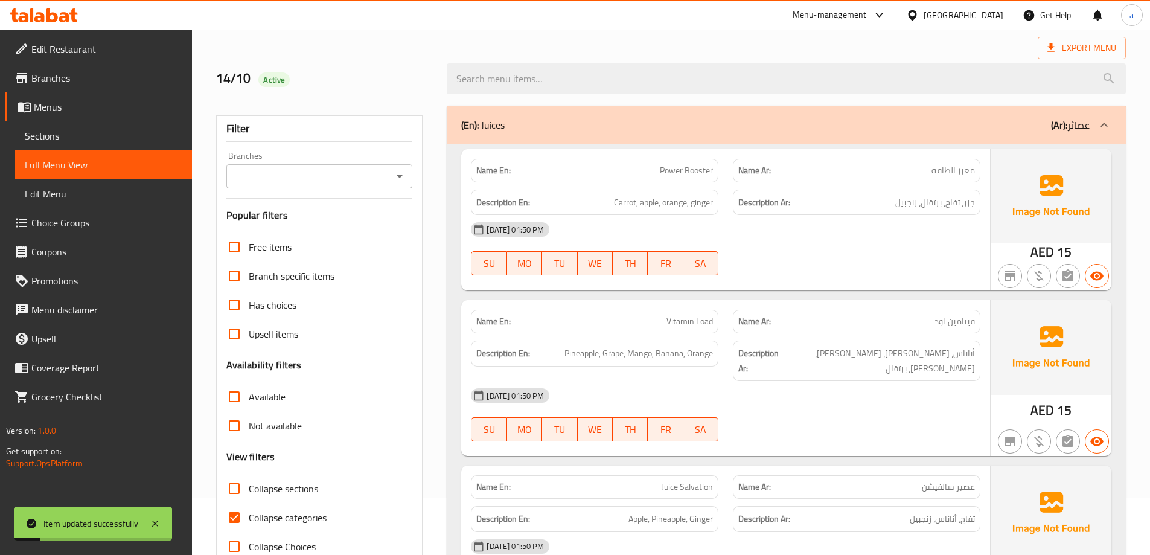
scroll to position [298, 0]
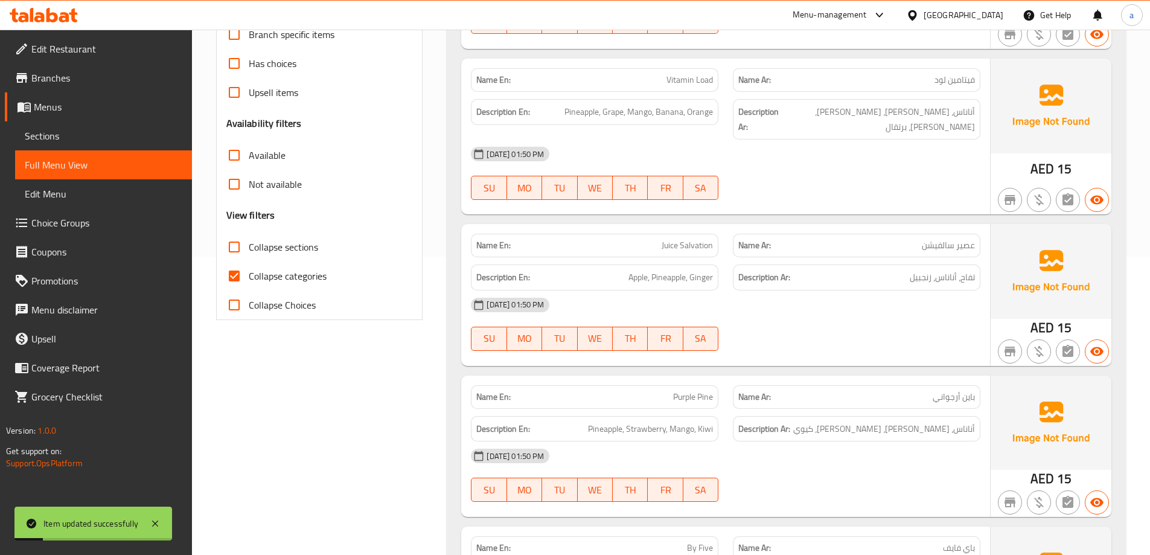
click at [257, 248] on span "Collapse sections" at bounding box center [283, 247] width 69 height 14
click at [249, 248] on input "Collapse sections" at bounding box center [234, 246] width 29 height 29
checkbox input "true"
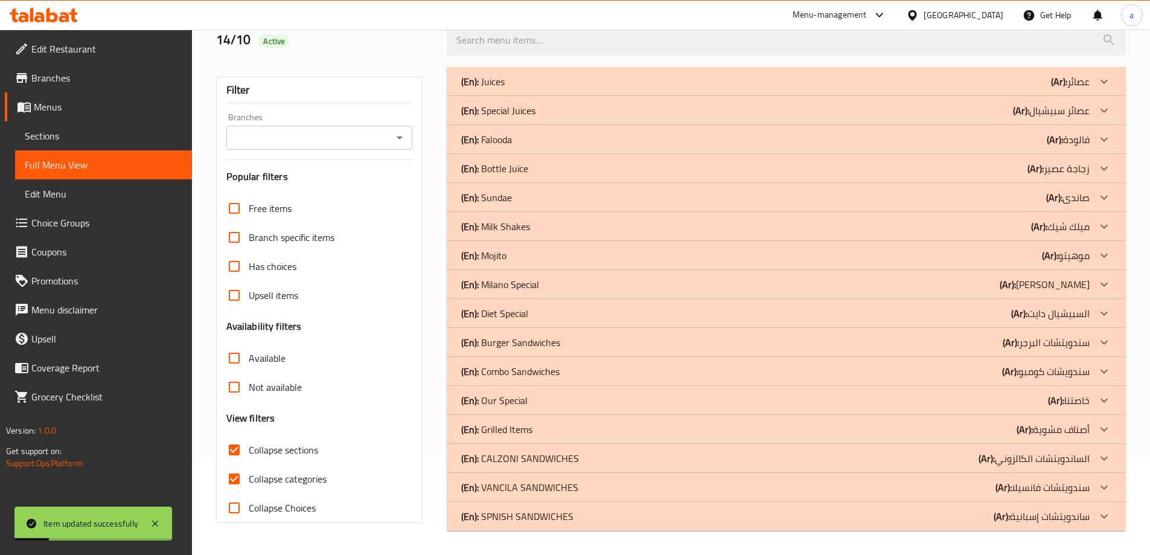
scroll to position [95, 0]
click at [949, 482] on div "(En): VANCILA SANDWICHES (Ar): سندويتشات فانسيلا" at bounding box center [775, 487] width 628 height 14
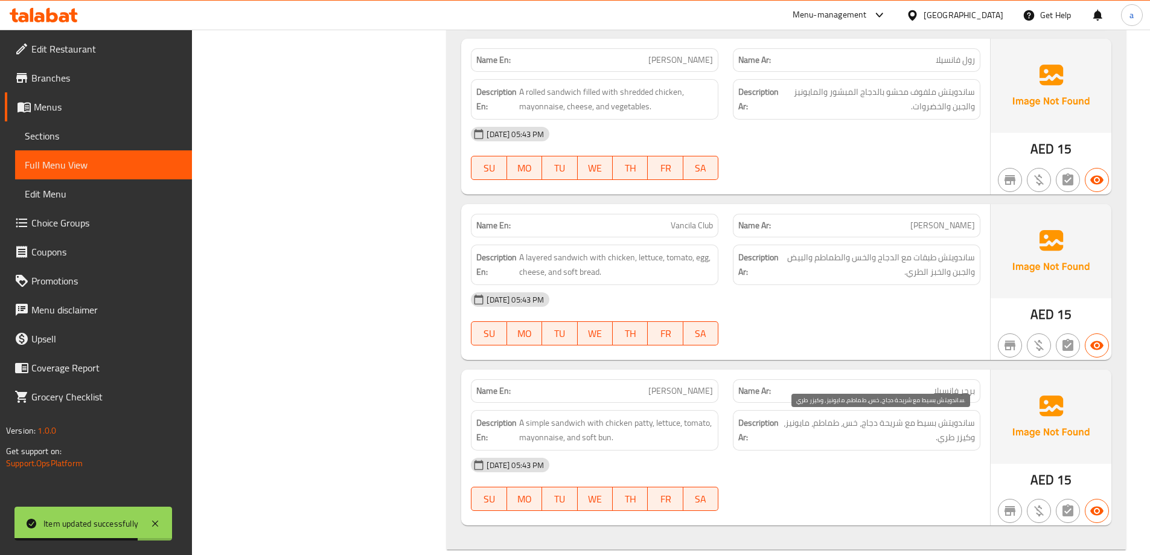
scroll to position [805, 0]
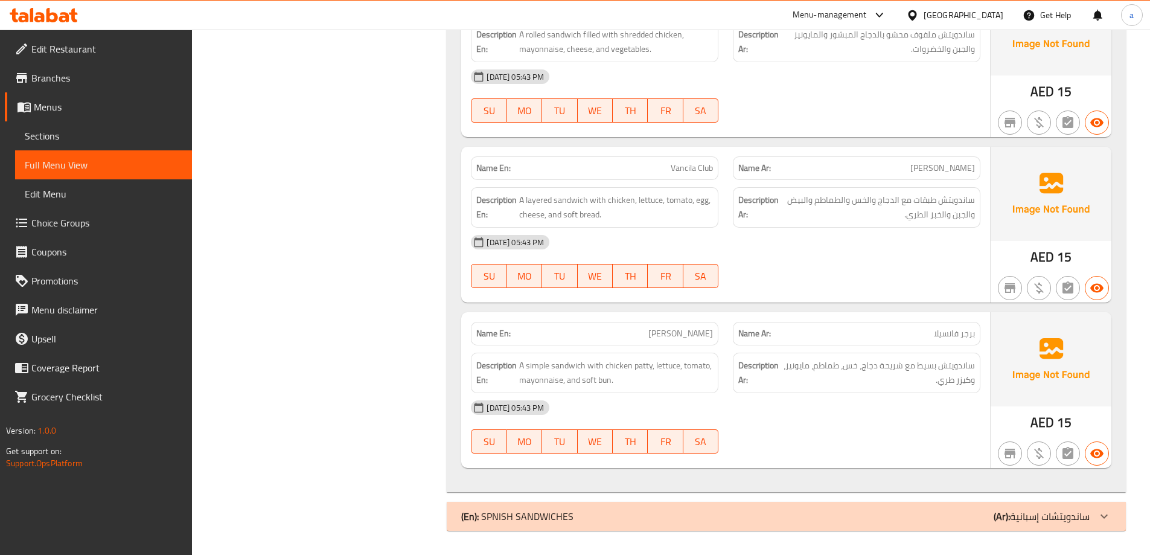
click at [917, 518] on div "(En): SPNISH SANDWICHES (Ar): ساندويتشات إسبانية" at bounding box center [775, 516] width 628 height 14
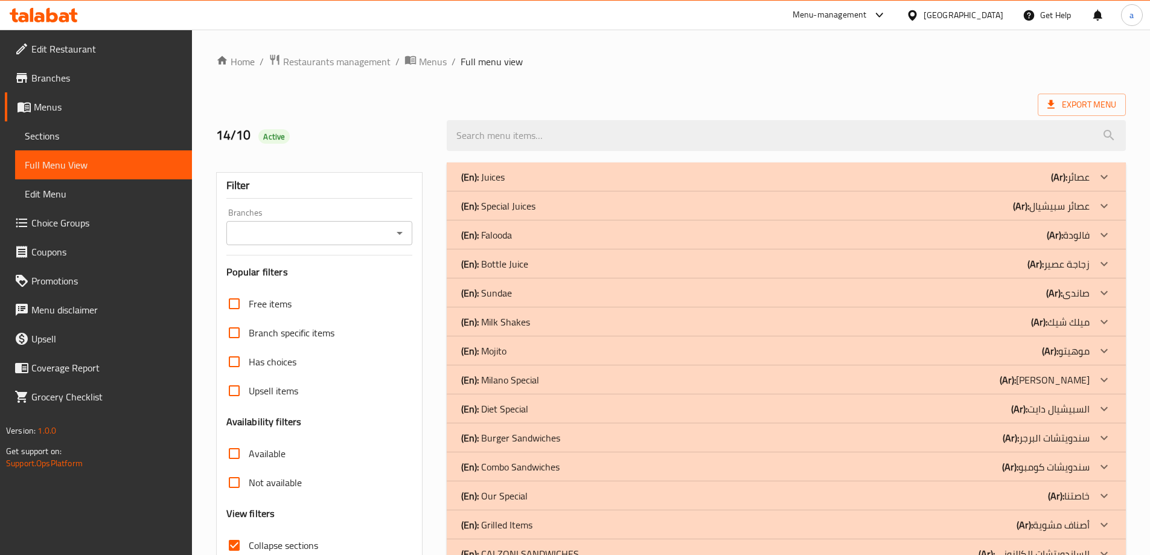
scroll to position [302, 0]
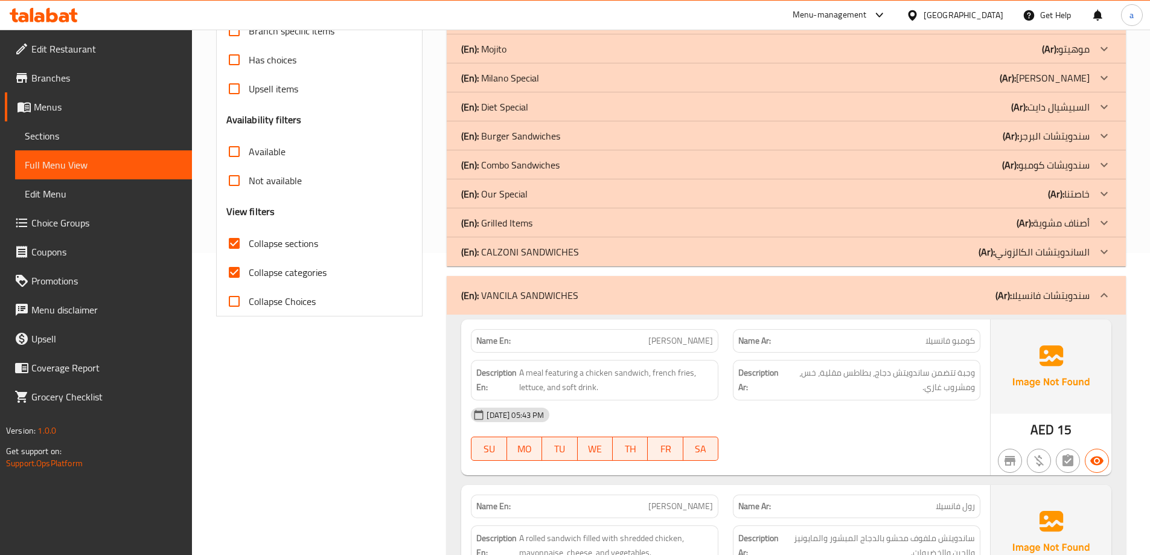
drag, startPoint x: 231, startPoint y: 269, endPoint x: 1019, endPoint y: 244, distance: 788.6
click at [231, 269] on input "Collapse categories" at bounding box center [234, 272] width 29 height 29
checkbox input "false"
click at [231, 244] on input "Collapse sections" at bounding box center [234, 243] width 29 height 29
checkbox input "false"
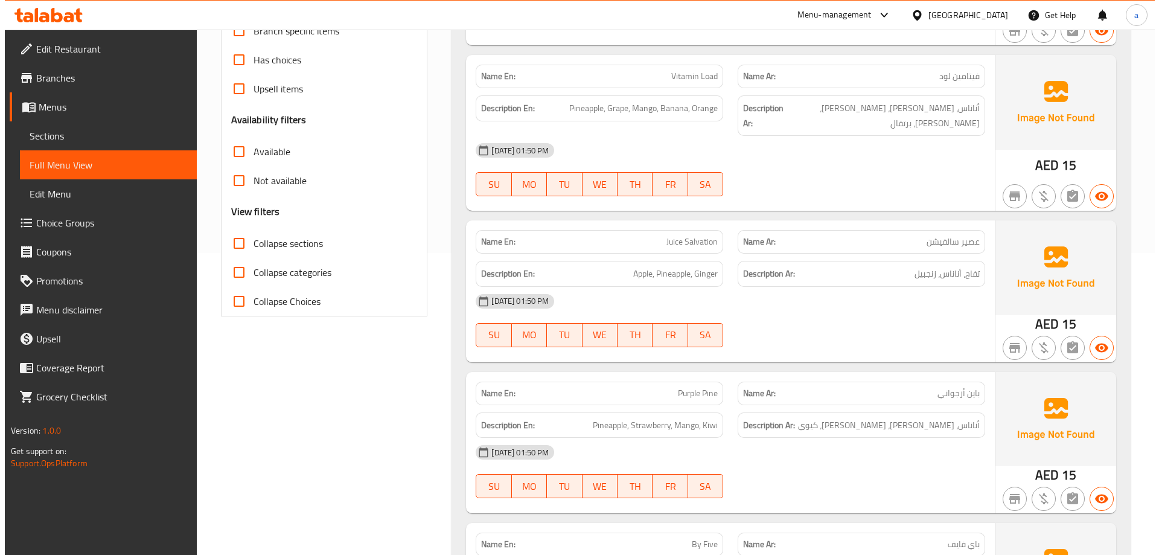
scroll to position [0, 0]
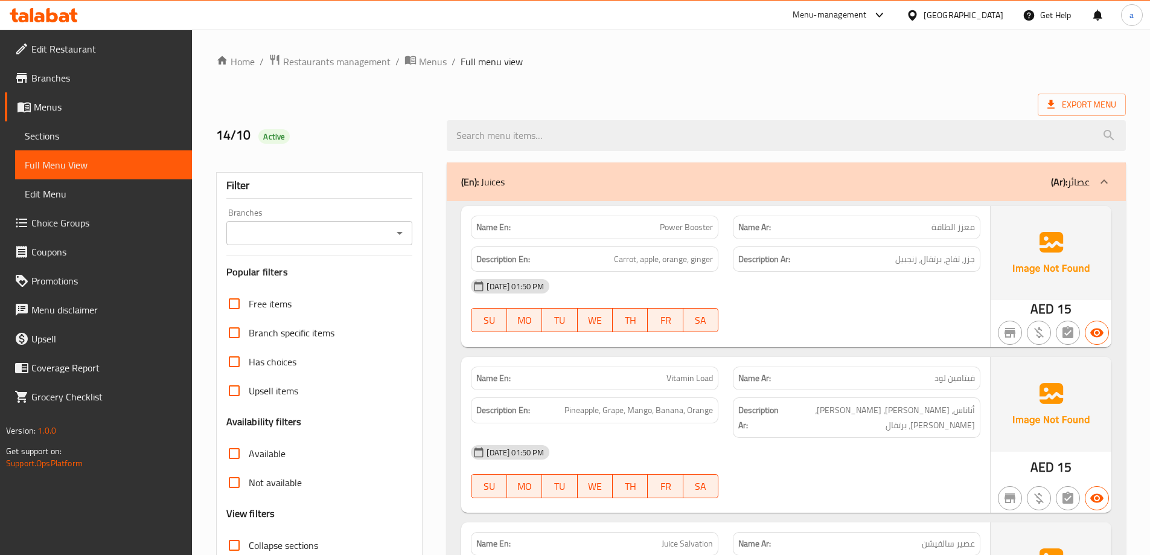
click at [1032, 187] on div "(En): Juices (Ar): عصائر" at bounding box center [775, 181] width 628 height 14
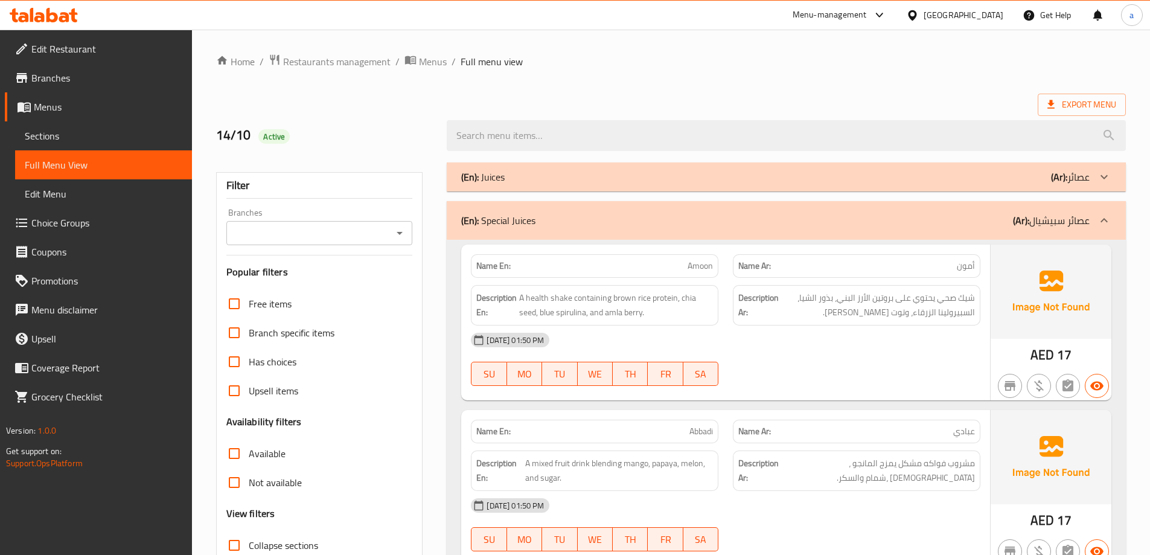
click at [984, 228] on div "(En): Special Juices (Ar): عصائر سبيشيال" at bounding box center [786, 220] width 679 height 39
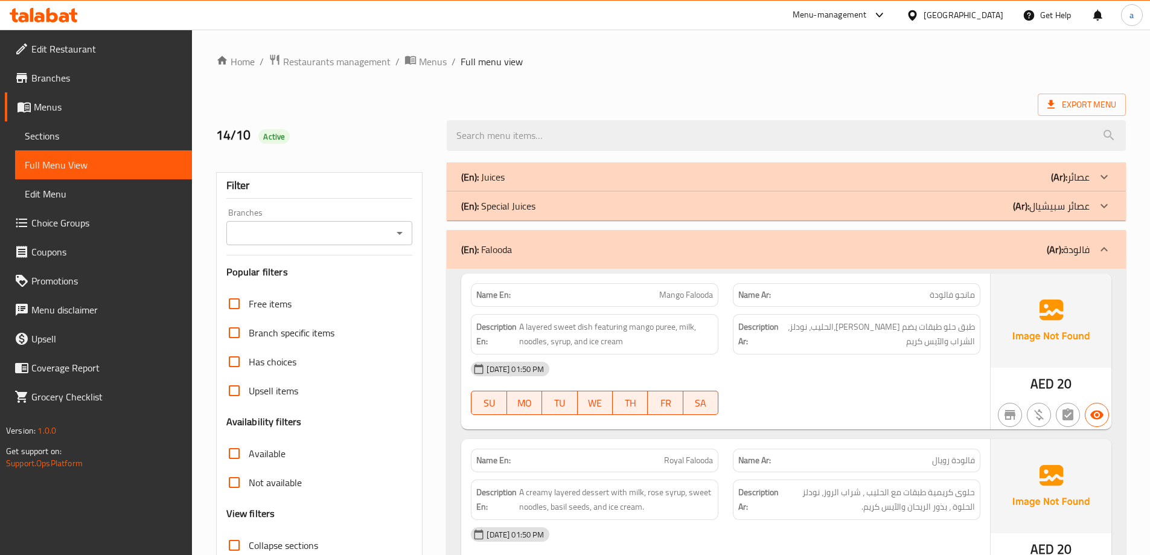
click at [991, 238] on div "(En): Falooda (Ar): فالودة" at bounding box center [786, 249] width 679 height 39
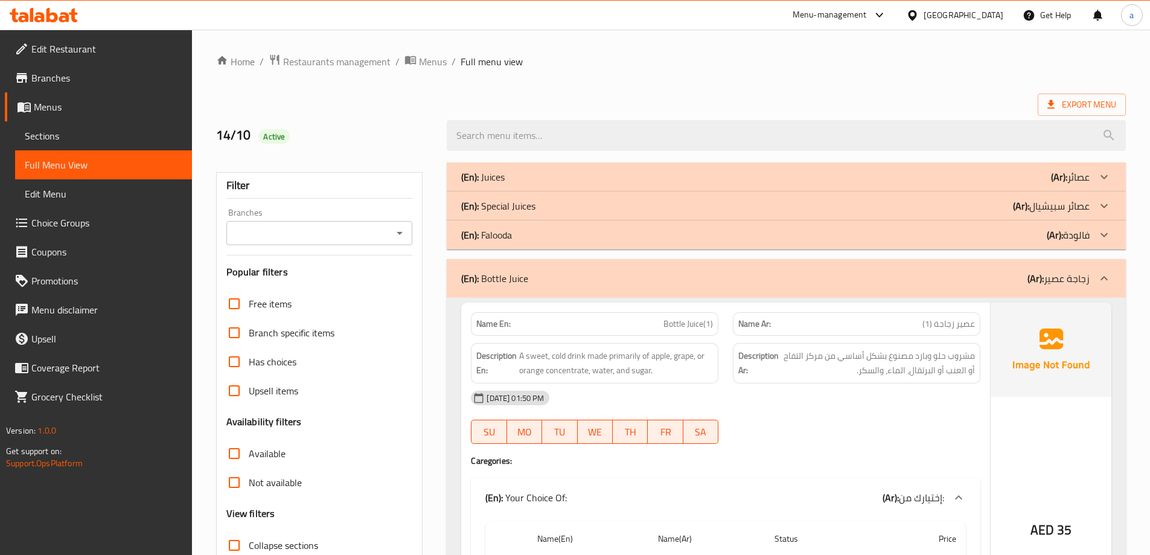
click at [1029, 286] on b "(Ar):" at bounding box center [1035, 278] width 16 height 18
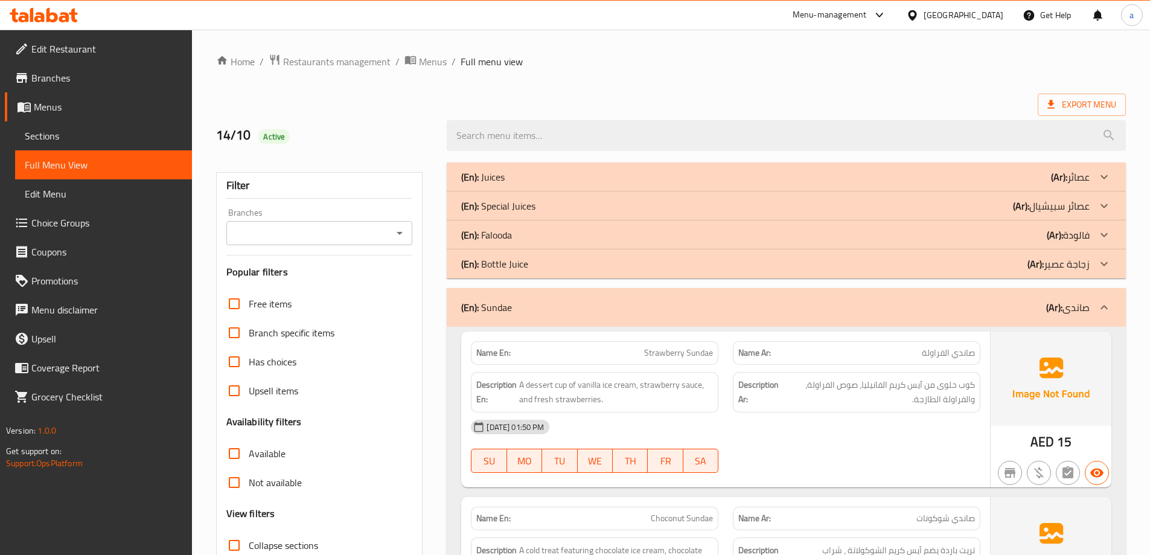
click at [1055, 308] on b "(Ar):" at bounding box center [1054, 307] width 16 height 18
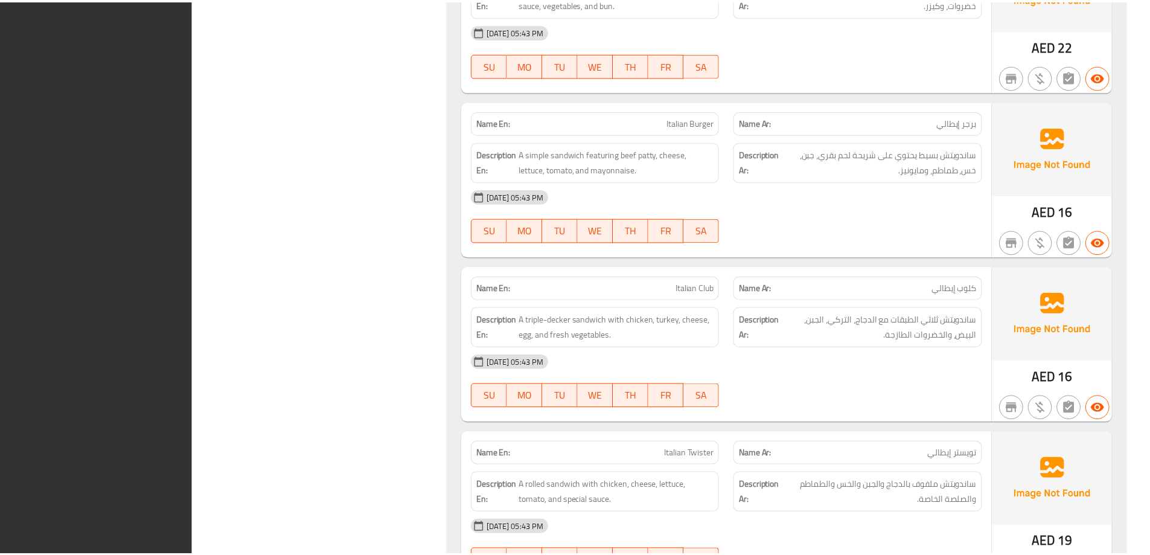
scroll to position [13948, 0]
